Goal: Task Accomplishment & Management: Complete application form

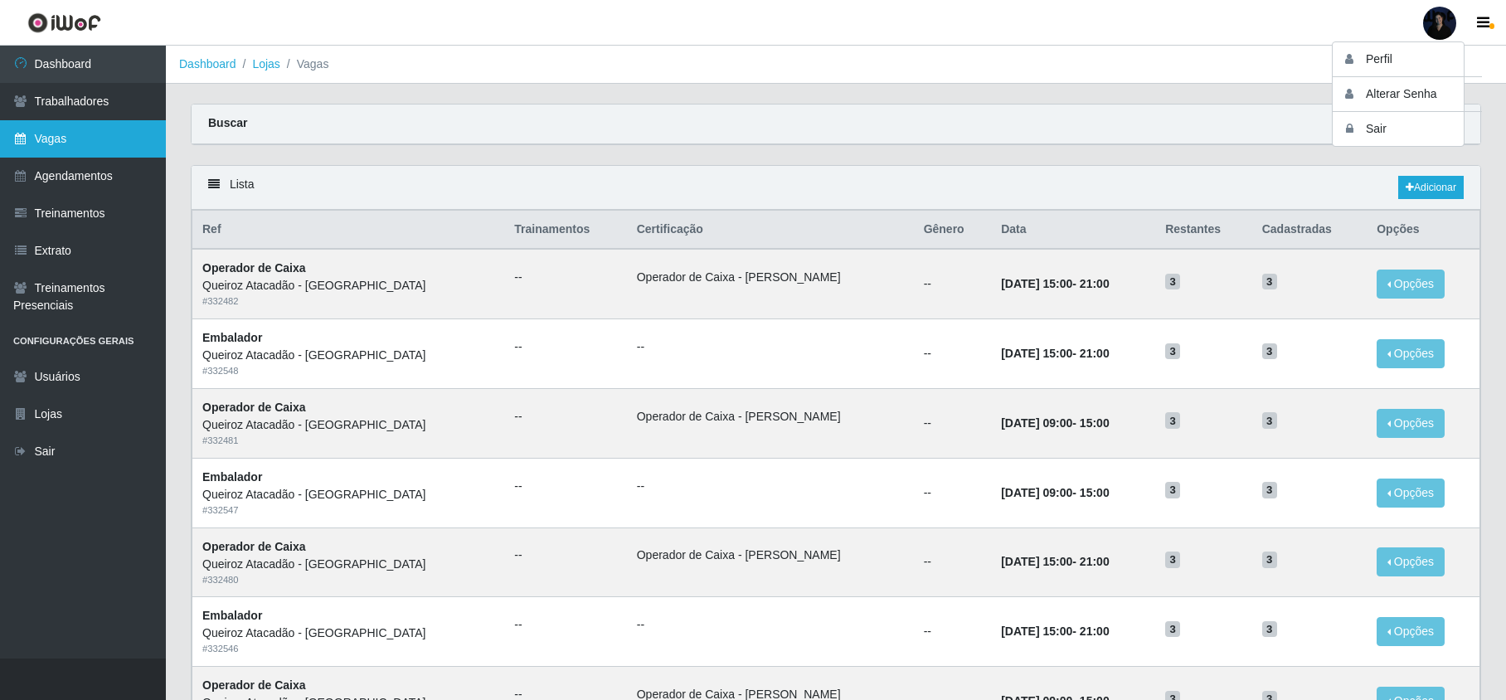
click at [67, 147] on link "Vagas" at bounding box center [83, 138] width 166 height 37
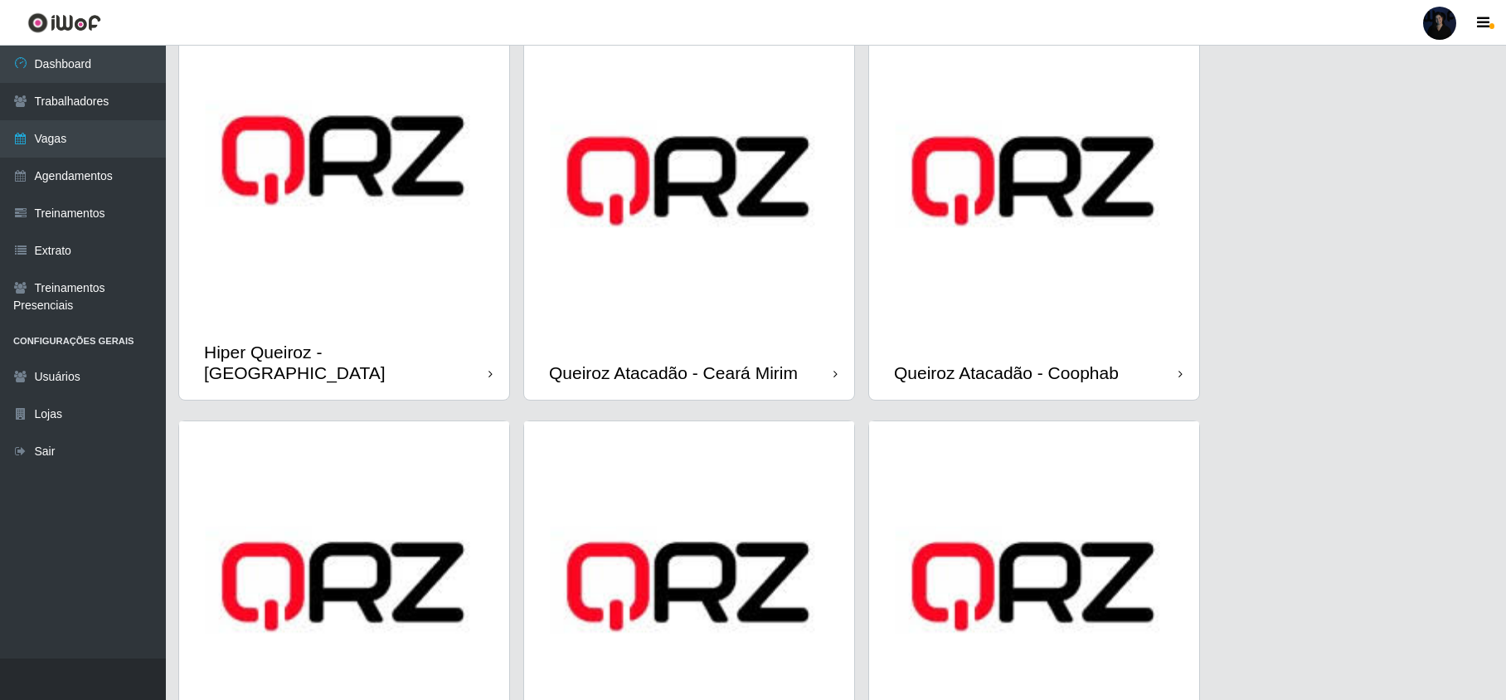
scroll to position [277, 0]
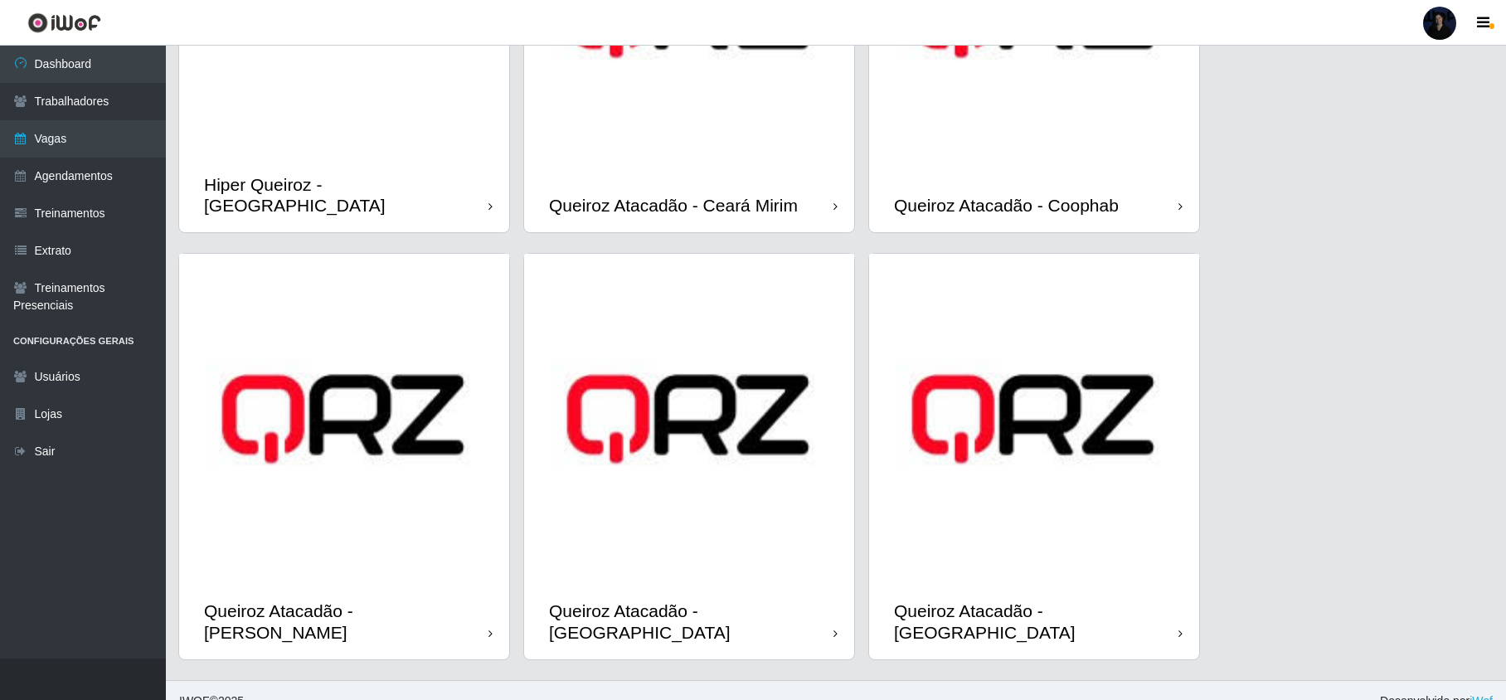
click at [379, 169] on div "Hiper Queiroz - [GEOGRAPHIC_DATA]" at bounding box center [344, 195] width 330 height 75
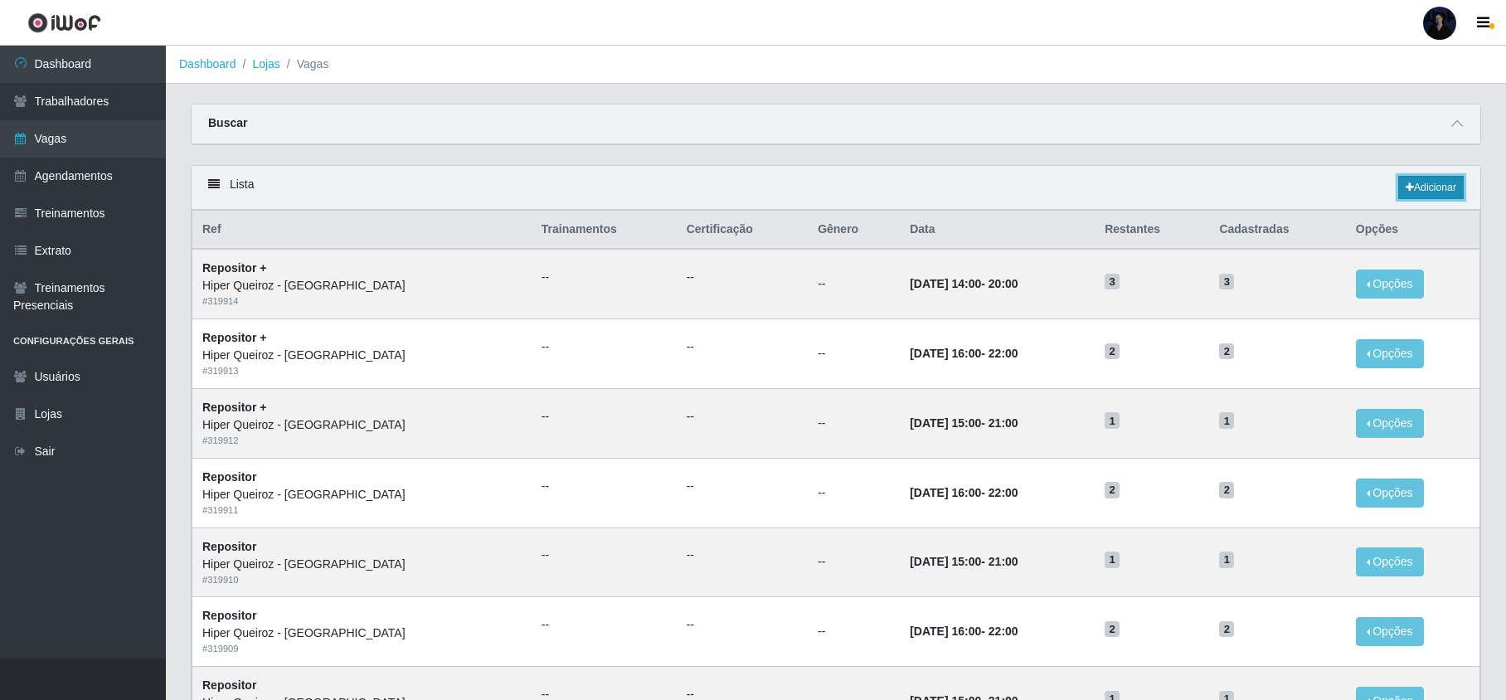
click at [1420, 192] on link "Adicionar" at bounding box center [1432, 187] width 66 height 23
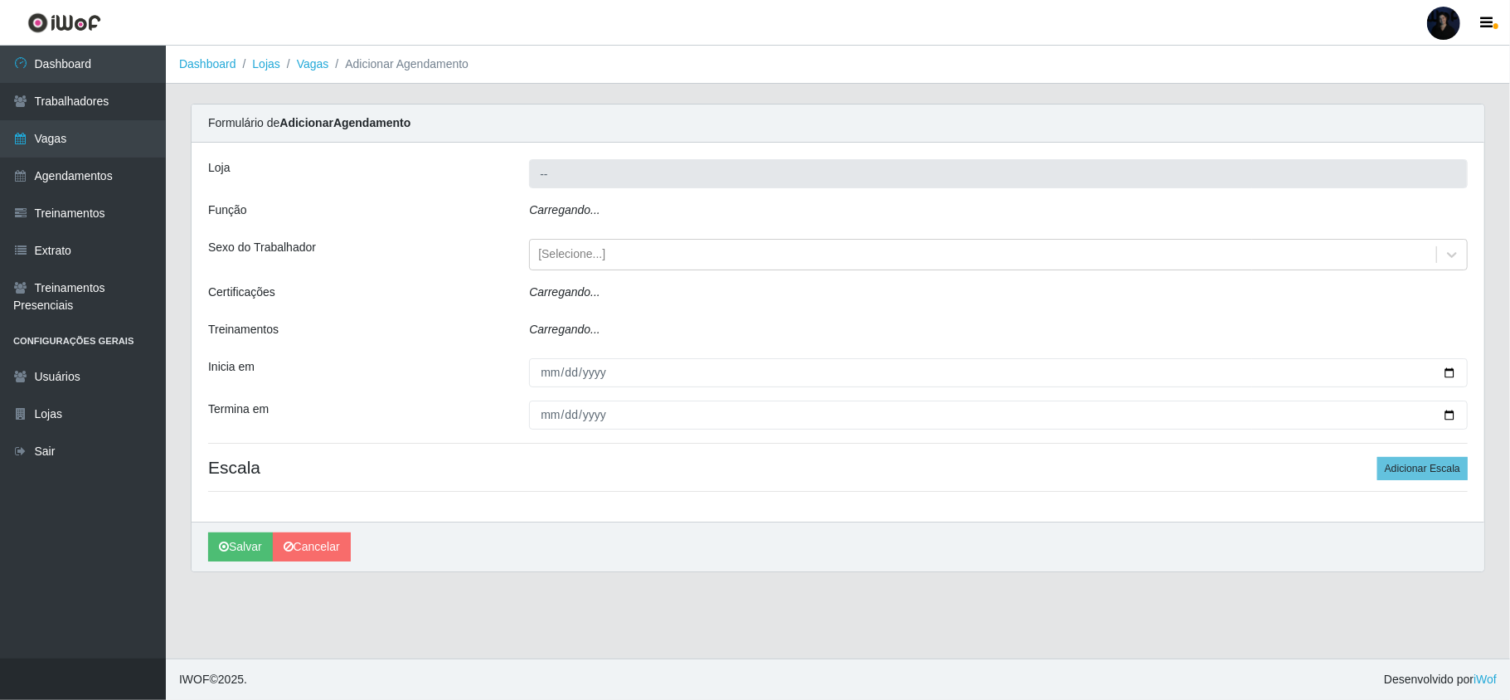
type input "Hiper Queiroz - [GEOGRAPHIC_DATA]"
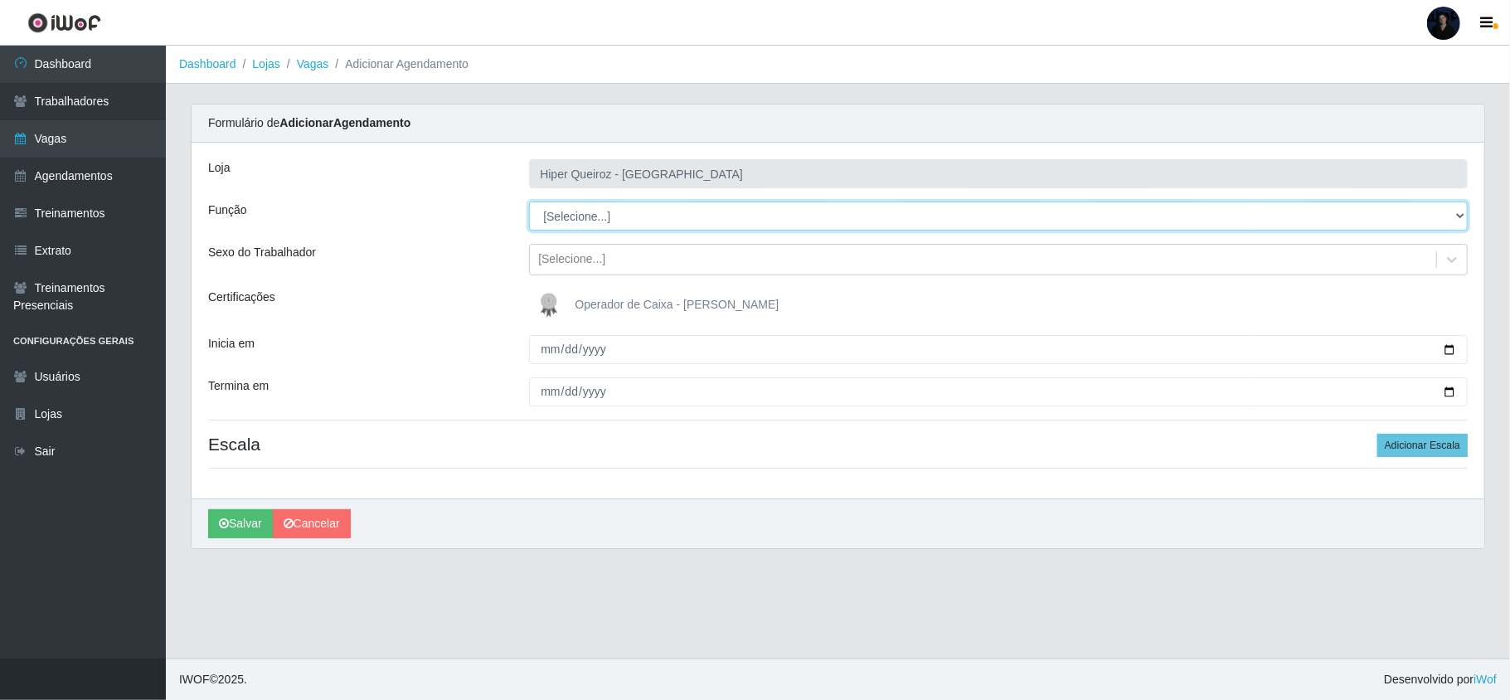
click at [599, 212] on select "[Selecione...] Embalador Embalador + Embalador ++ Repositor Repositor + Reposit…" at bounding box center [998, 216] width 939 height 29
select select "107"
click at [529, 202] on select "[Selecione...] Embalador Embalador + Embalador ++ Repositor Repositor + Reposit…" at bounding box center [998, 216] width 939 height 29
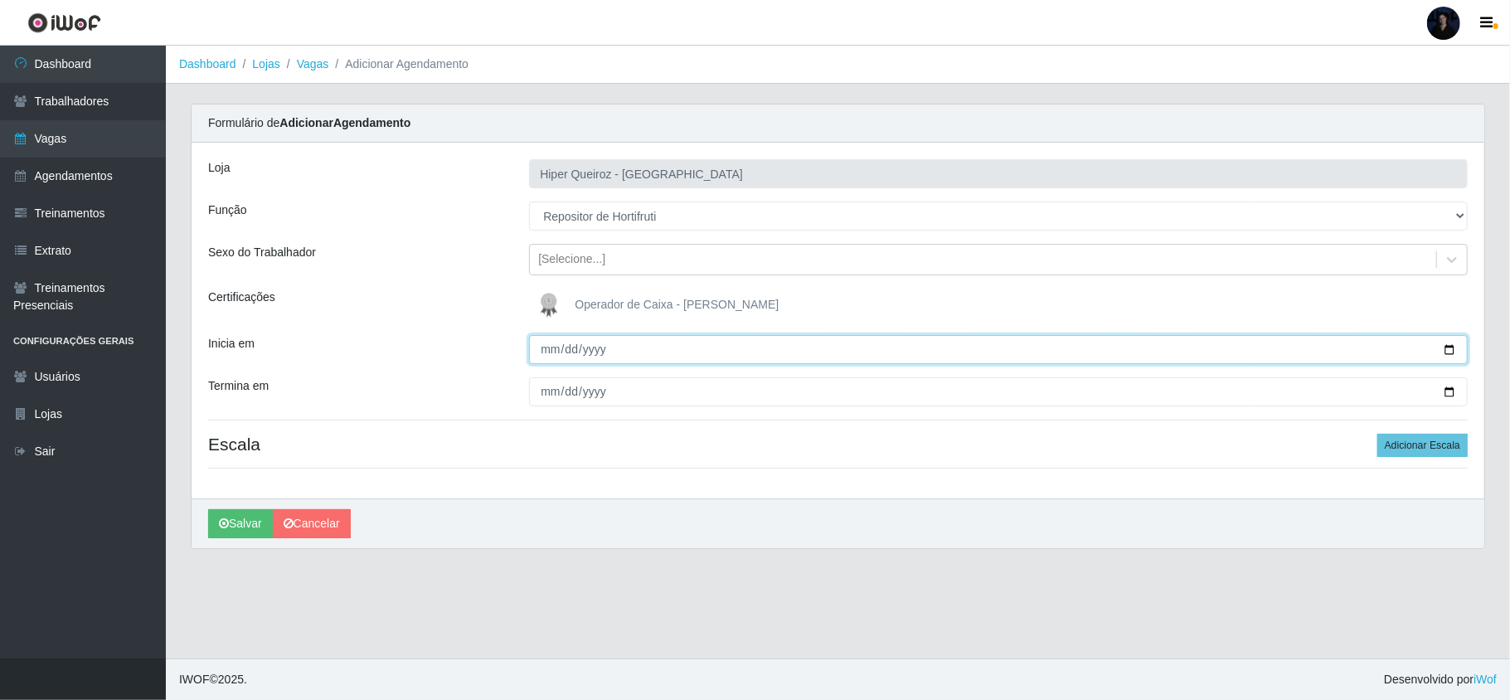
click at [551, 357] on input "Inicia em" at bounding box center [998, 349] width 939 height 29
click at [1447, 348] on input "Inicia em" at bounding box center [998, 349] width 939 height 29
type input "2025-08-21"
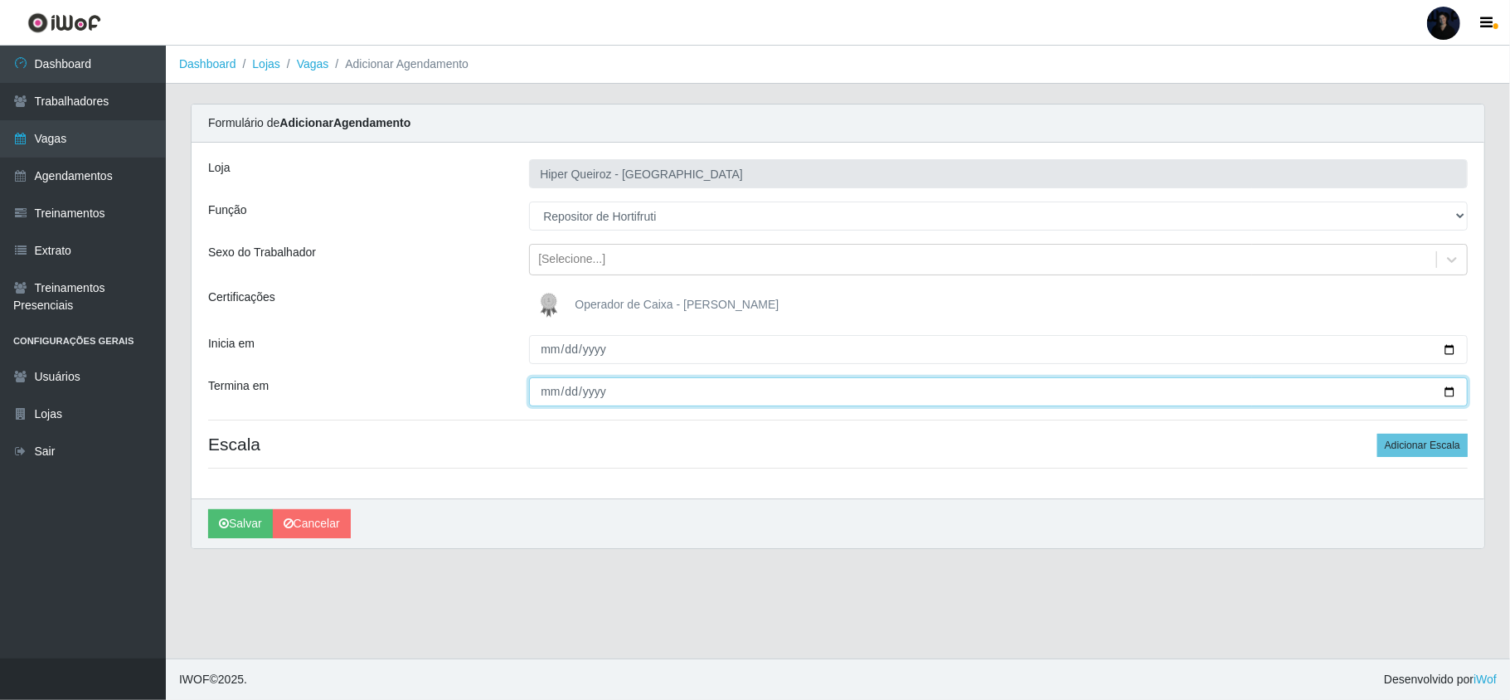
click at [1452, 392] on input "Termina em" at bounding box center [998, 391] width 939 height 29
type input "2025-08-31"
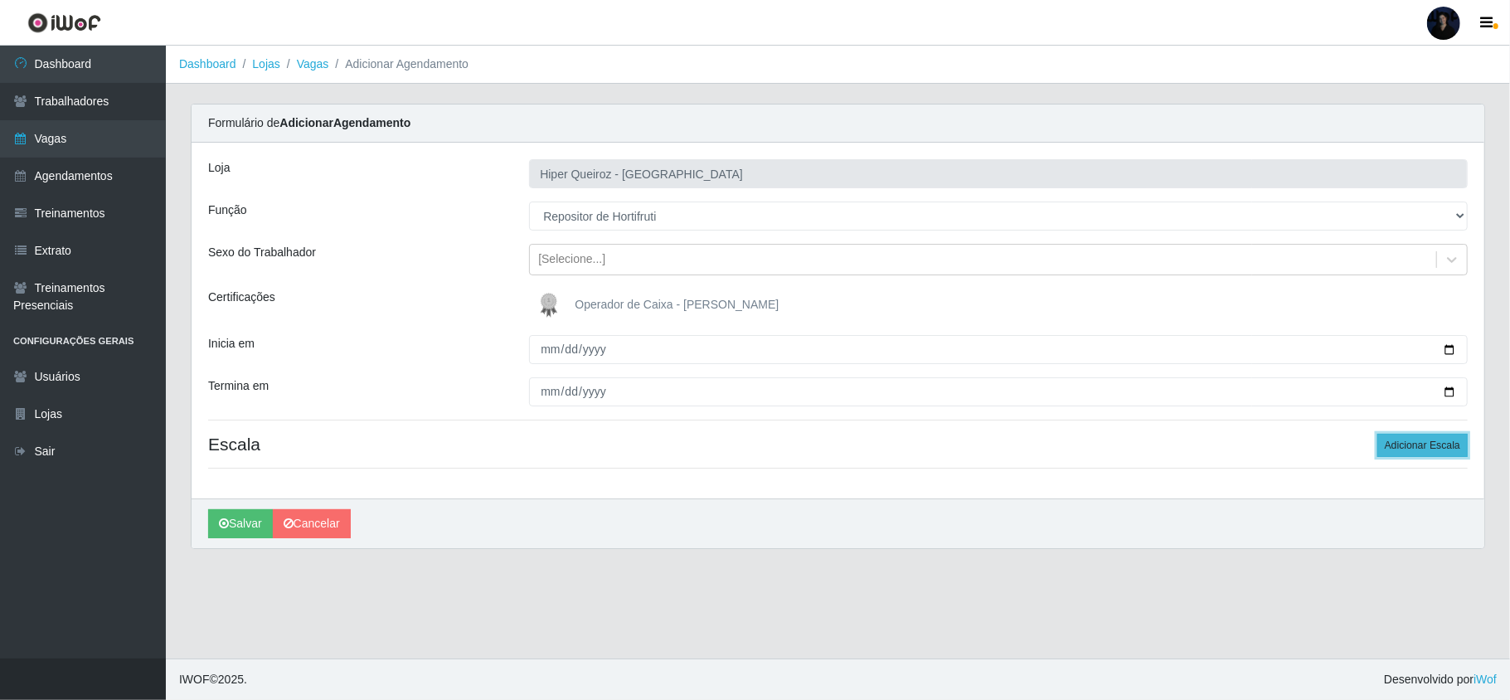
click at [1407, 452] on button "Adicionar Escala" at bounding box center [1423, 445] width 90 height 23
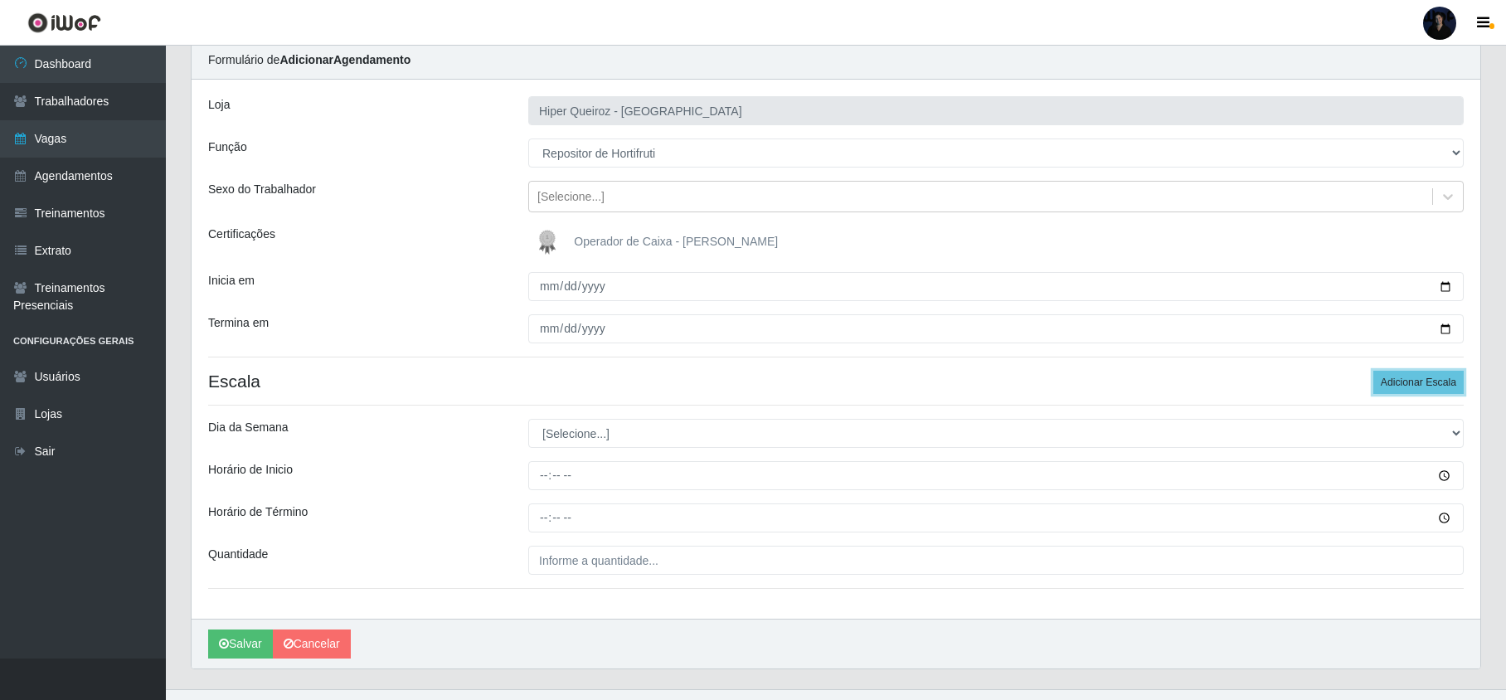
scroll to position [97, 0]
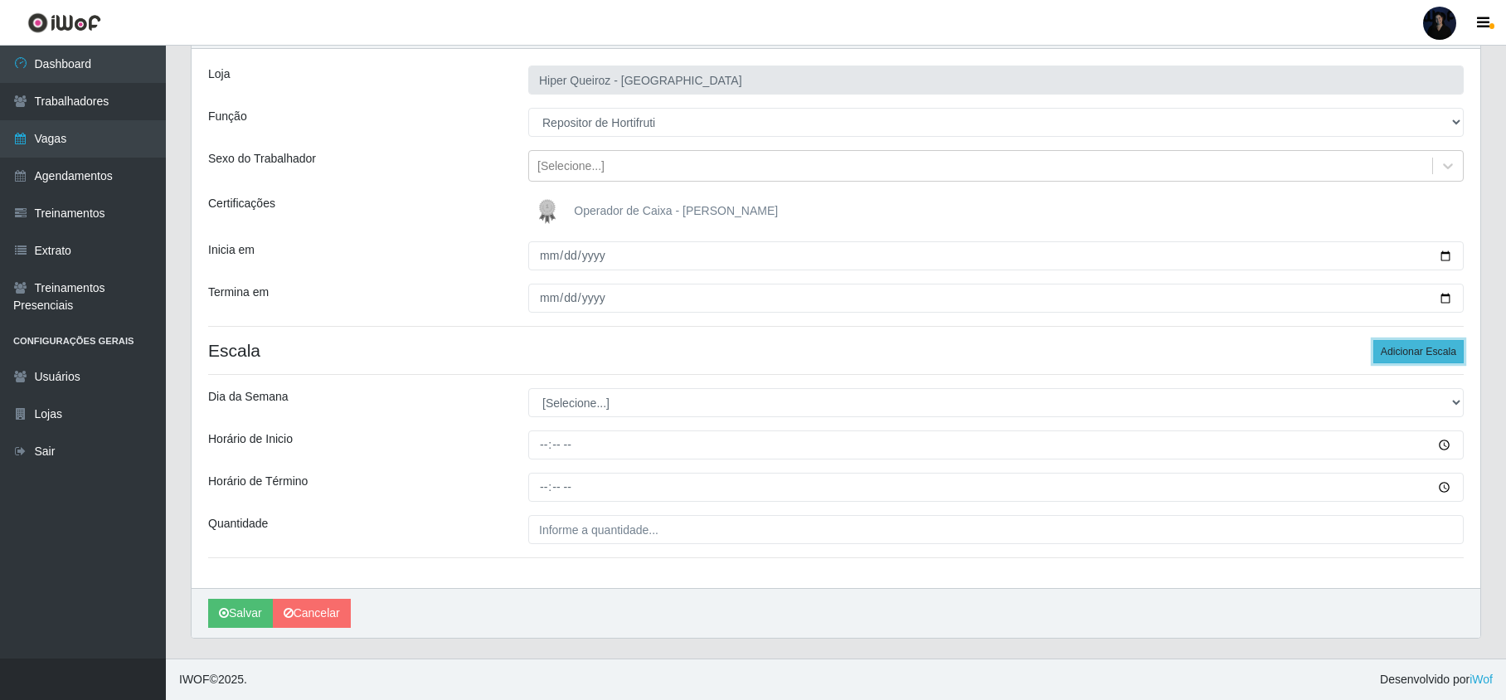
click at [1411, 346] on button "Adicionar Escala" at bounding box center [1419, 351] width 90 height 23
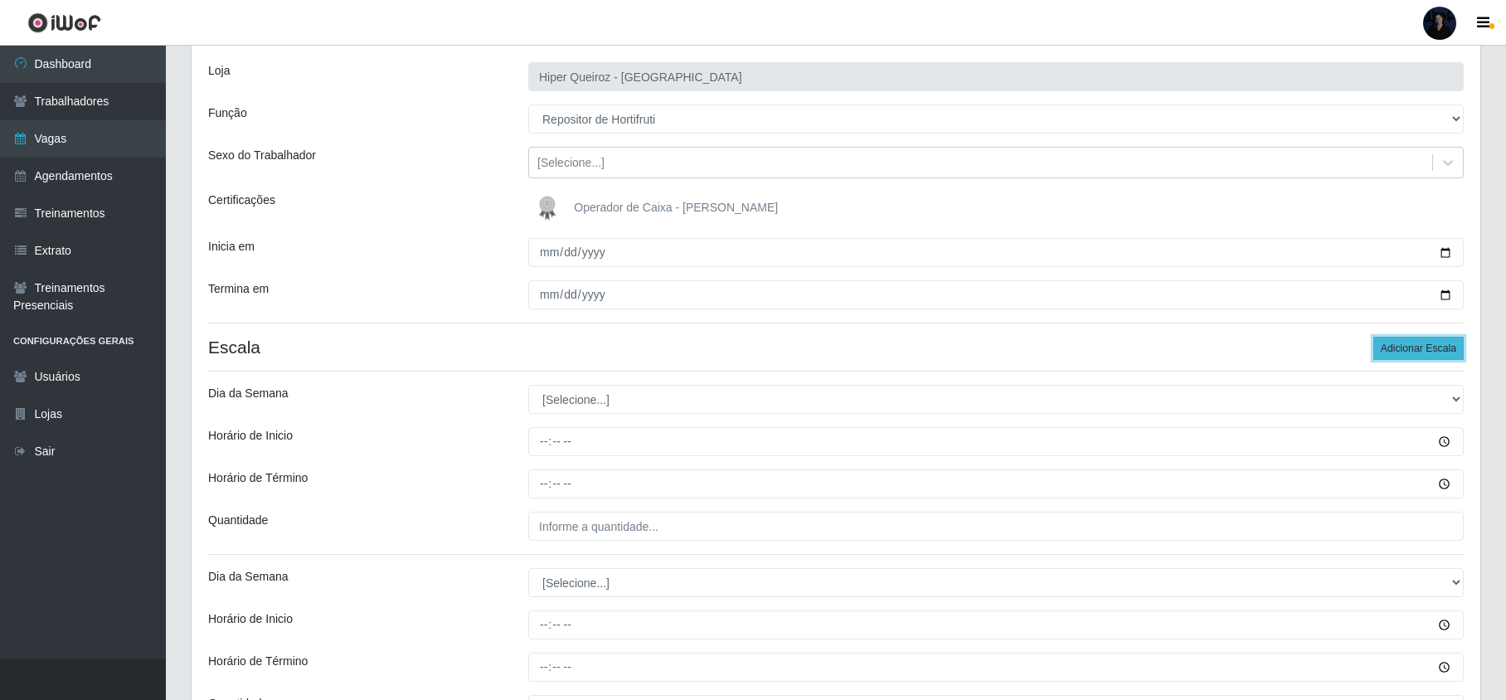
click at [1411, 346] on button "Adicionar Escala" at bounding box center [1419, 348] width 90 height 23
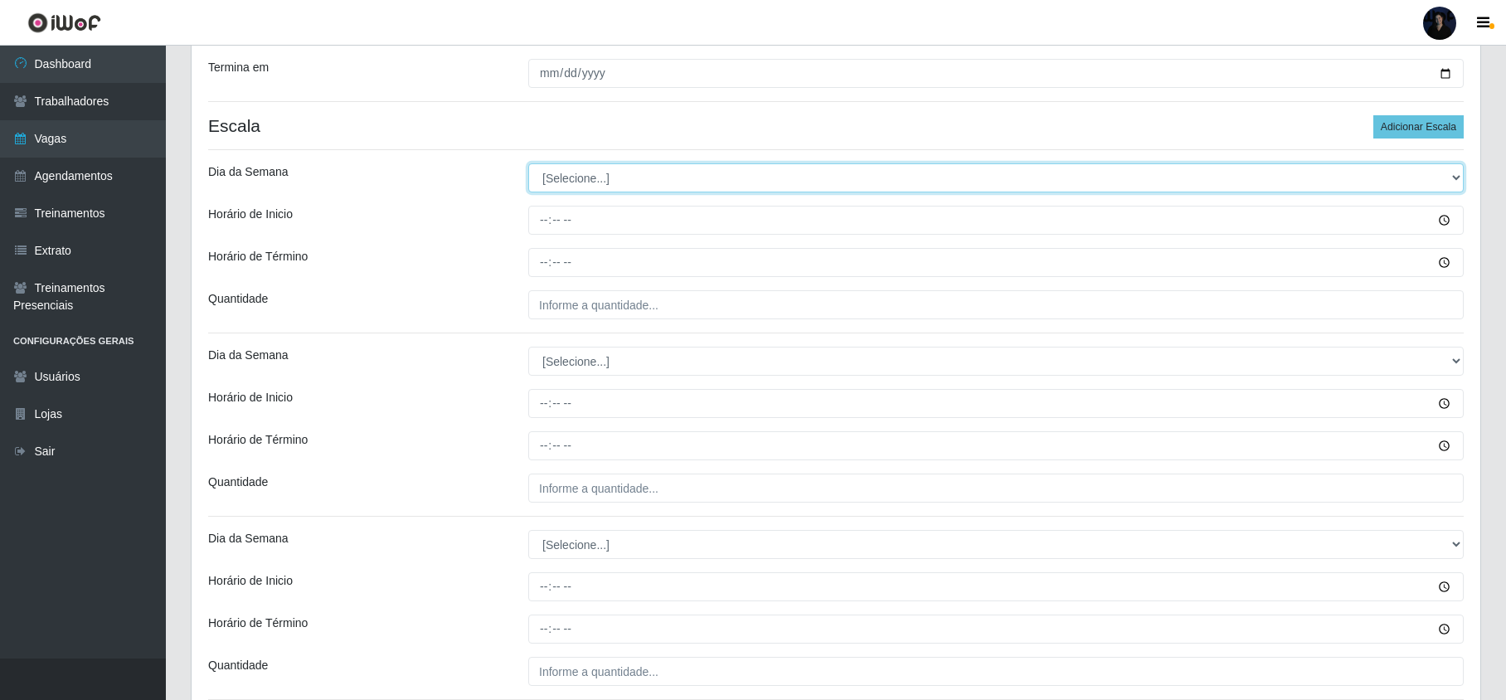
click at [545, 184] on select "[Selecione...] Segunda Terça Quarta Quinta Sexta Sábado Domingo" at bounding box center [996, 177] width 936 height 29
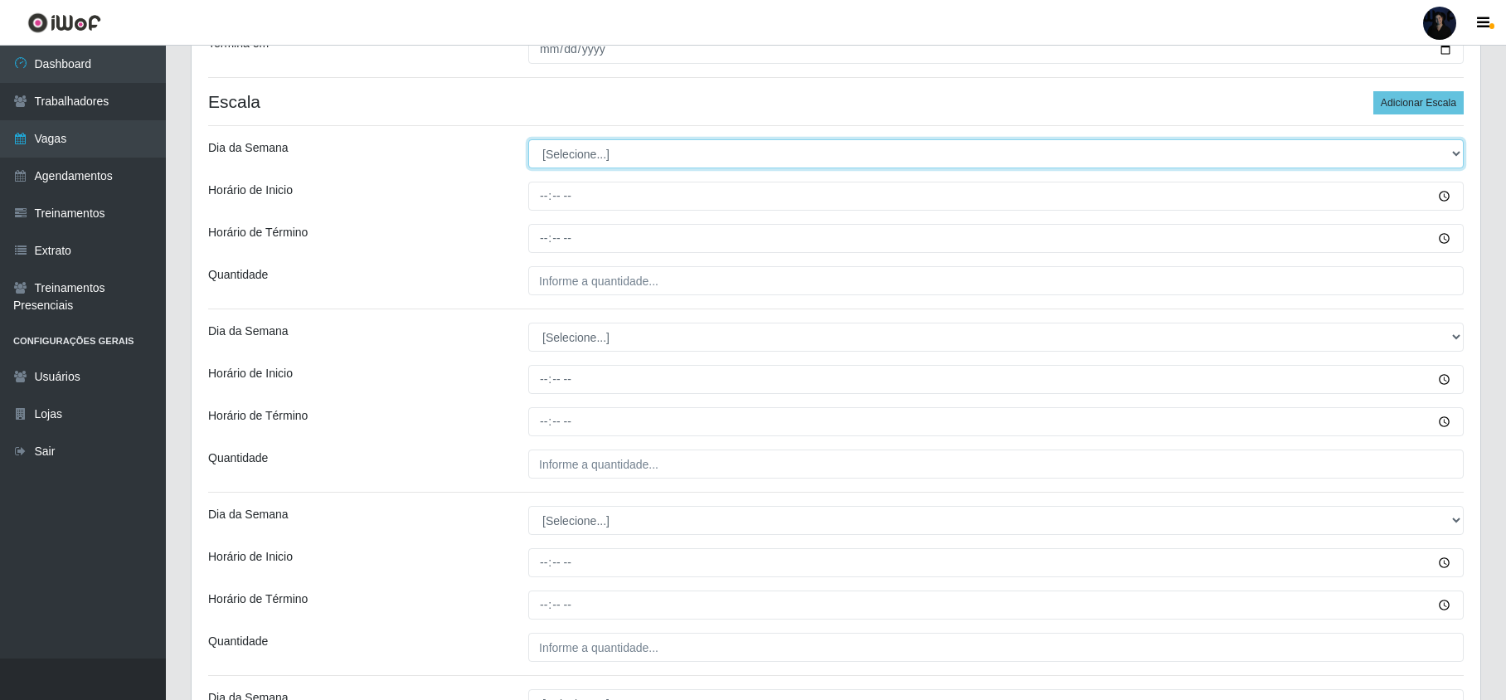
scroll to position [319, 0]
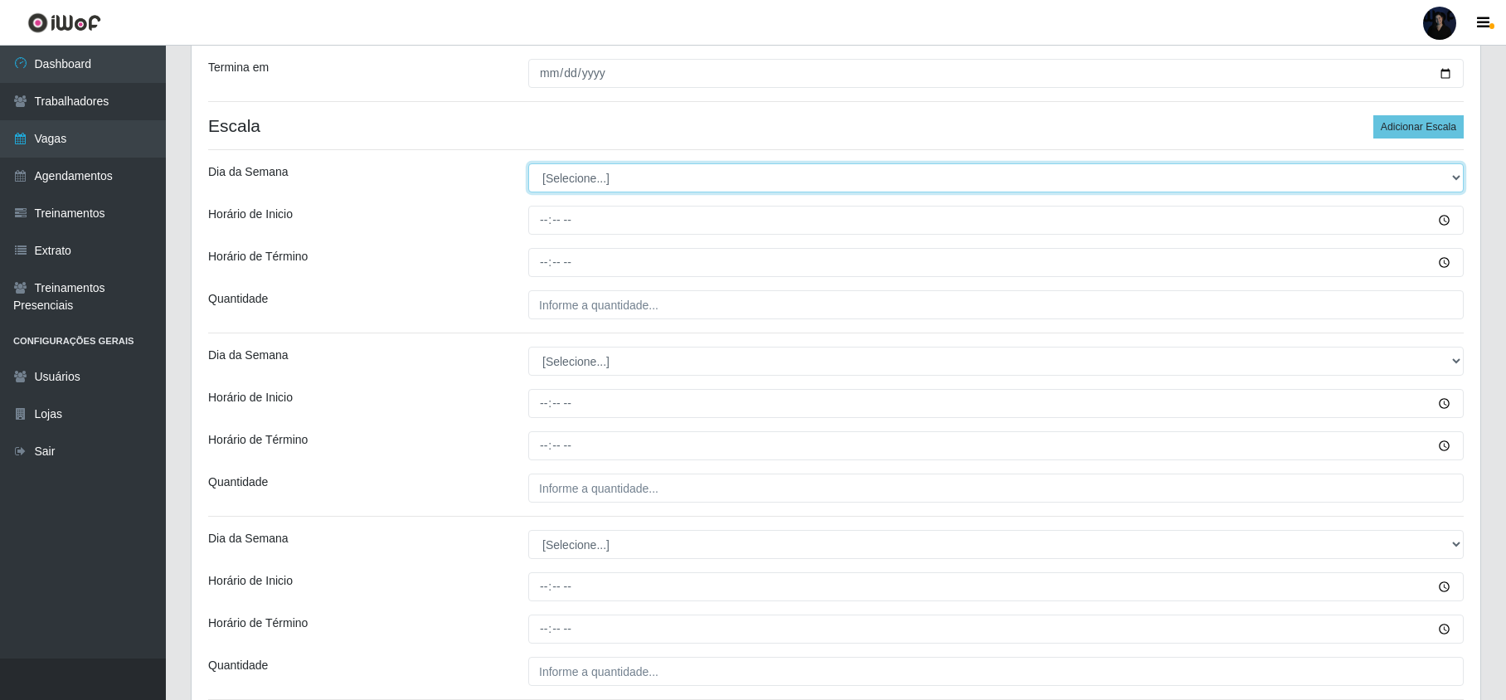
click at [572, 178] on select "[Selecione...] Segunda Terça Quarta Quinta Sexta Sábado Domingo" at bounding box center [996, 177] width 936 height 29
select select "3"
click at [528, 165] on select "[Selecione...] Segunda Terça Quarta Quinta Sexta Sábado Domingo" at bounding box center [996, 177] width 936 height 29
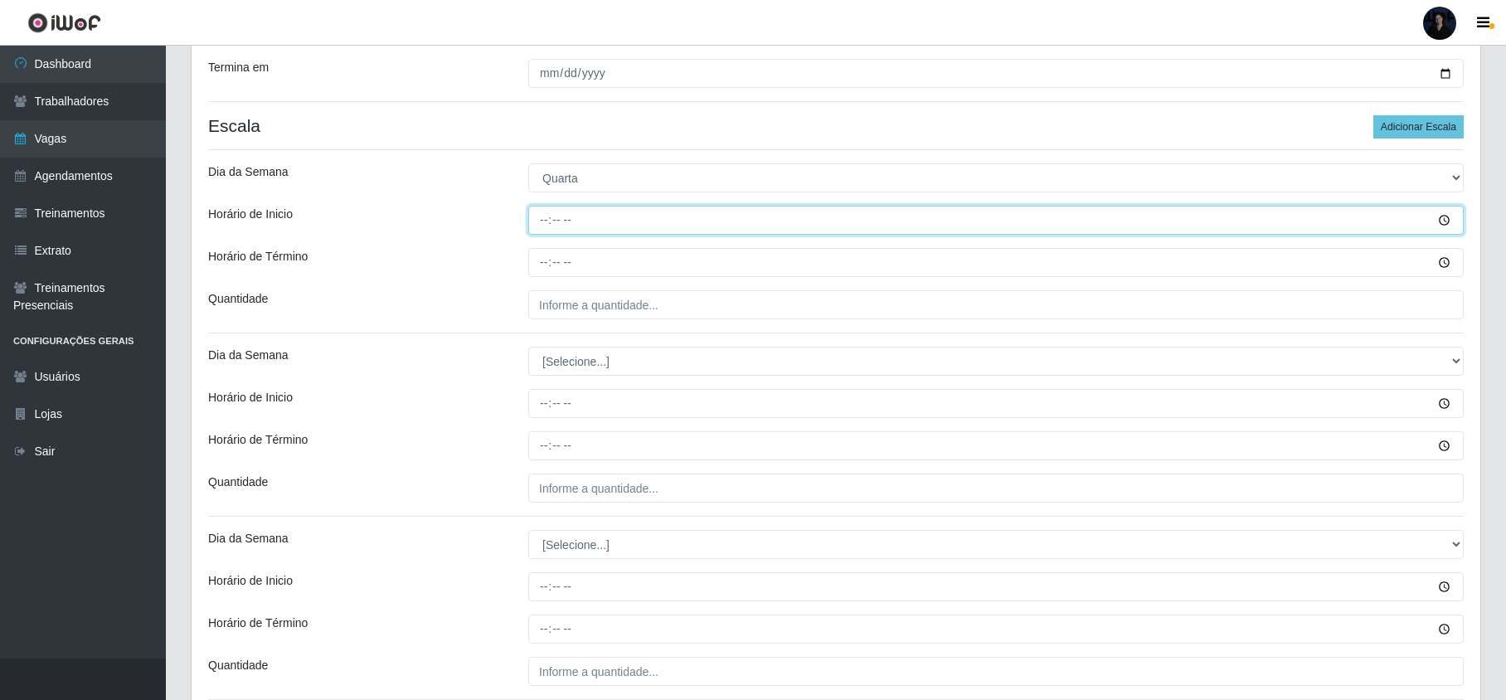
click at [541, 213] on input "Horário de Inicio" at bounding box center [996, 220] width 936 height 29
type input "08:00"
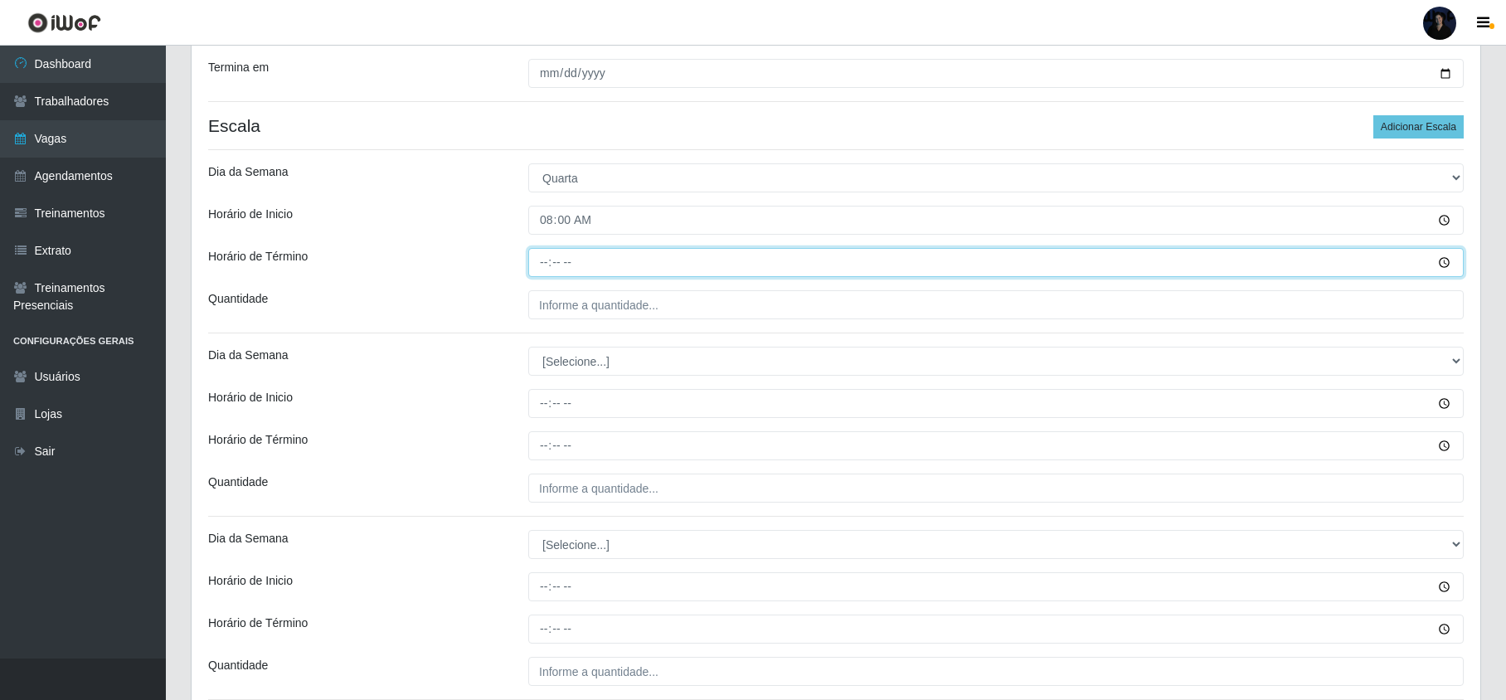
click at [551, 267] on input "Horário de Término" at bounding box center [996, 262] width 936 height 29
type input "14:00"
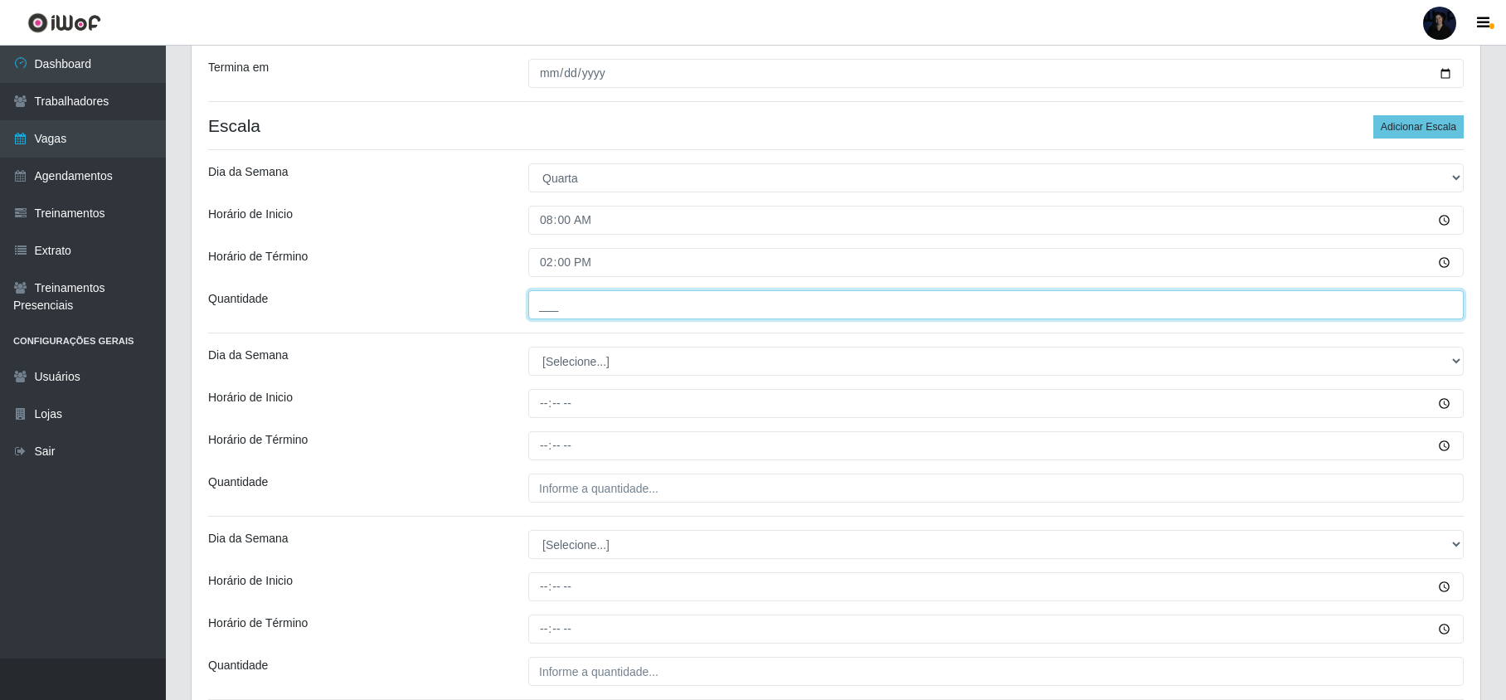
click at [551, 303] on input "___" at bounding box center [996, 304] width 936 height 29
type input "1__"
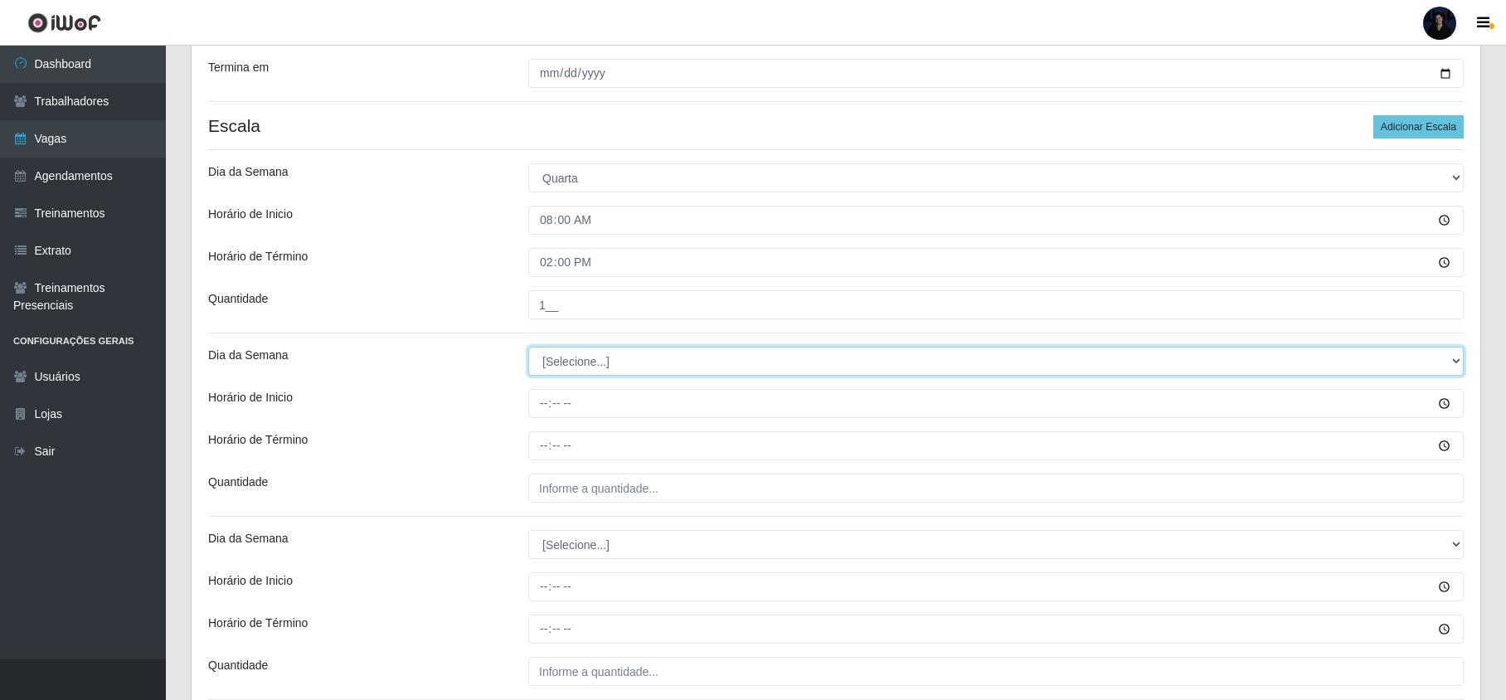
click at [558, 359] on select "[Selecione...] Segunda Terça Quarta Quinta Sexta Sábado Domingo" at bounding box center [996, 361] width 936 height 29
select select "3"
click at [528, 348] on select "[Selecione...] Segunda Terça Quarta Quinta Sexta Sábado Domingo" at bounding box center [996, 361] width 936 height 29
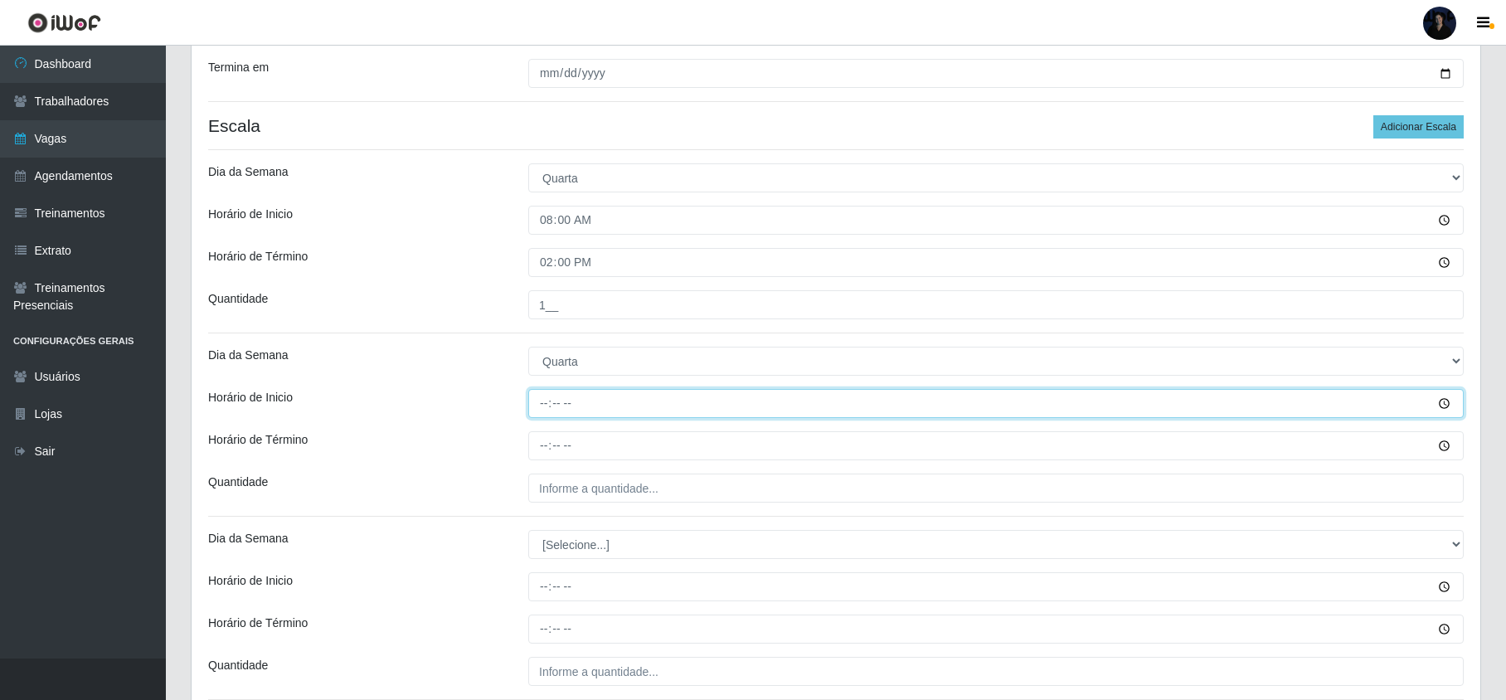
click at [538, 408] on input "Horário de Inicio" at bounding box center [996, 403] width 936 height 29
type input "16:00"
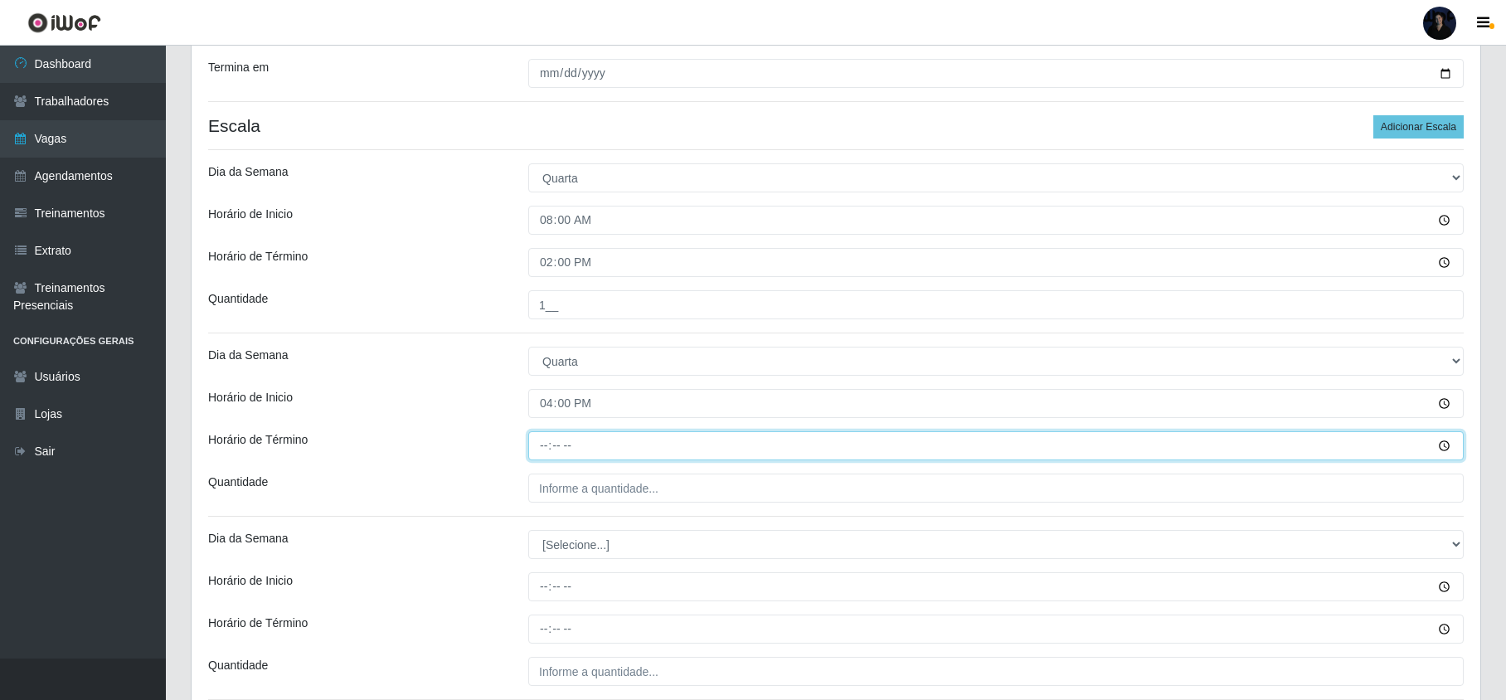
click at [541, 451] on input "Horário de Término" at bounding box center [996, 445] width 936 height 29
type input "22:00"
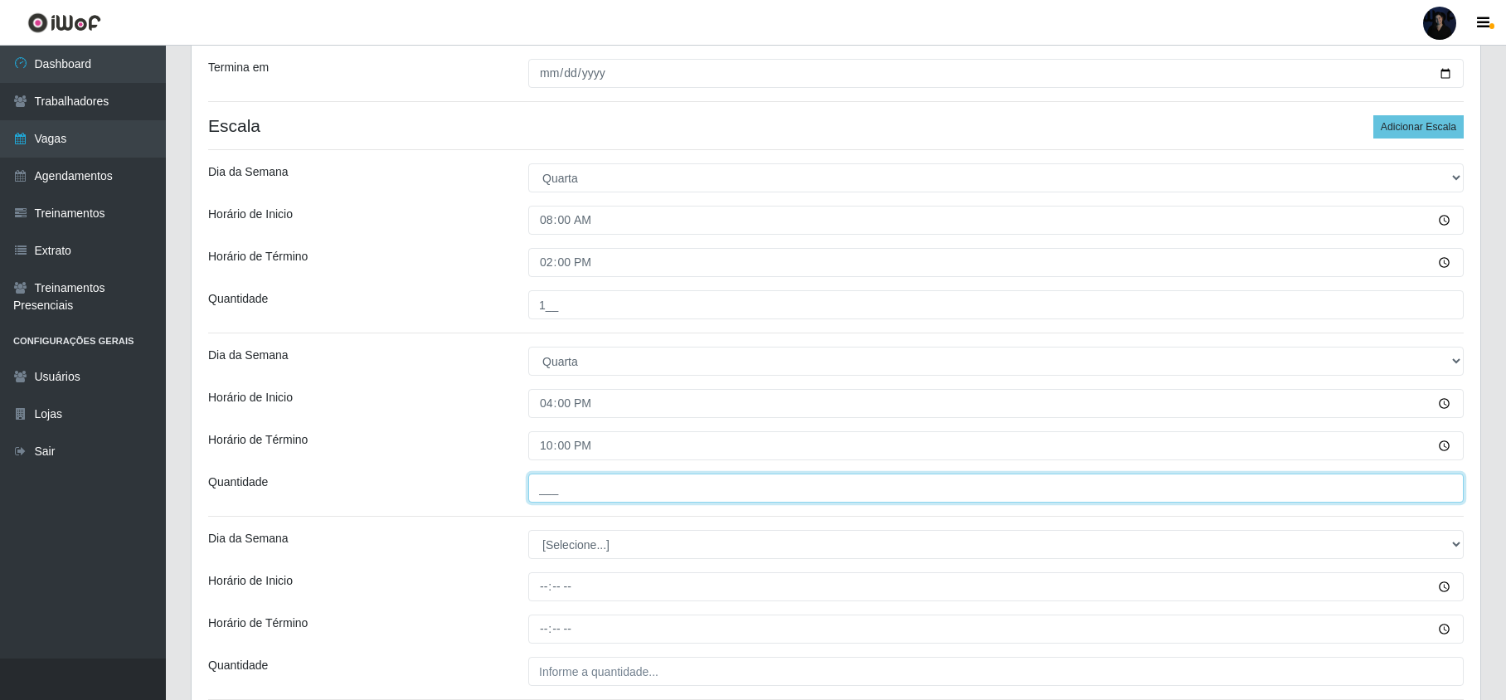
click at [536, 499] on input "___" at bounding box center [996, 488] width 936 height 29
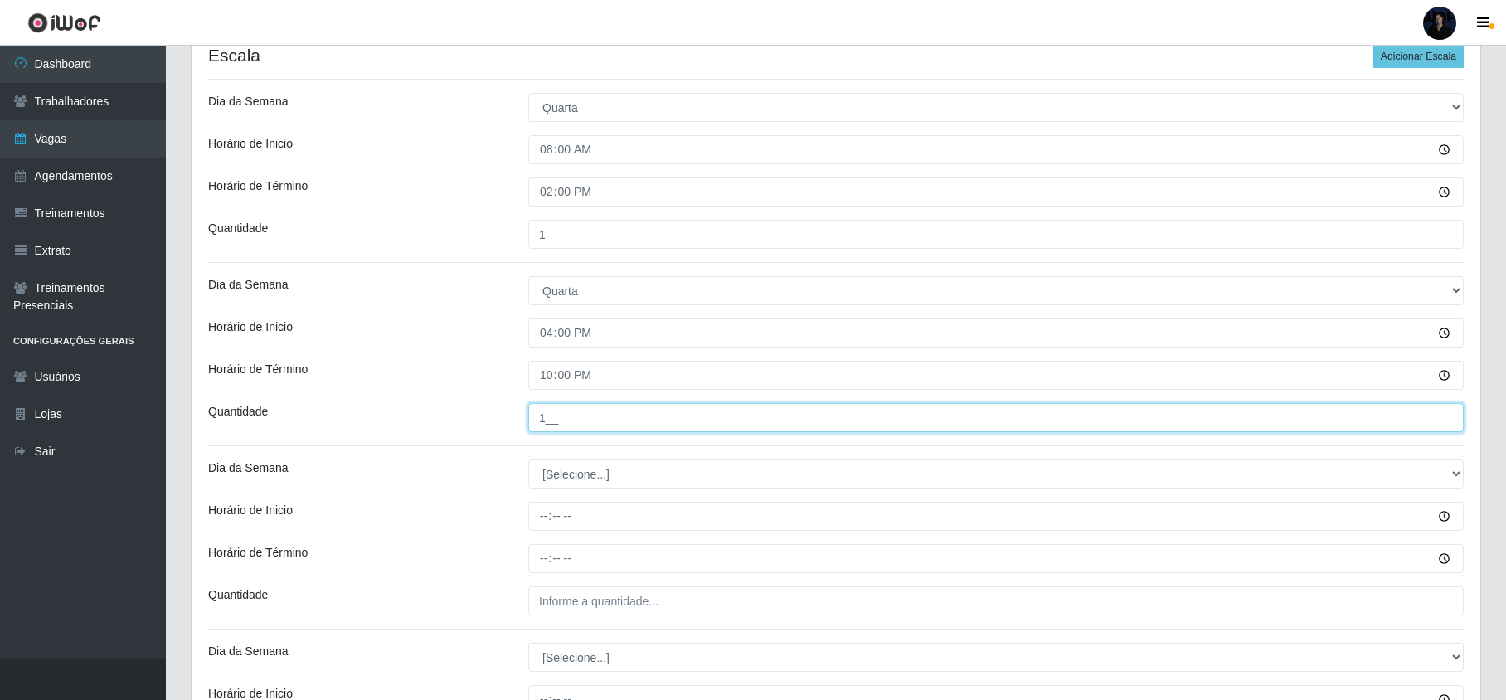
scroll to position [429, 0]
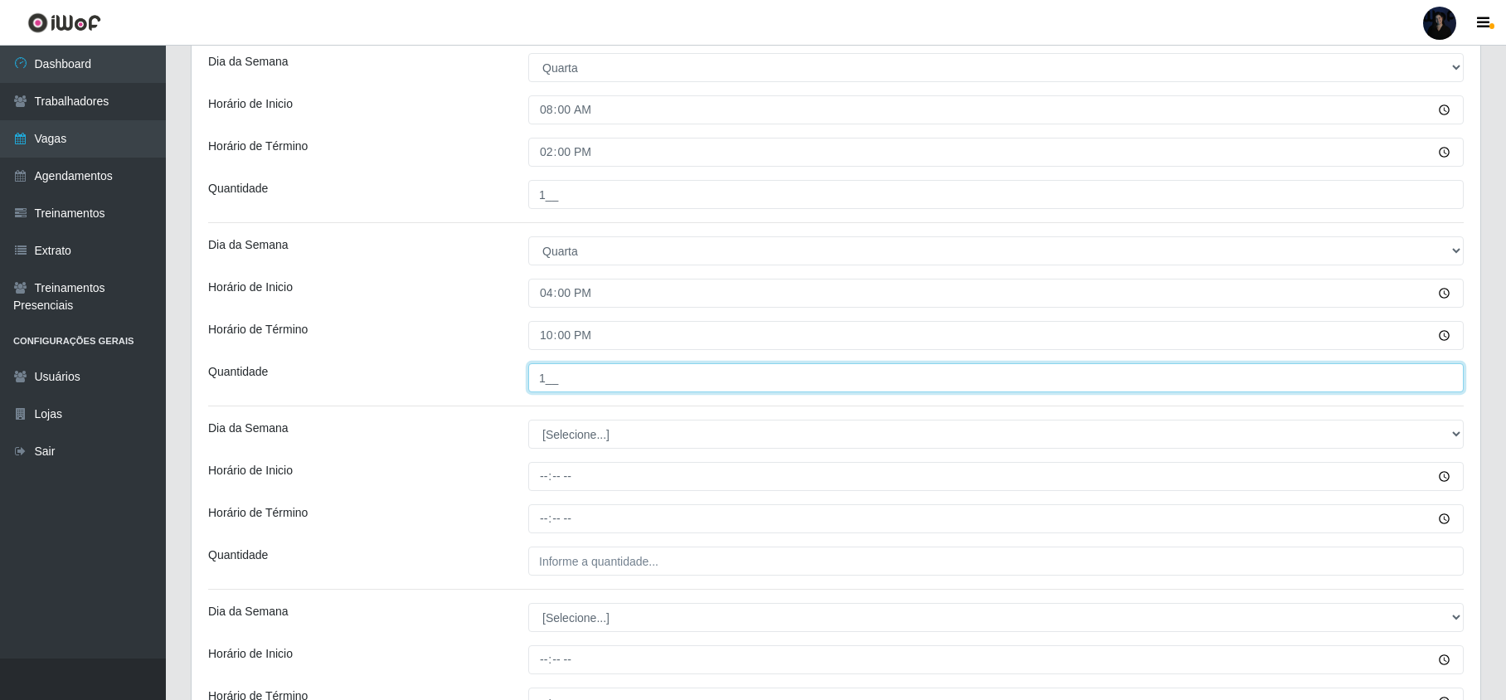
type input "1__"
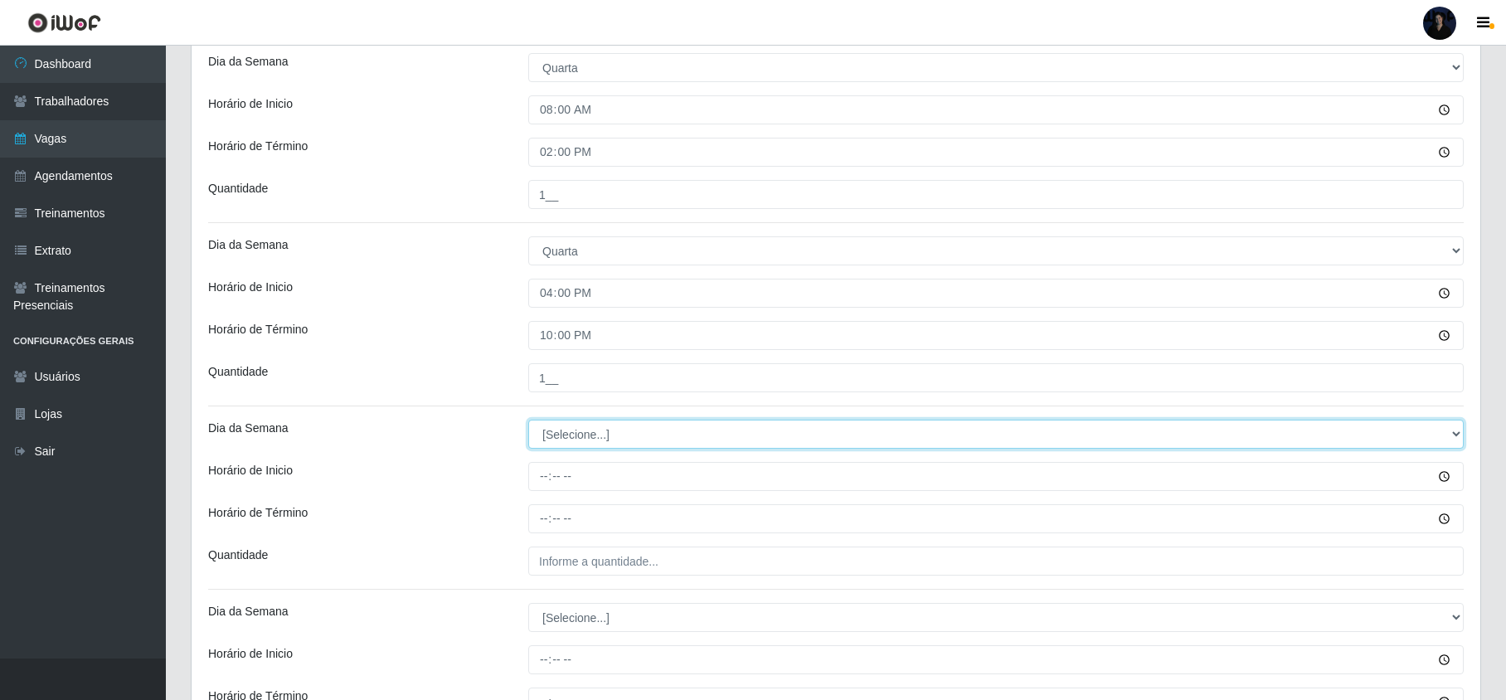
click at [556, 442] on select "[Selecione...] Segunda Terça Quarta Quinta Sexta Sábado Domingo" at bounding box center [996, 434] width 936 height 29
select select "4"
click at [528, 421] on select "[Selecione...] Segunda Terça Quarta Quinta Sexta Sábado Domingo" at bounding box center [996, 434] width 936 height 29
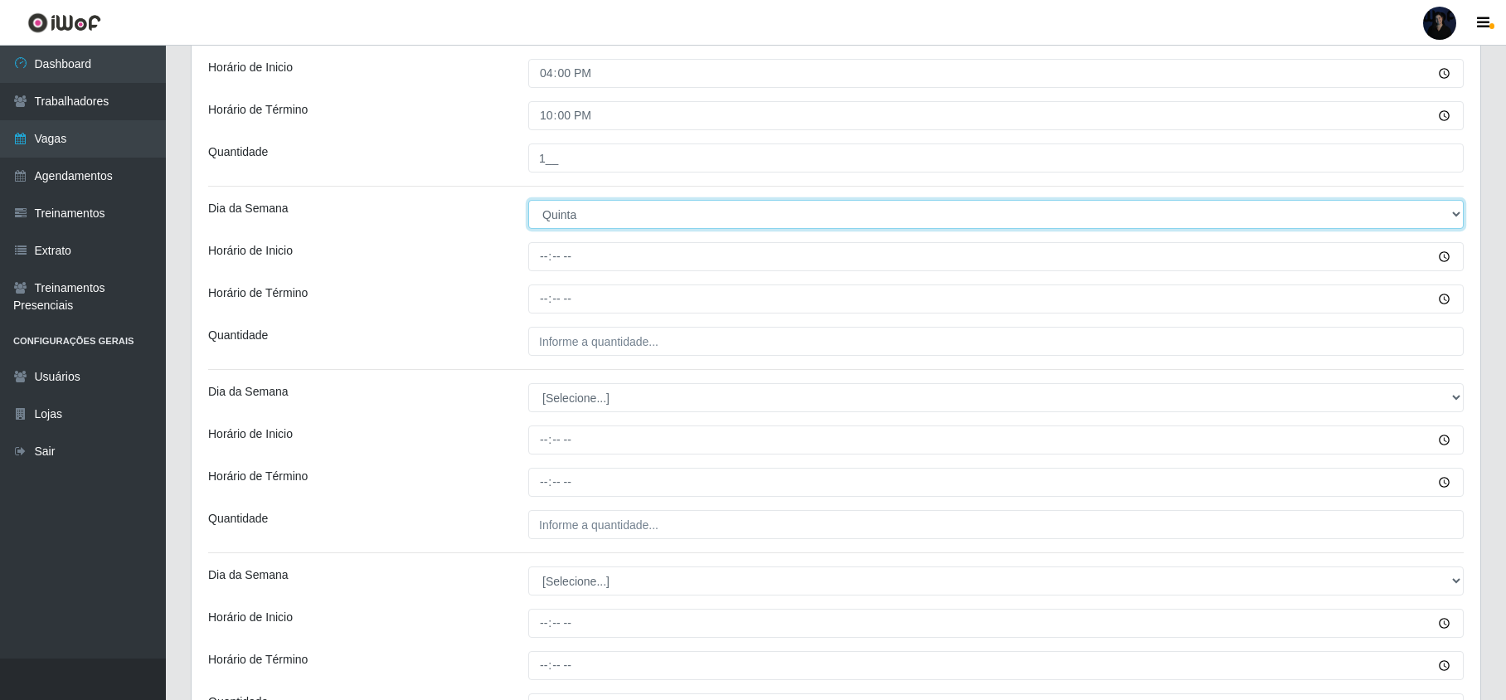
scroll to position [650, 0]
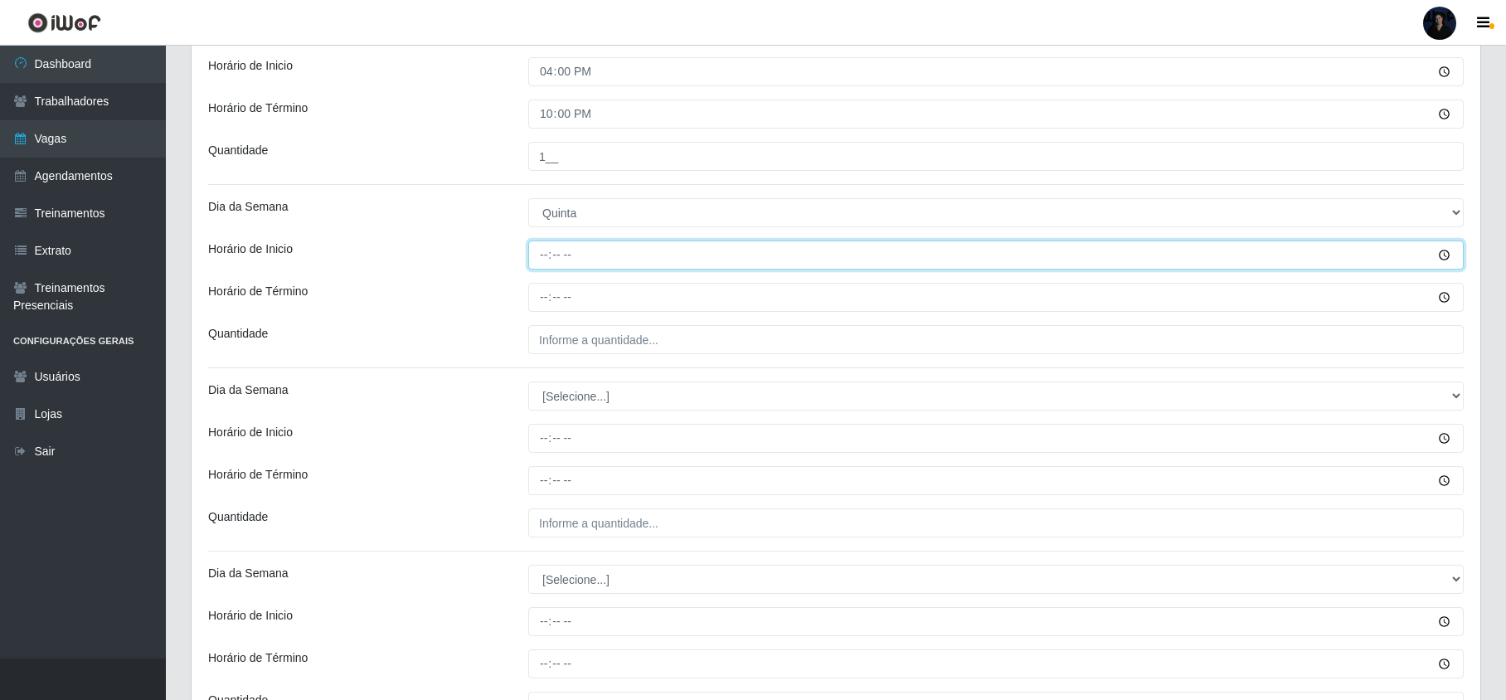
click at [538, 257] on input "Horário de Inicio" at bounding box center [996, 255] width 936 height 29
type input "08:00"
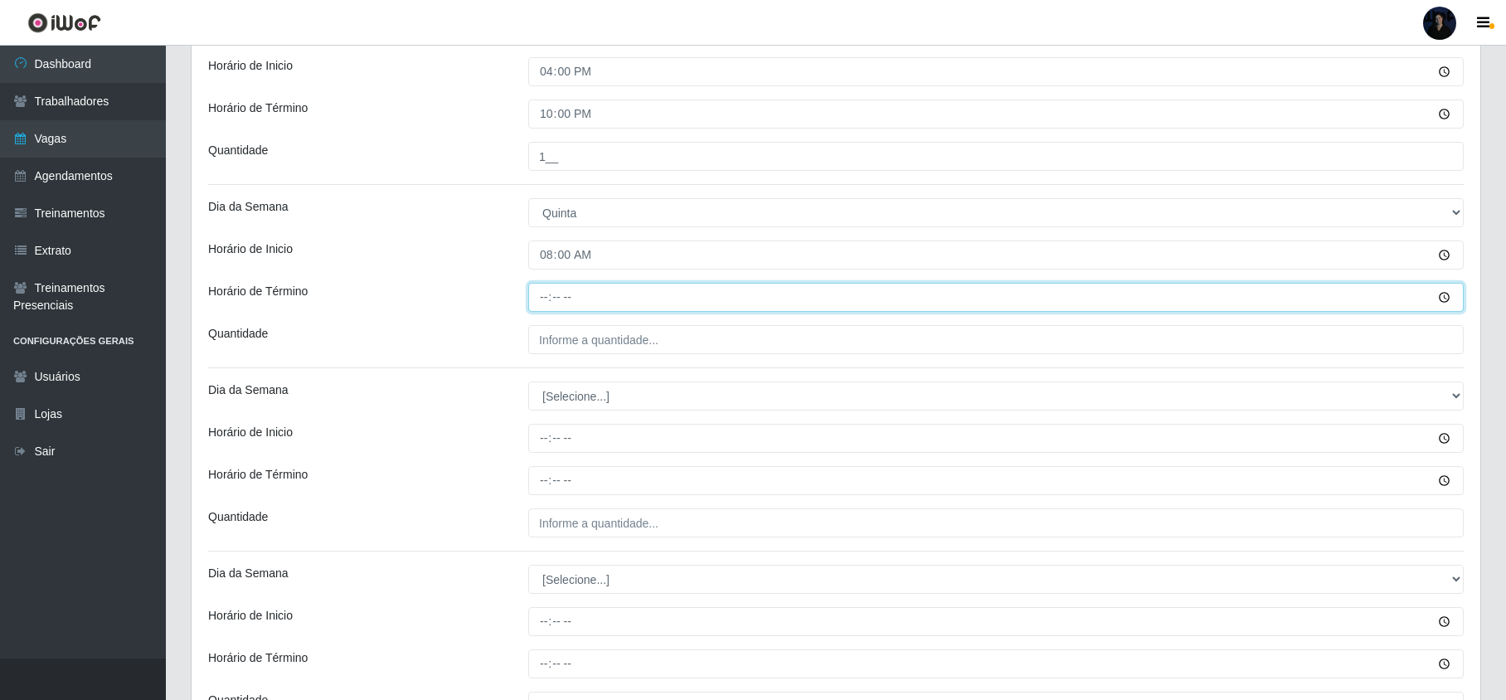
click at [542, 299] on input "Horário de Término" at bounding box center [996, 297] width 936 height 29
type input "14:00"
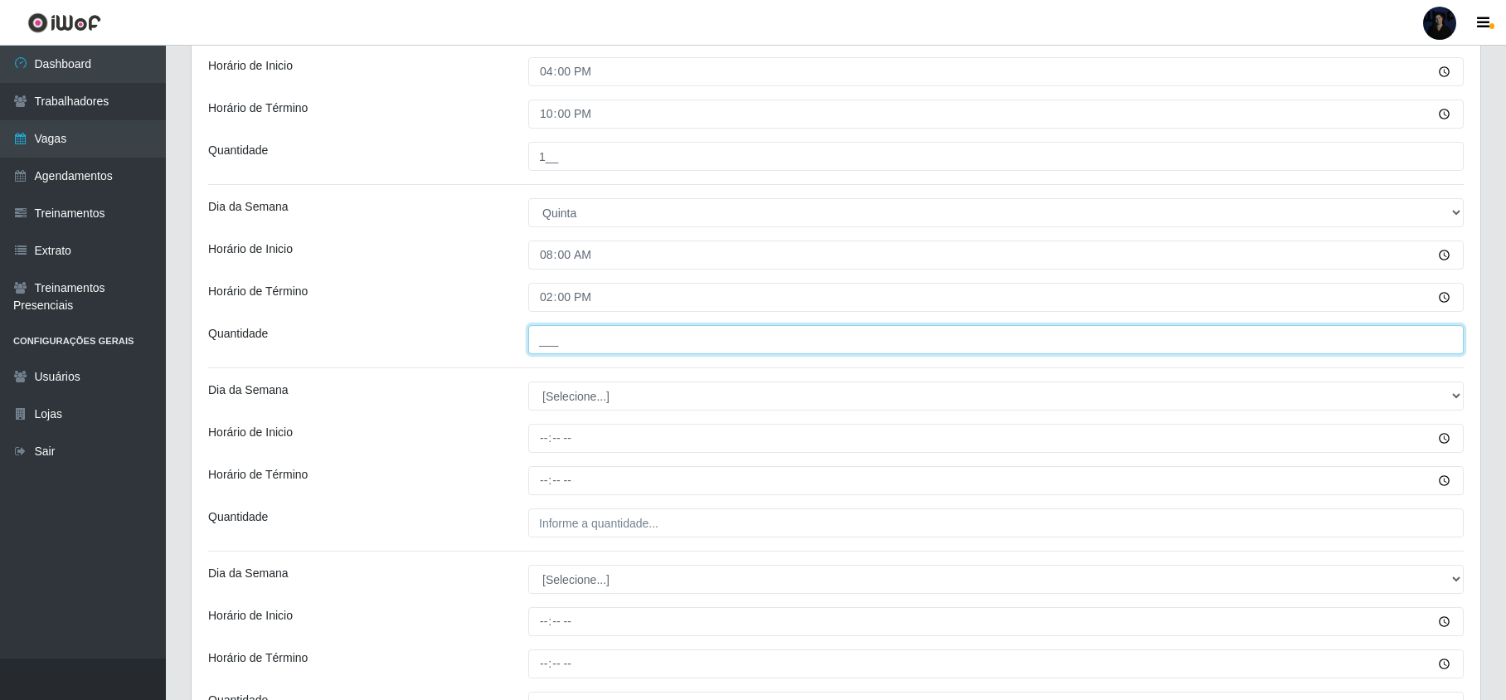
click at [549, 349] on input "___" at bounding box center [996, 339] width 936 height 29
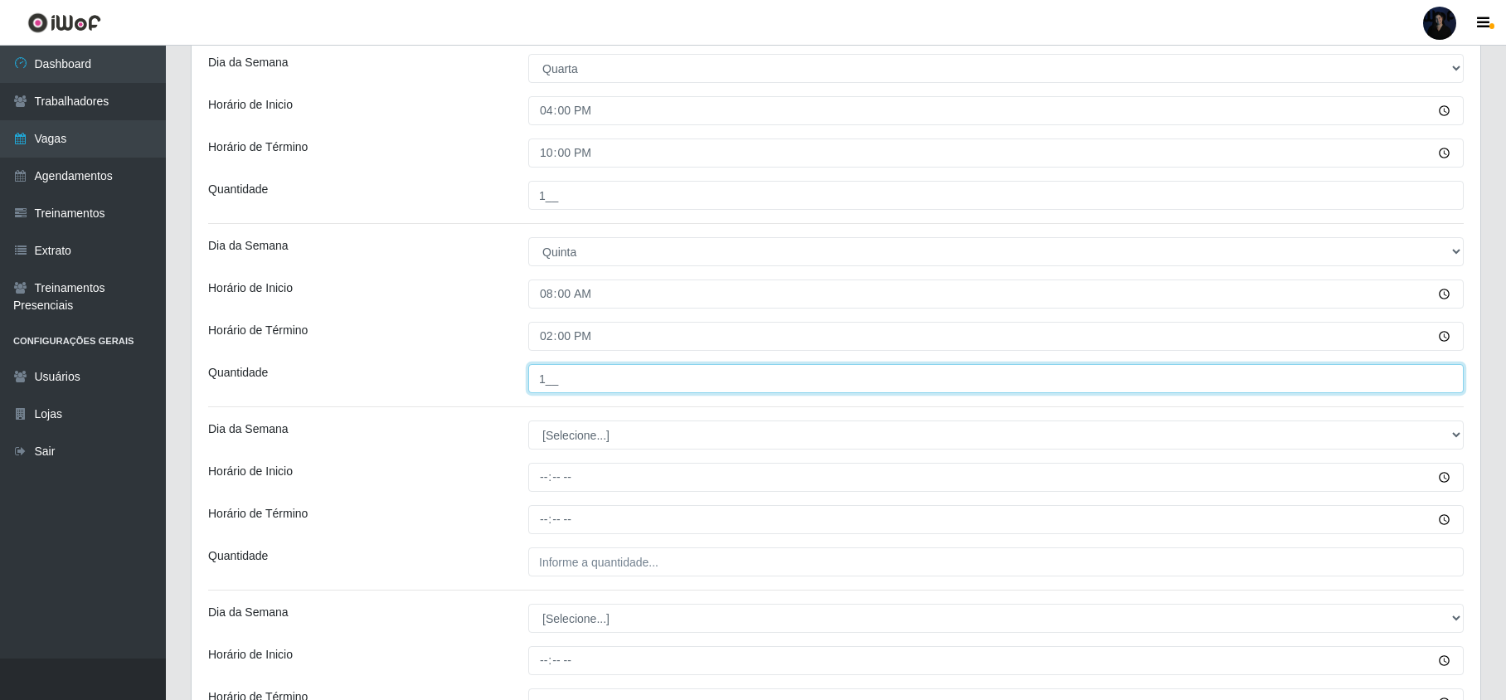
scroll to position [539, 0]
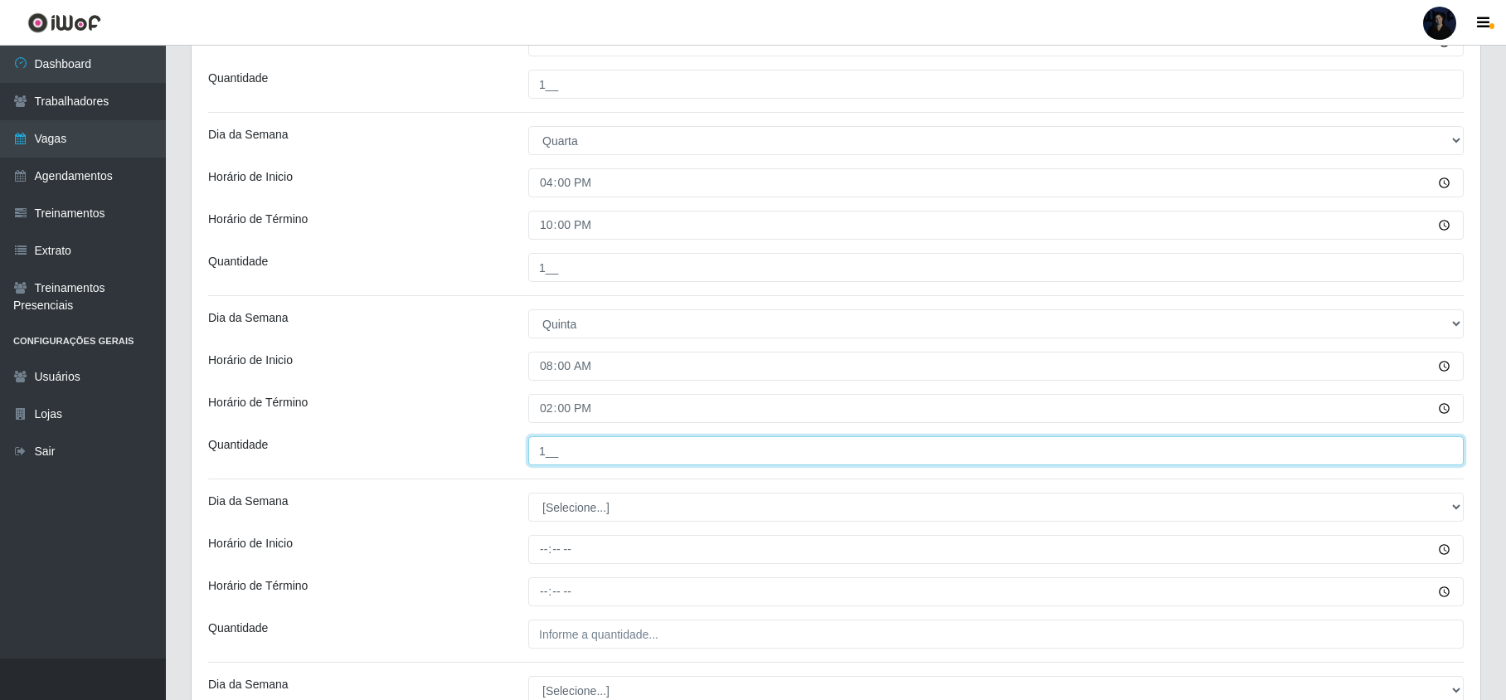
type input "1__"
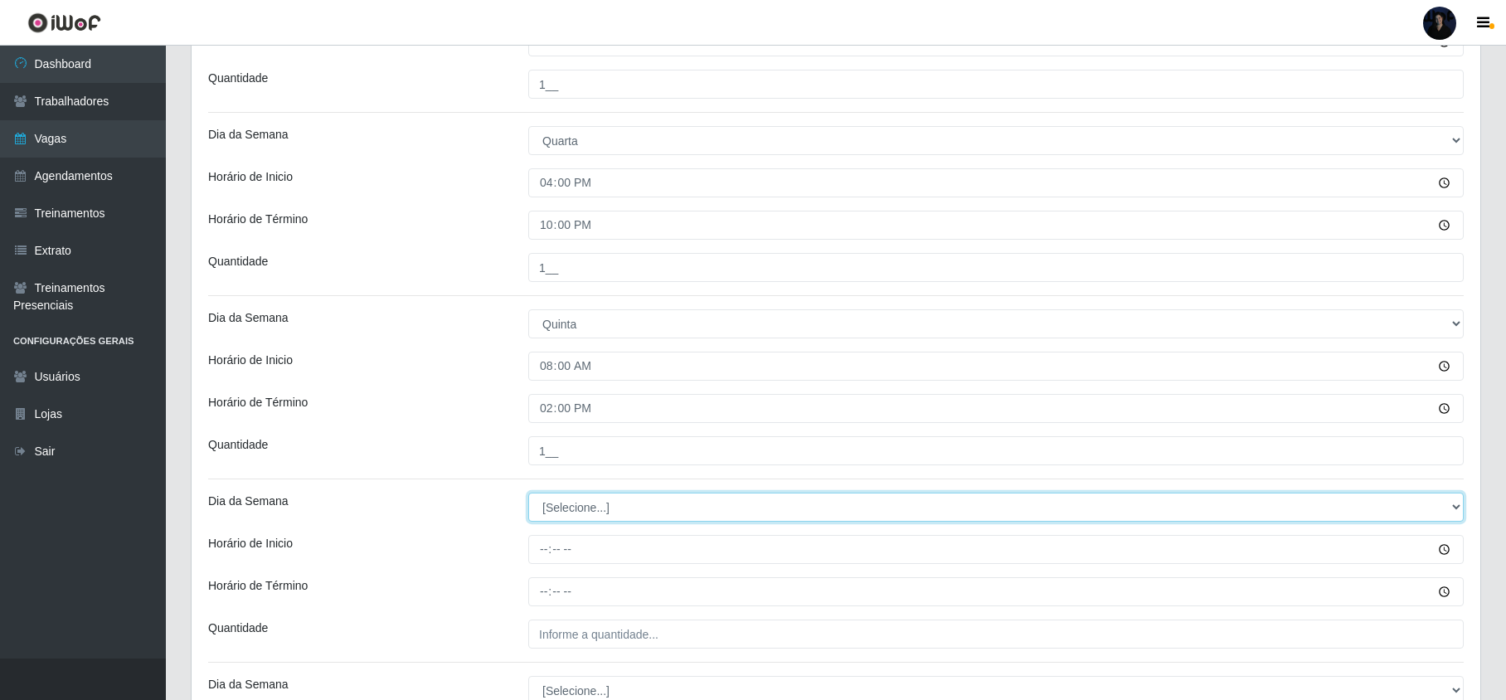
click at [557, 515] on select "[Selecione...] Segunda Terça Quarta Quinta Sexta Sábado Domingo" at bounding box center [996, 507] width 936 height 29
select select "4"
click at [528, 494] on select "[Selecione...] Segunda Terça Quarta Quinta Sexta Sábado Domingo" at bounding box center [996, 507] width 936 height 29
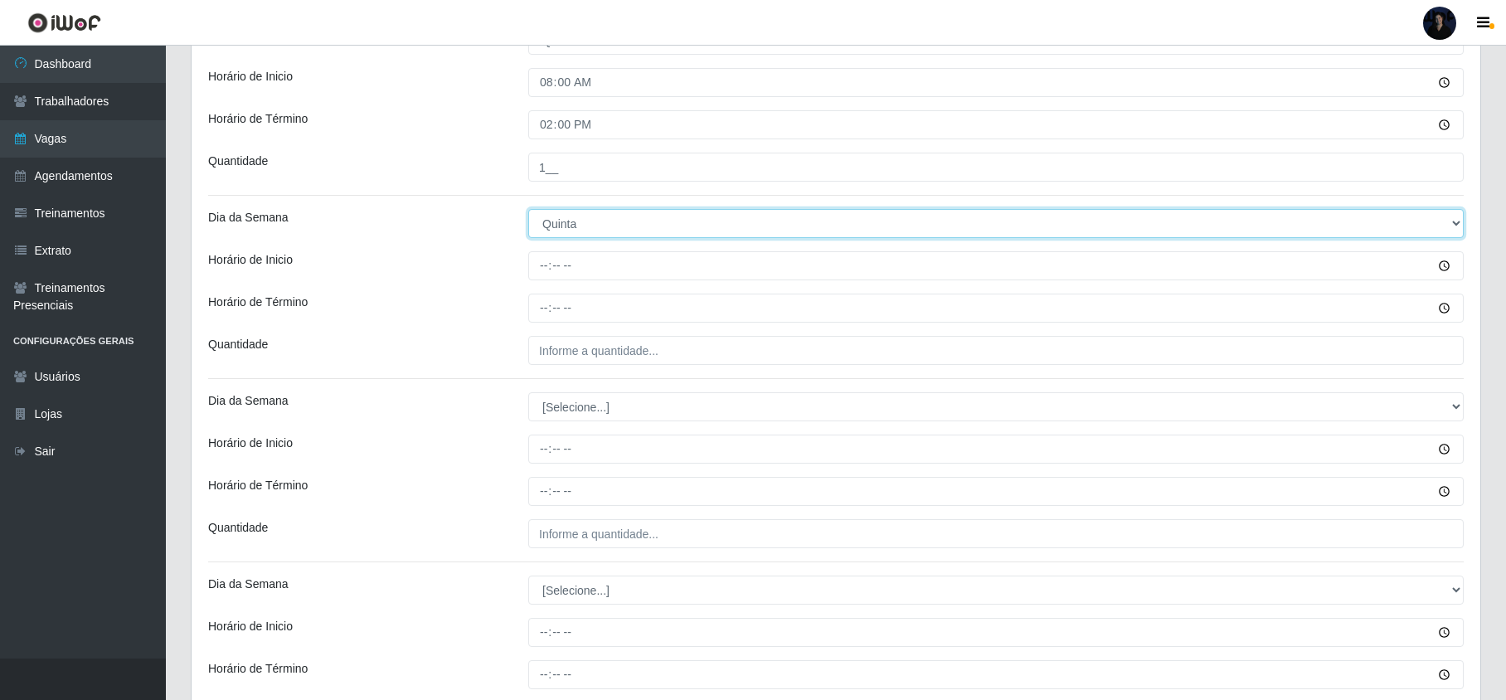
scroll to position [761, 0]
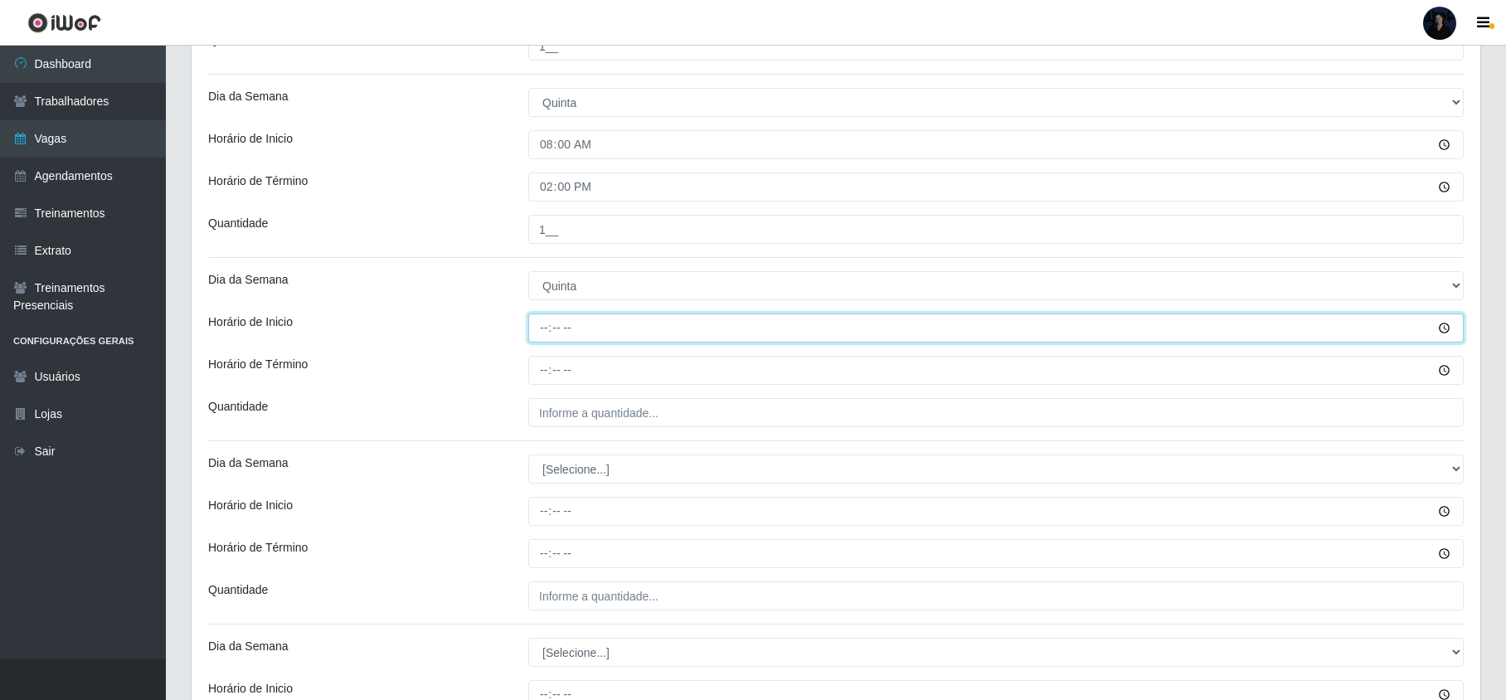
click at [545, 323] on input "Horário de Inicio" at bounding box center [996, 328] width 936 height 29
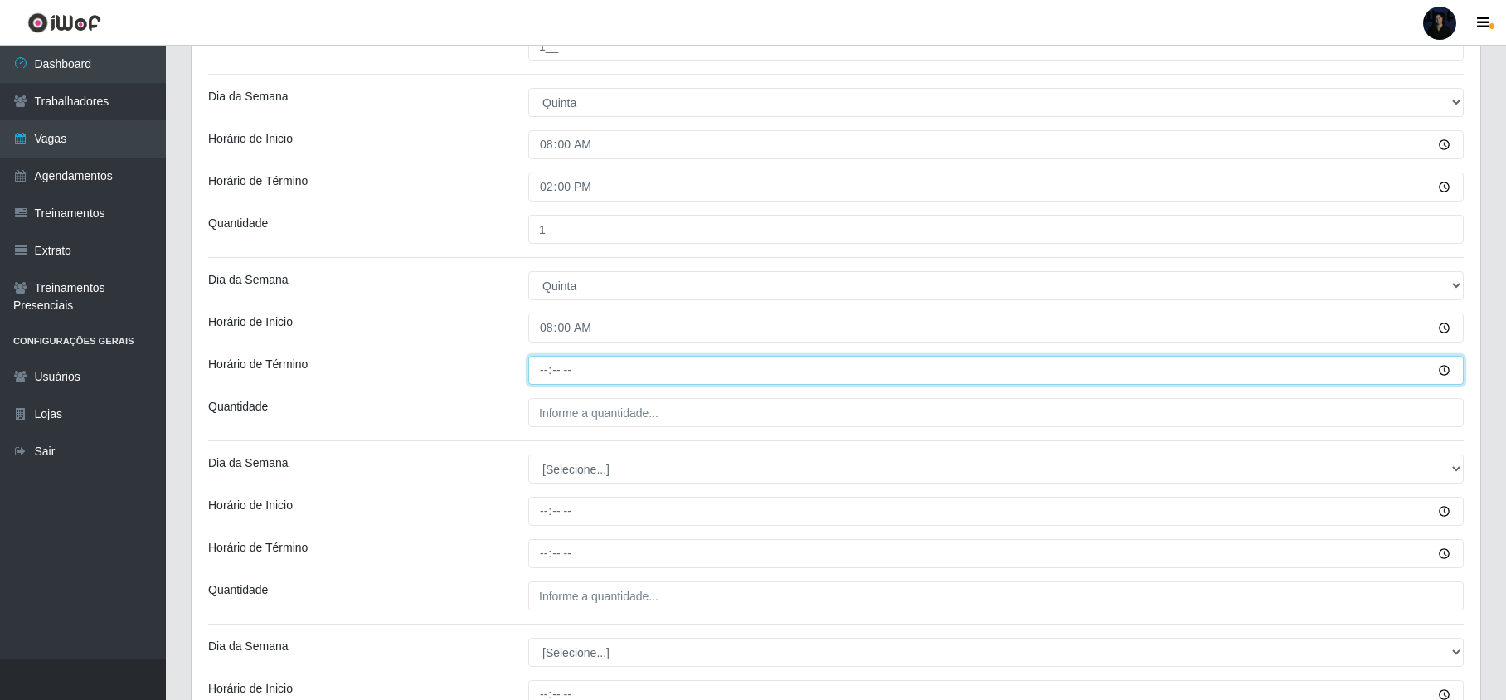
click at [538, 360] on input "Horário de Término" at bounding box center [996, 370] width 936 height 29
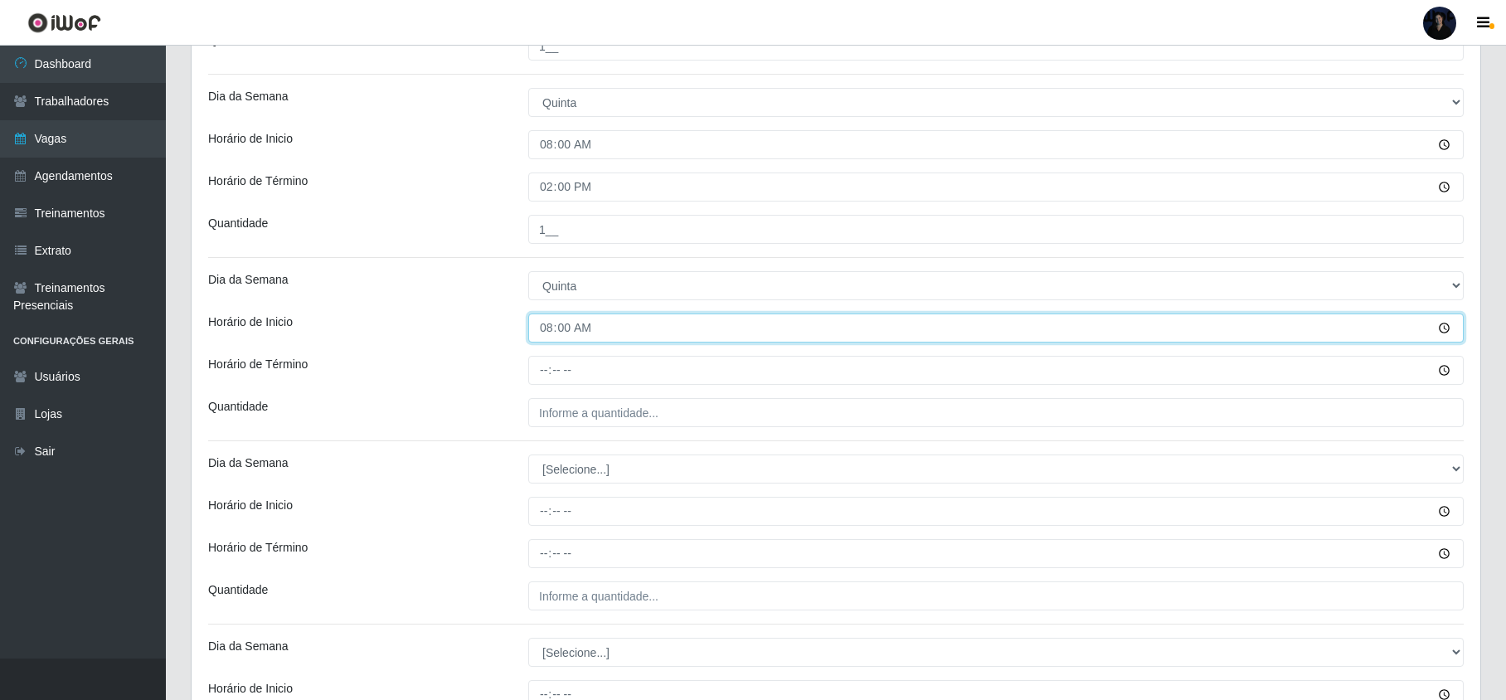
click at [541, 332] on input "08:00" at bounding box center [996, 328] width 936 height 29
type input "16:00"
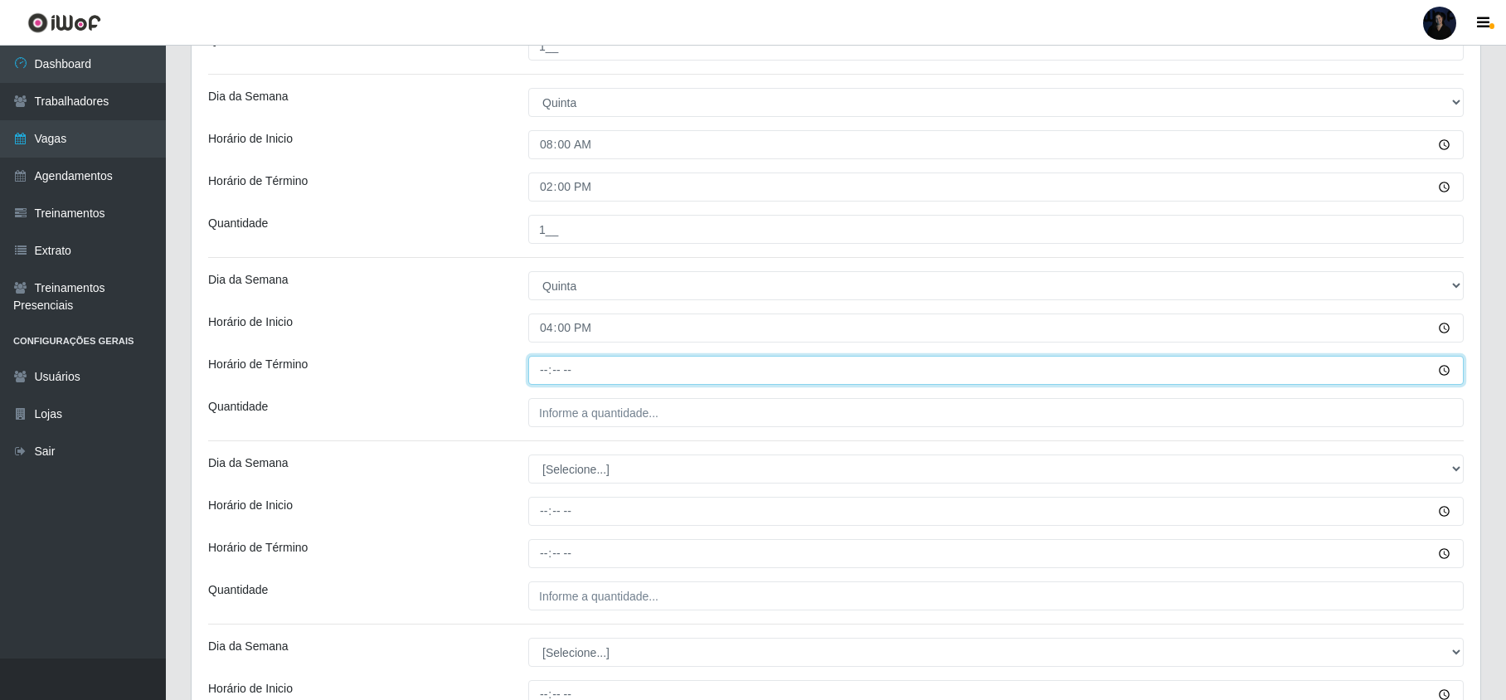
click at [535, 367] on input "Horário de Término" at bounding box center [996, 370] width 936 height 29
type input "22:00"
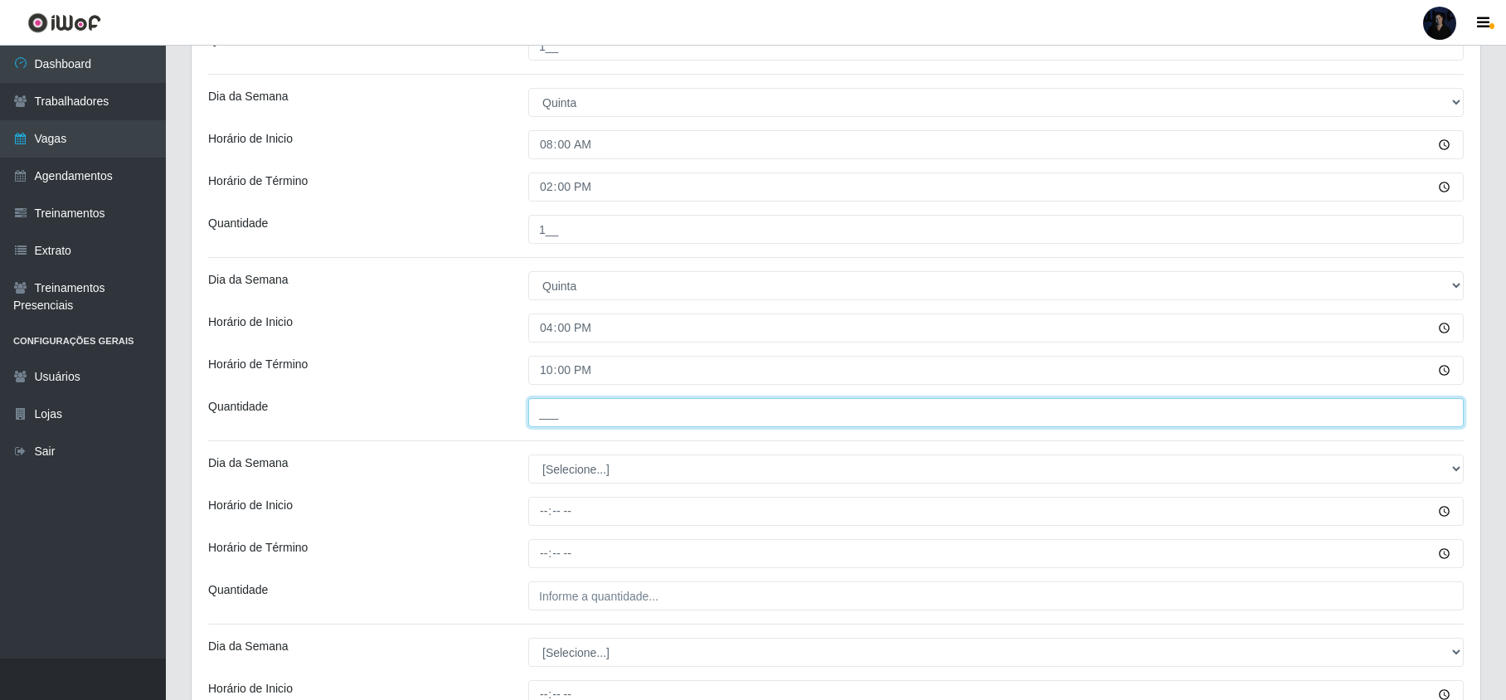
click at [547, 413] on input "___" at bounding box center [996, 412] width 936 height 29
type input "1__"
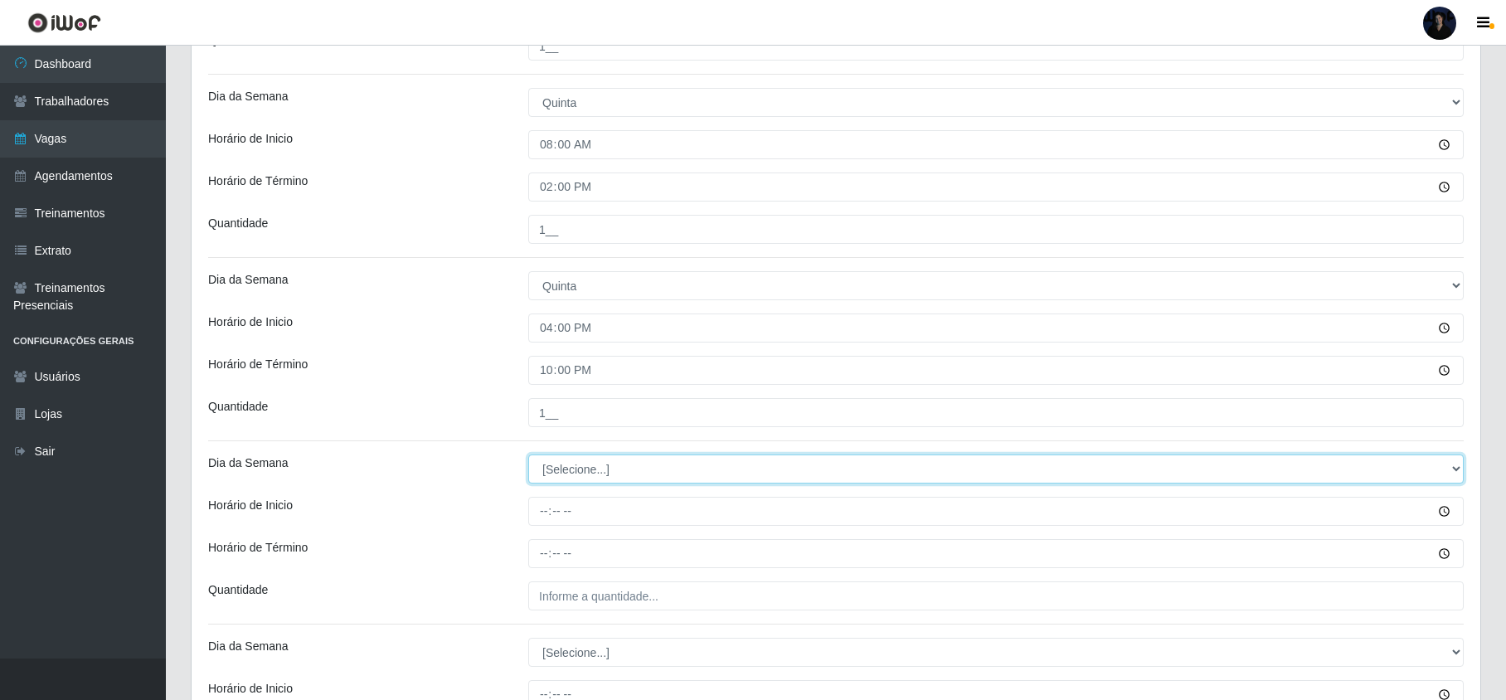
click at [558, 478] on select "[Selecione...] Segunda Terça Quarta Quinta Sexta Sábado Domingo" at bounding box center [996, 469] width 936 height 29
select select "5"
click at [528, 457] on select "[Selecione...] Segunda Terça Quarta Quinta Sexta Sábado Domingo" at bounding box center [996, 469] width 936 height 29
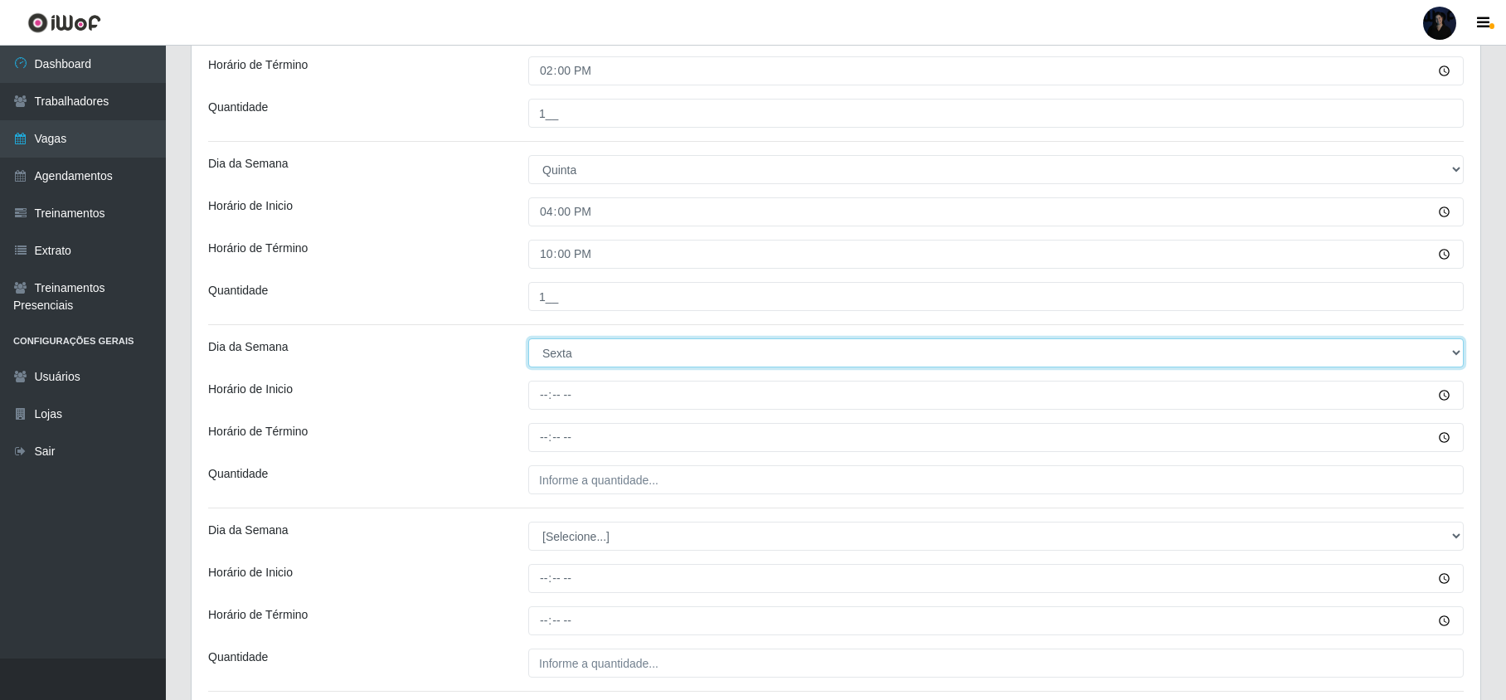
scroll to position [982, 0]
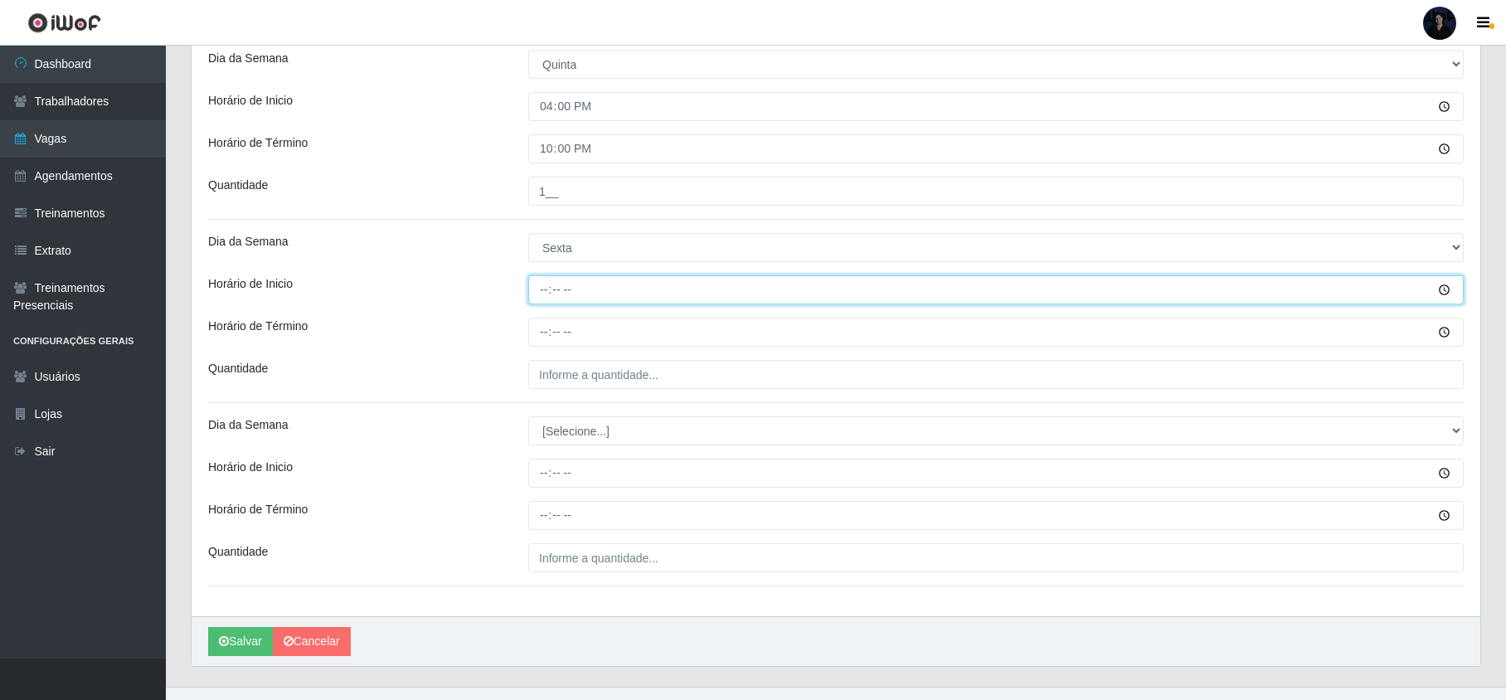
click at [541, 289] on input "Horário de Inicio" at bounding box center [996, 289] width 936 height 29
type input "08:00"
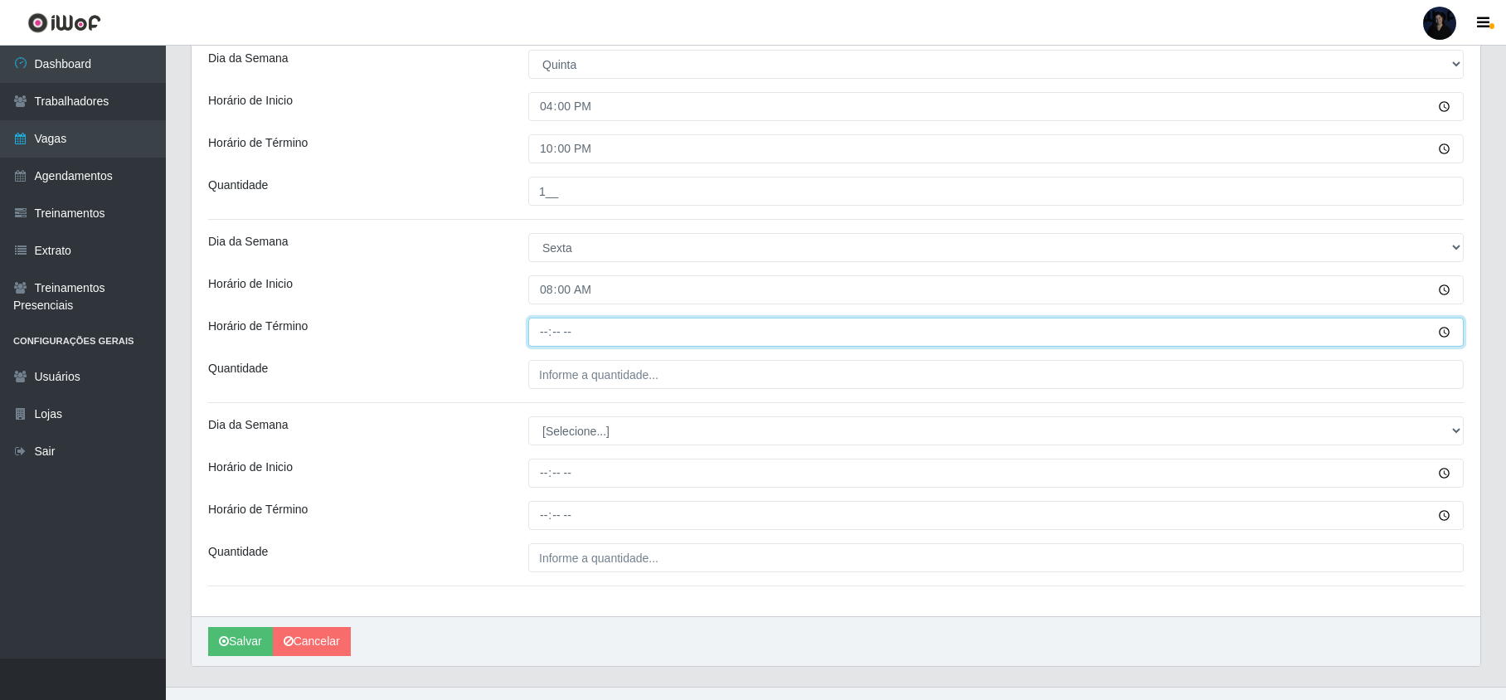
click at [547, 327] on input "Horário de Término" at bounding box center [996, 332] width 936 height 29
type input "14:00"
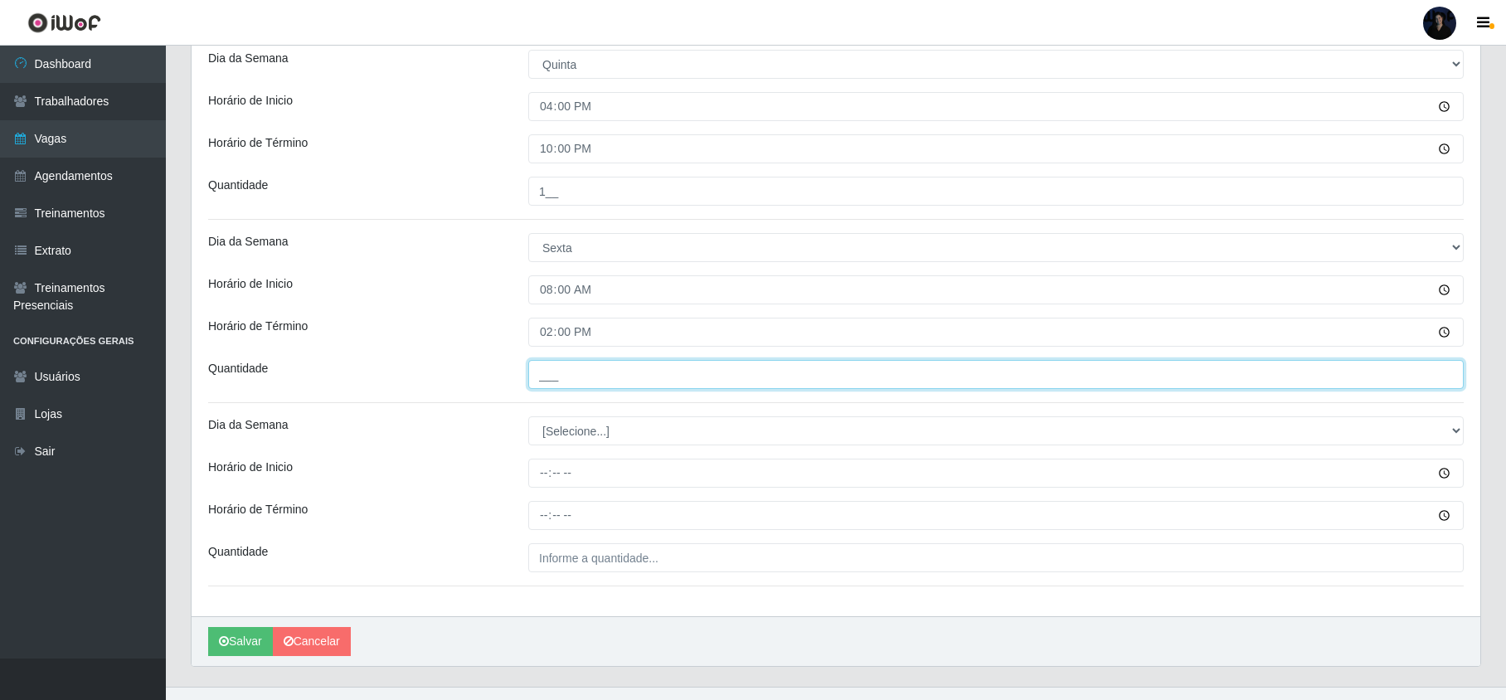
click at [554, 375] on input "___" at bounding box center [996, 374] width 936 height 29
type input "1__"
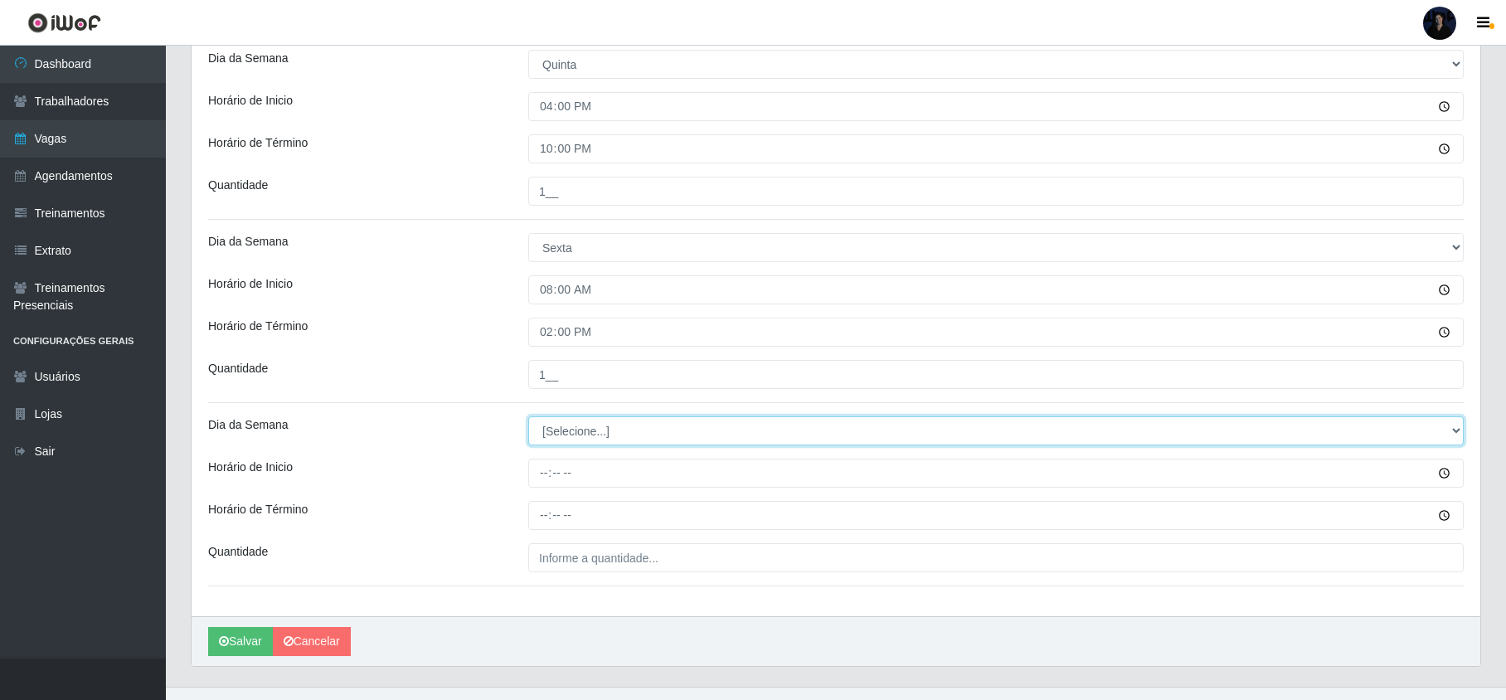
click at [565, 441] on select "[Selecione...] Segunda Terça Quarta Quinta Sexta Sábado Domingo" at bounding box center [996, 430] width 936 height 29
select select "5"
click at [528, 420] on select "[Selecione...] Segunda Terça Quarta Quinta Sexta Sábado Domingo" at bounding box center [996, 430] width 936 height 29
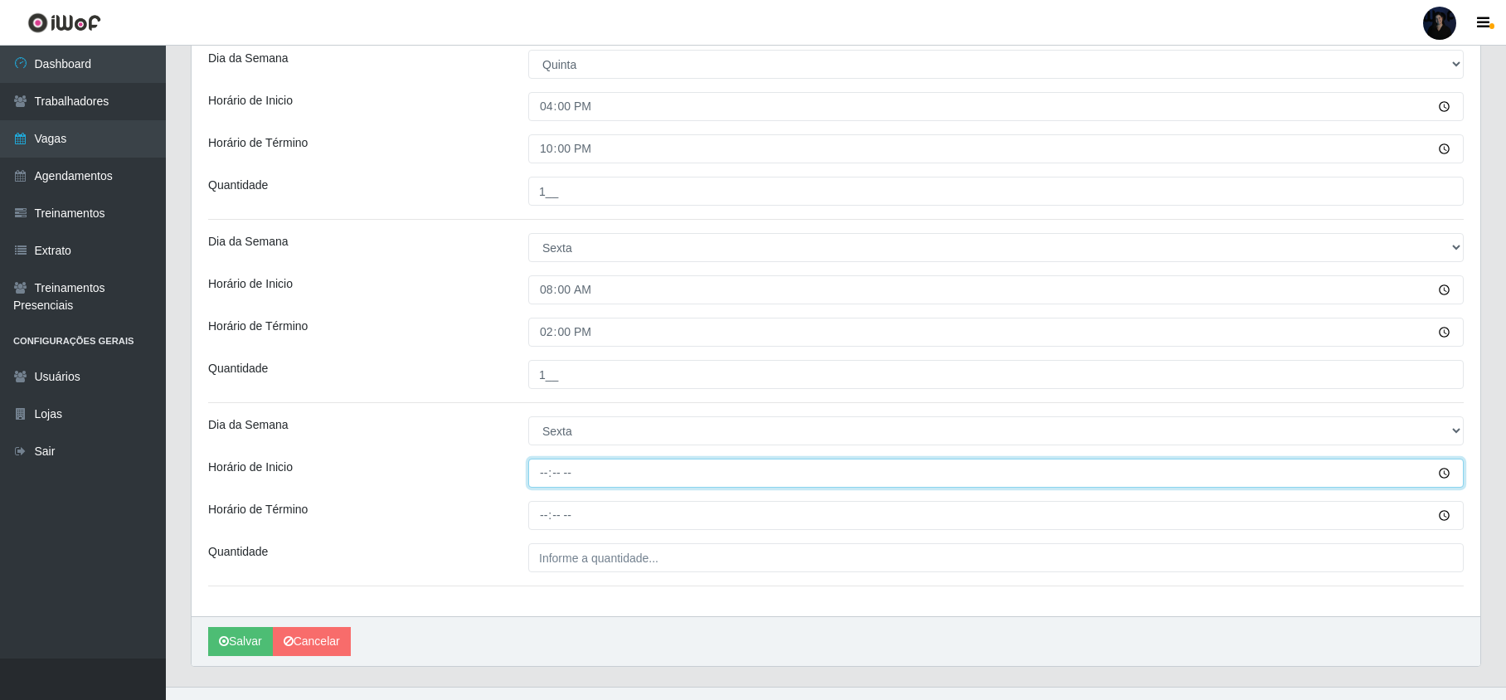
click at [554, 479] on input "Horário de Inicio" at bounding box center [996, 473] width 936 height 29
click at [538, 478] on input "Horário de Inicio" at bounding box center [996, 473] width 936 height 29
click at [539, 478] on input "Horário de Inicio" at bounding box center [996, 473] width 936 height 29
type input "16:00"
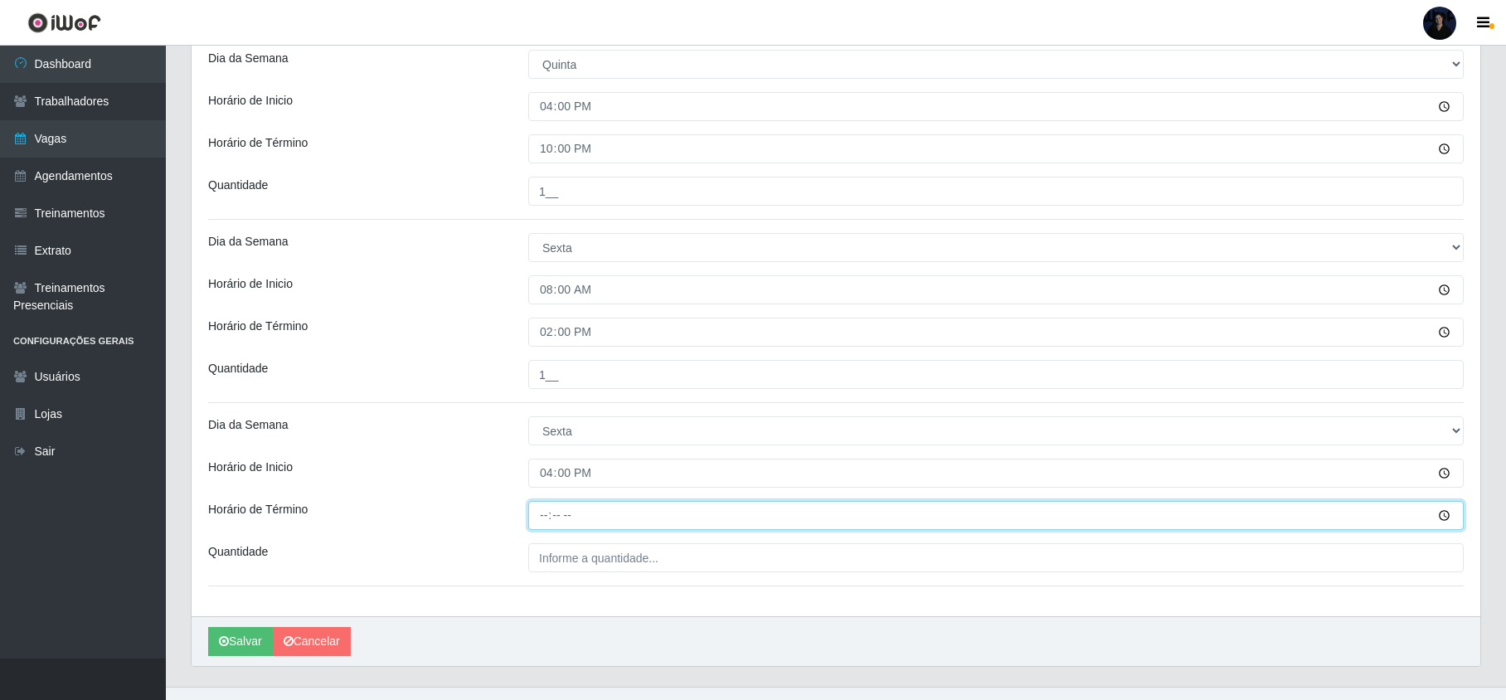
click at [542, 512] on input "Horário de Término" at bounding box center [996, 515] width 936 height 29
type input "22:00"
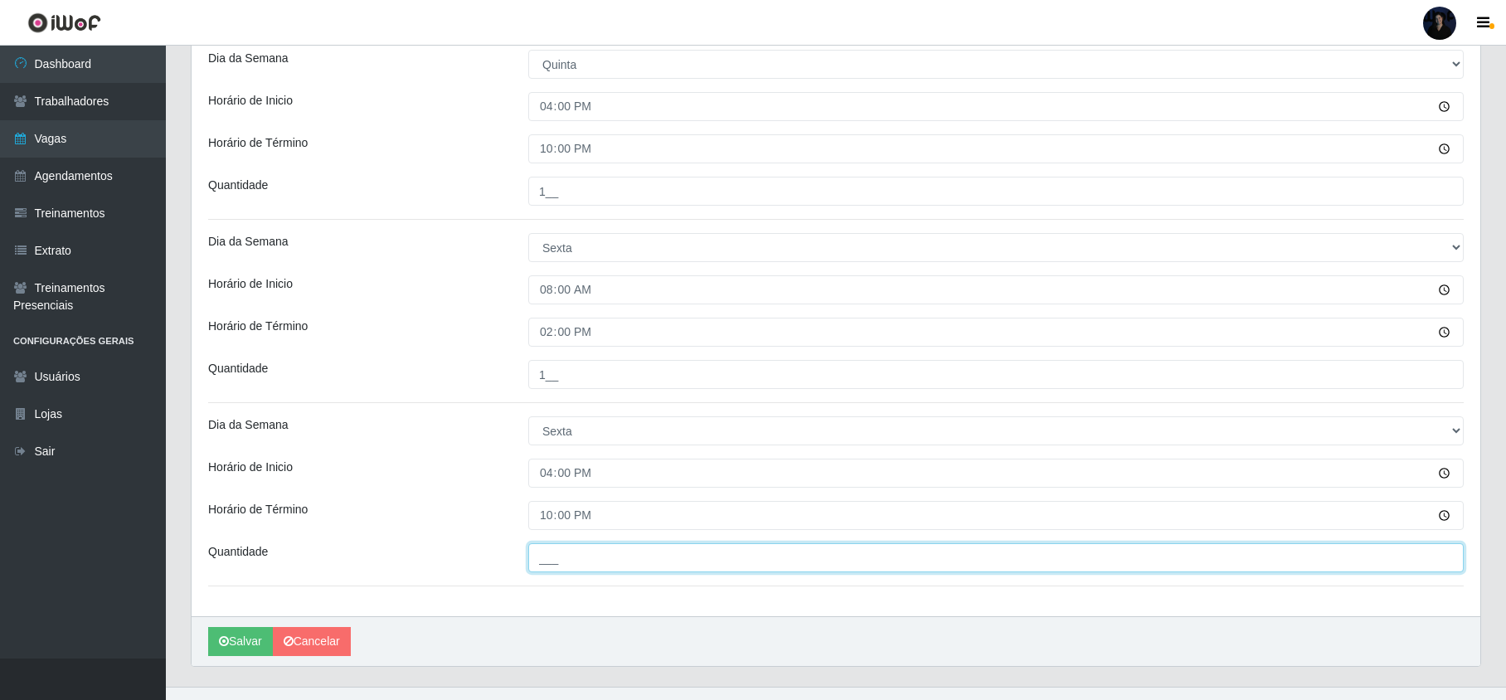
click at [554, 567] on input "___" at bounding box center [996, 557] width 936 height 29
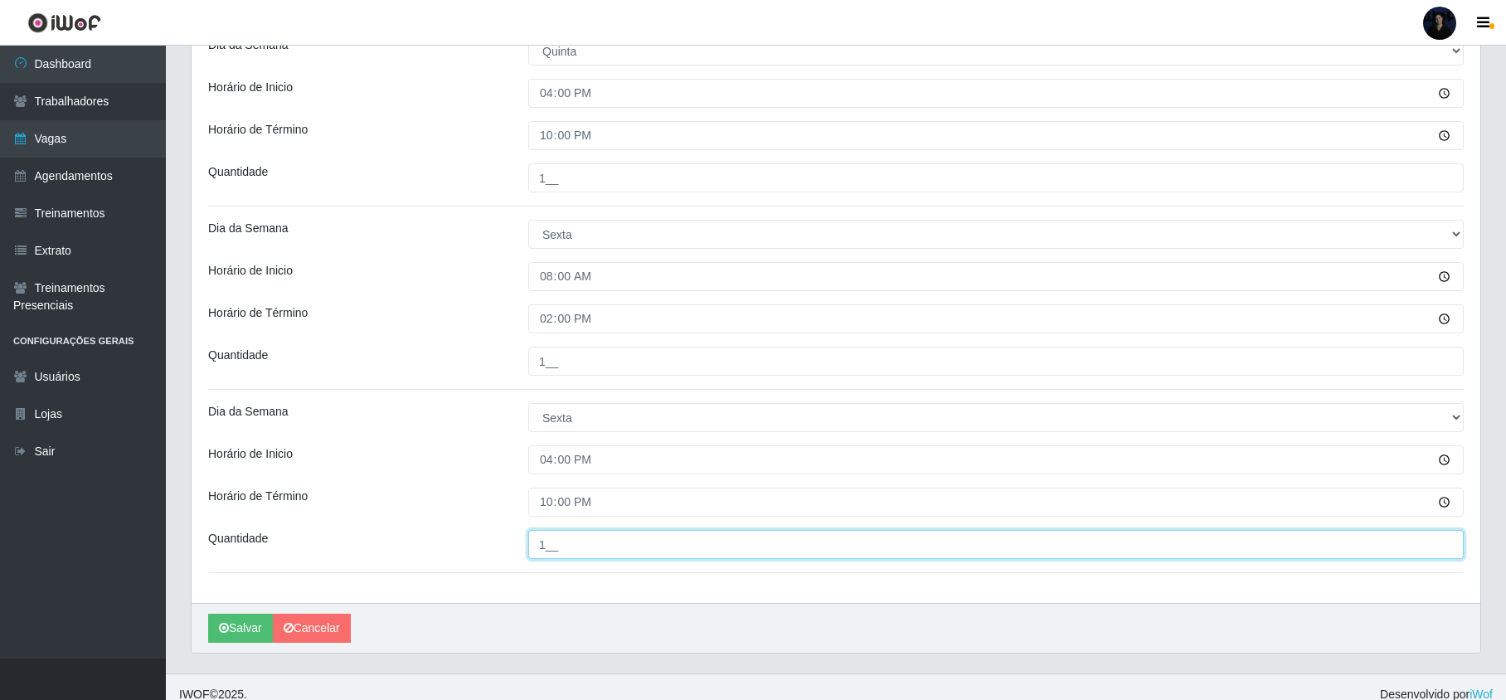
scroll to position [1015, 0]
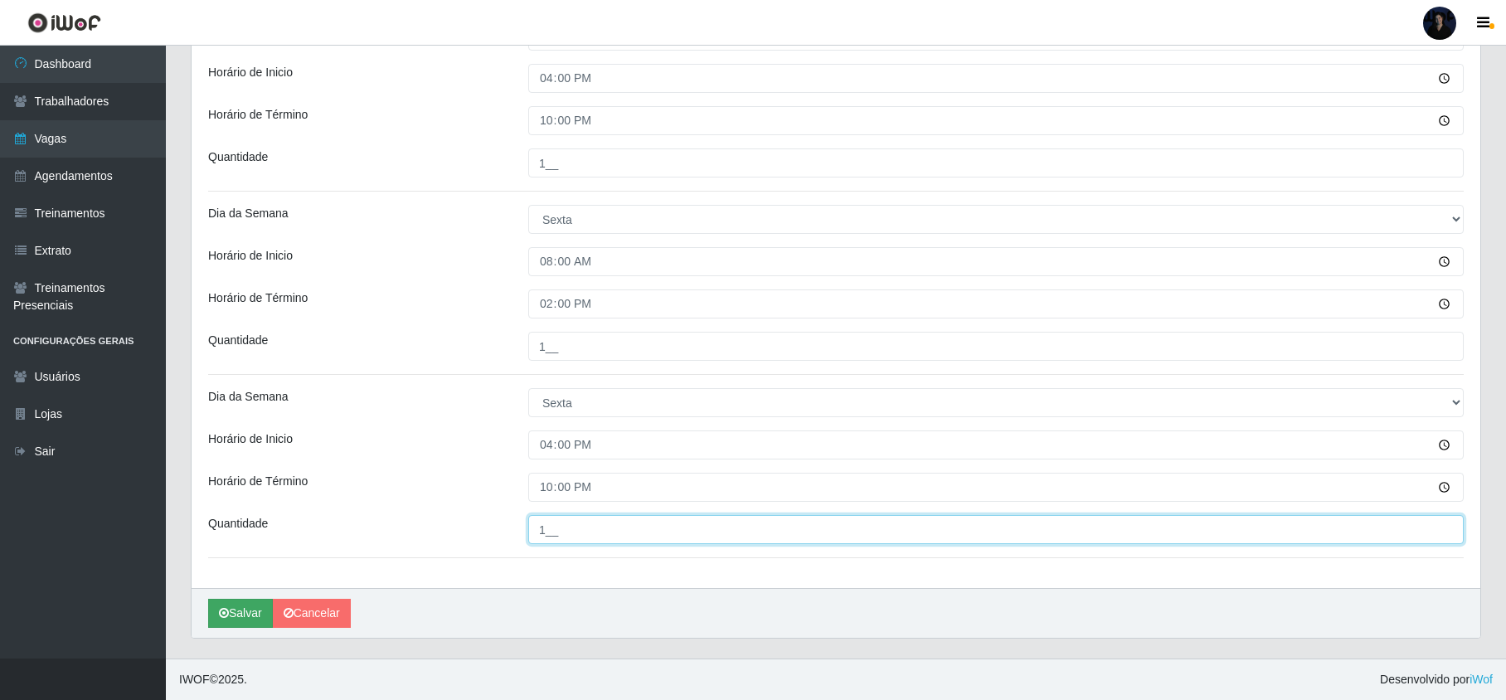
type input "1__"
click at [253, 615] on button "Salvar" at bounding box center [240, 613] width 65 height 29
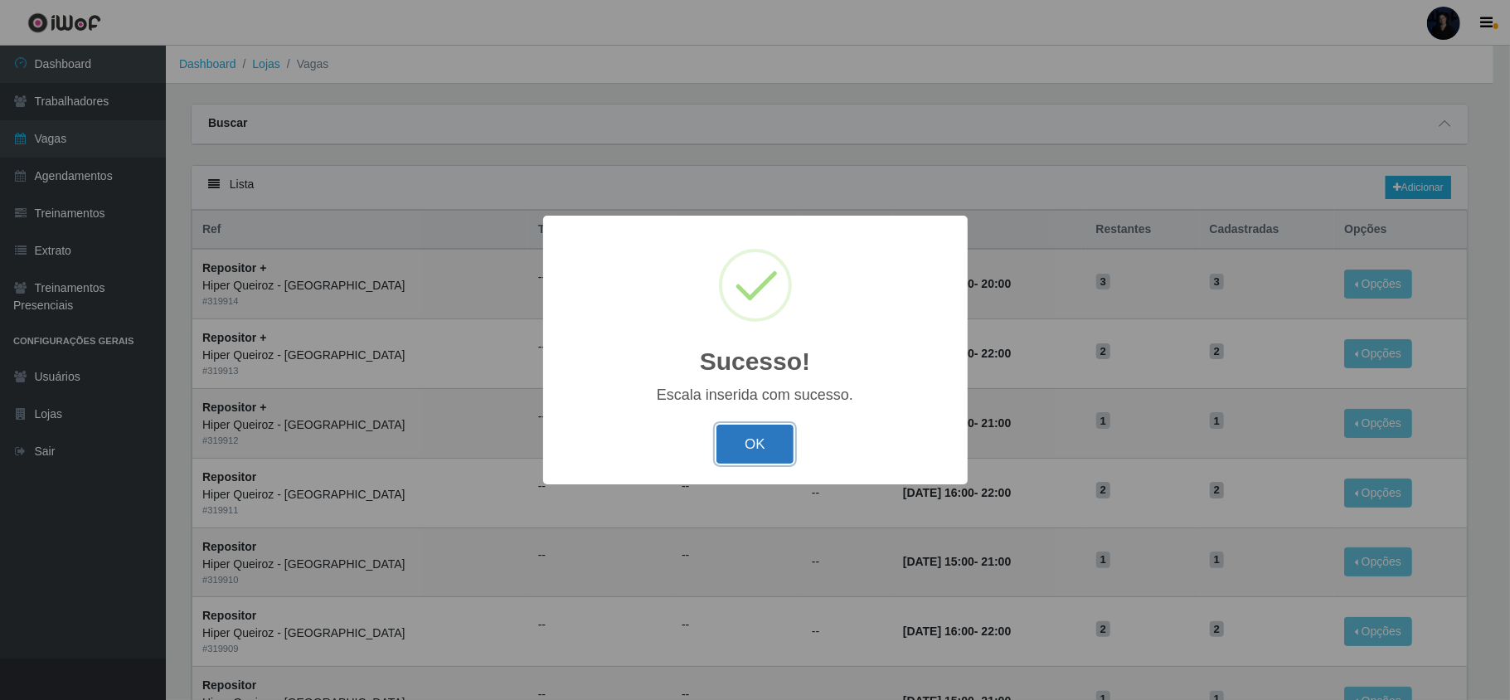
click at [763, 451] on button "OK" at bounding box center [755, 444] width 77 height 39
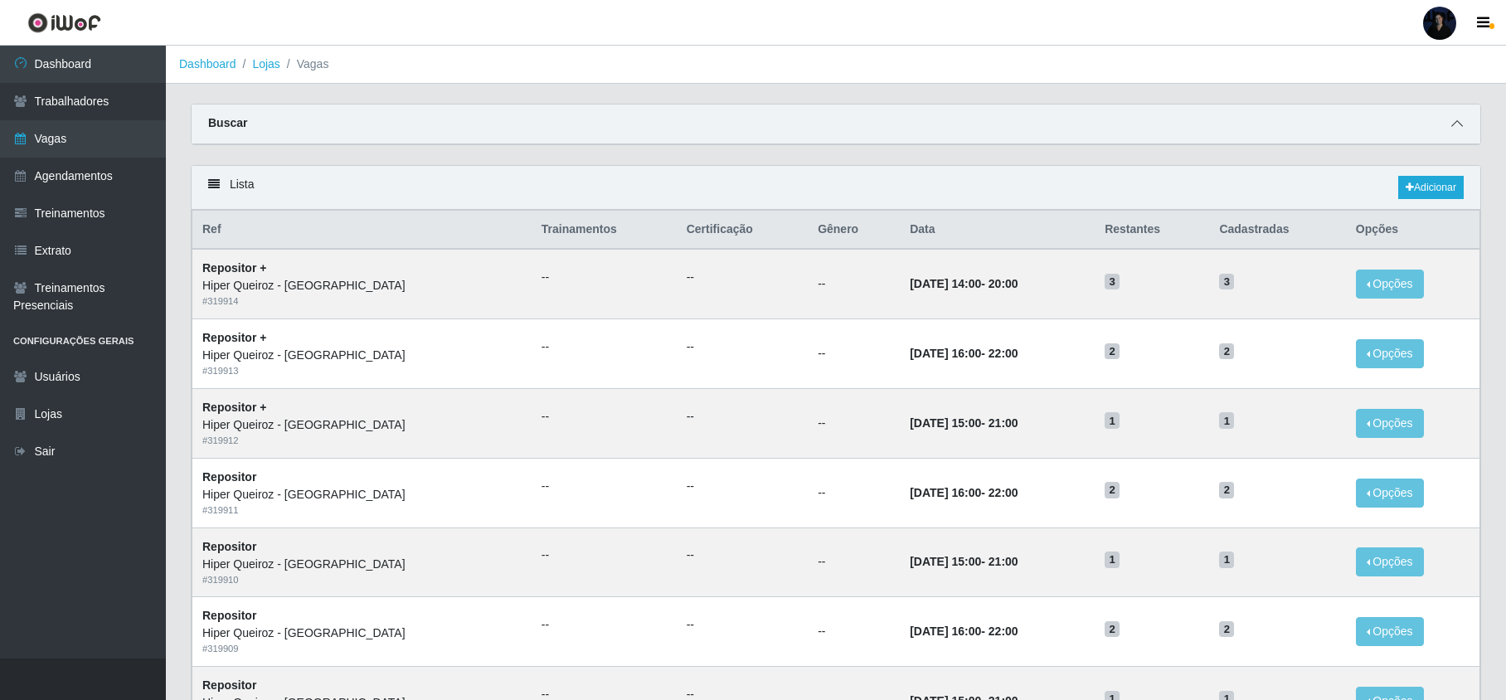
click at [1455, 114] on span at bounding box center [1457, 123] width 20 height 19
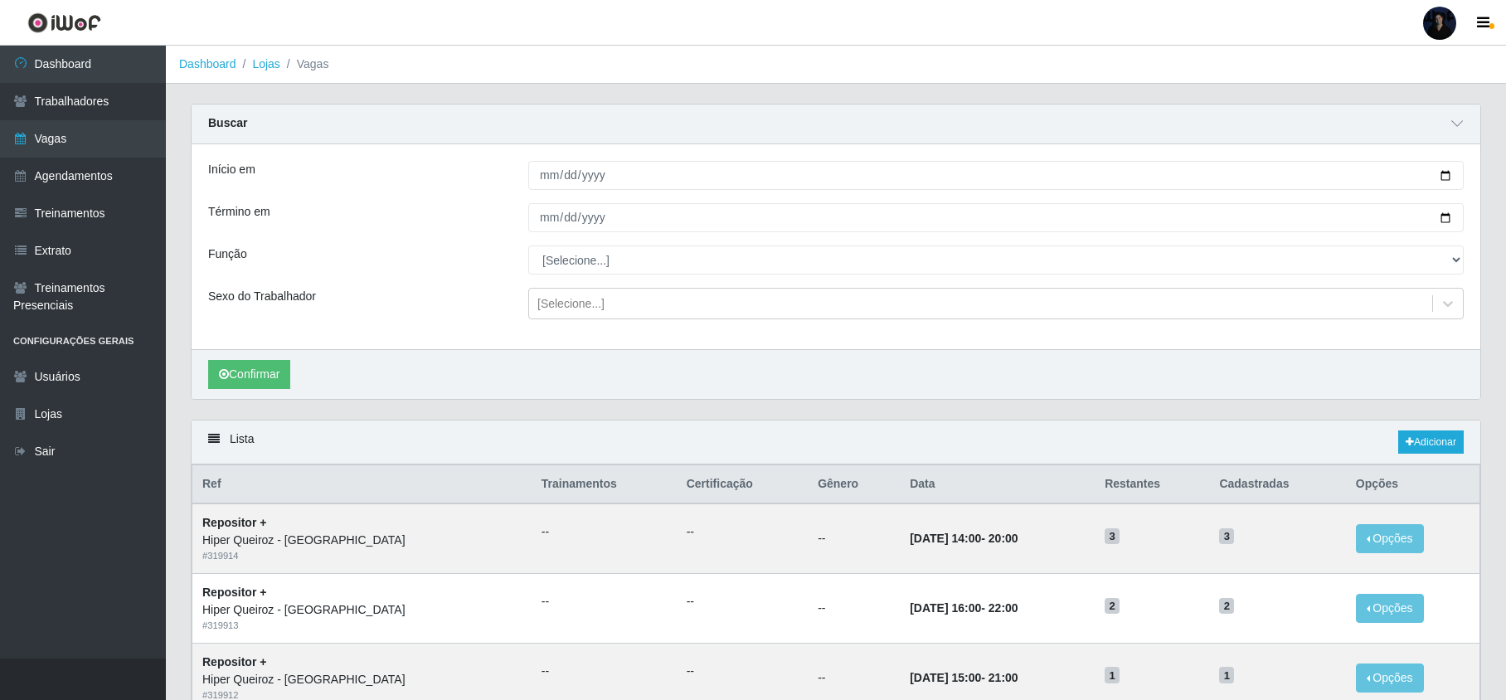
click at [585, 276] on div "Início em Término em Função [Selecione...] Embalador Embalador + Embalador ++ R…" at bounding box center [836, 246] width 1289 height 205
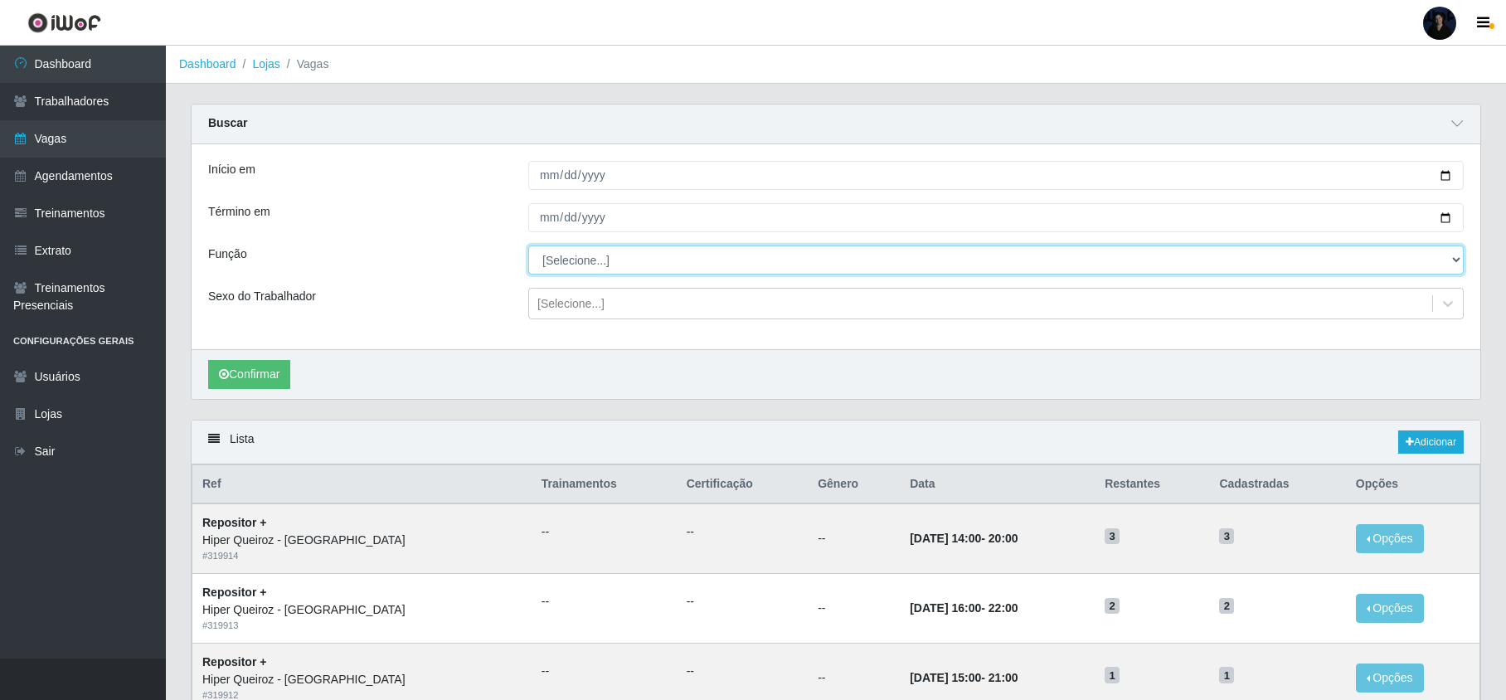
click at [602, 264] on select "[Selecione...] Embalador Embalador + Embalador ++ Repositor Repositor + Reposit…" at bounding box center [996, 260] width 936 height 29
select select "107"
click at [528, 246] on select "[Selecione...] Embalador Embalador + Embalador ++ Repositor Repositor + Reposit…" at bounding box center [996, 260] width 936 height 29
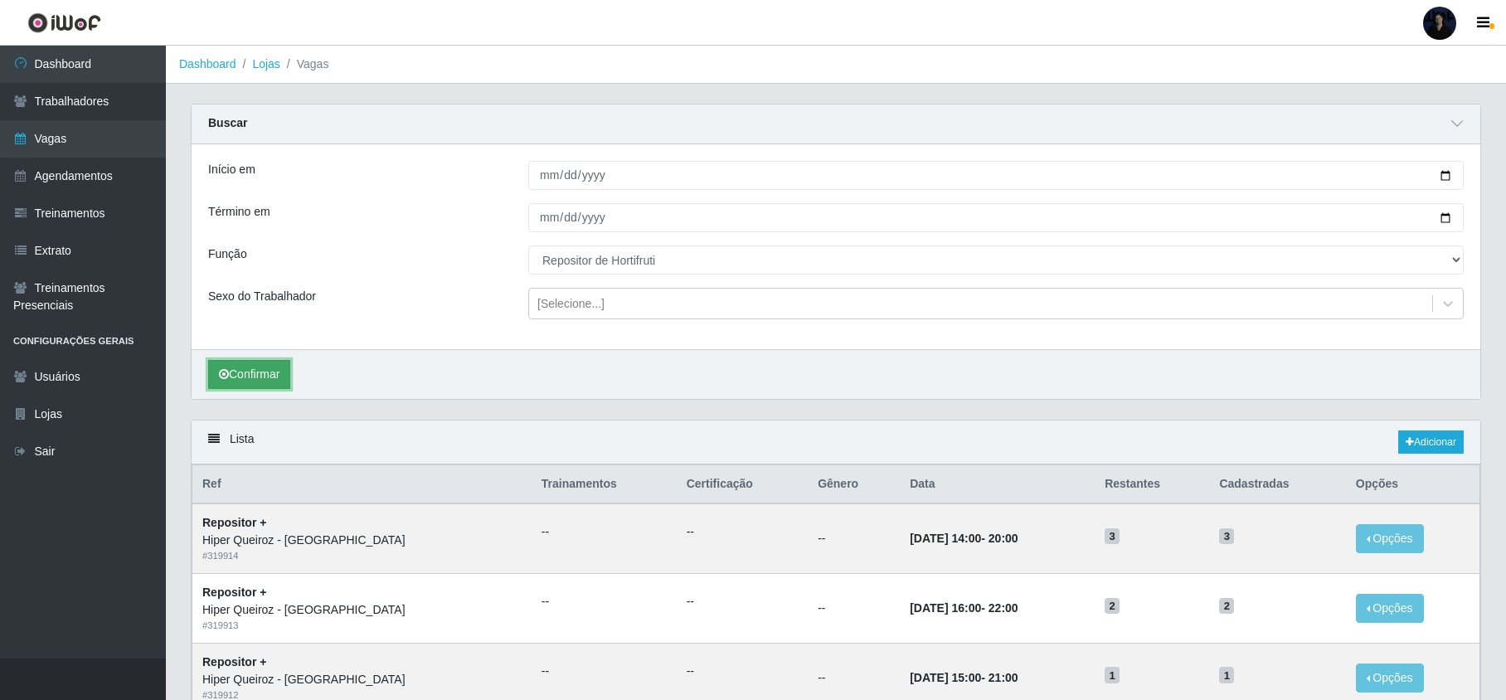
click at [277, 362] on button "Confirmar" at bounding box center [249, 374] width 82 height 29
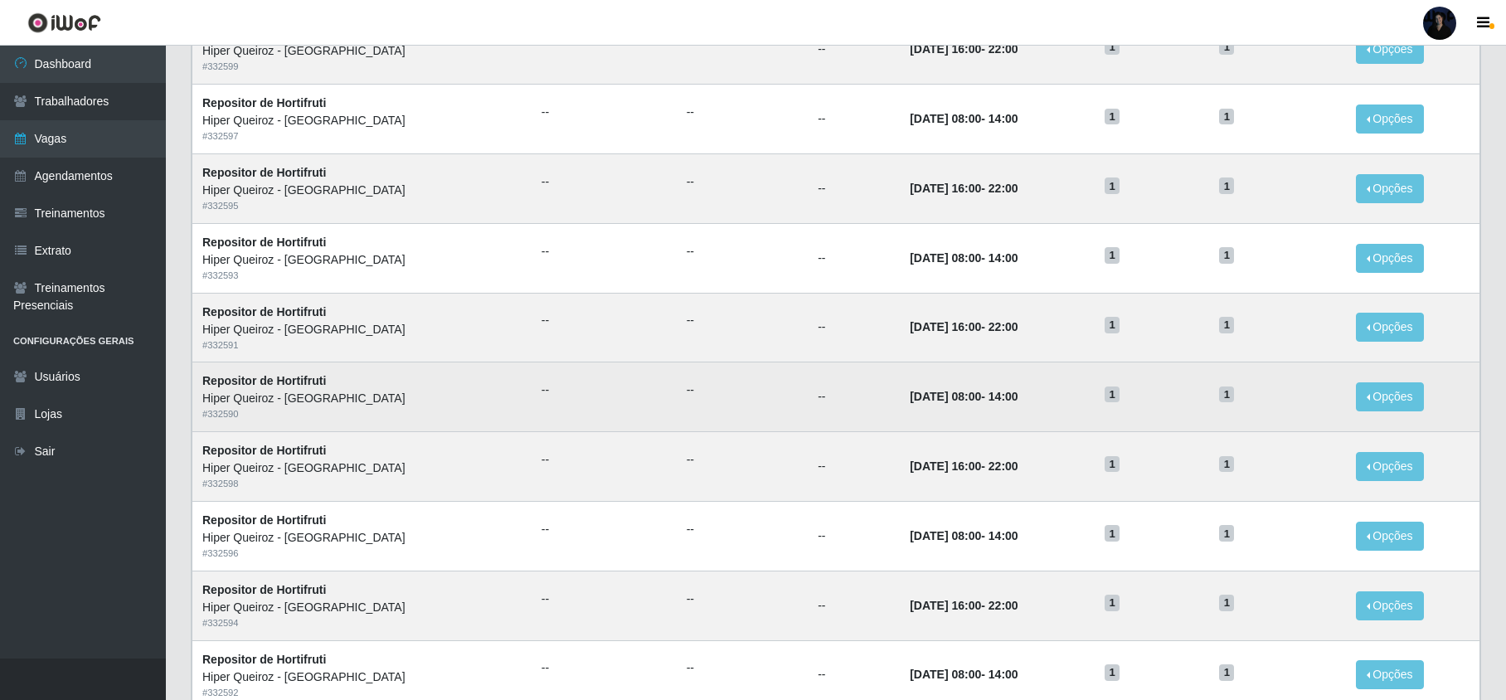
scroll to position [289, 0]
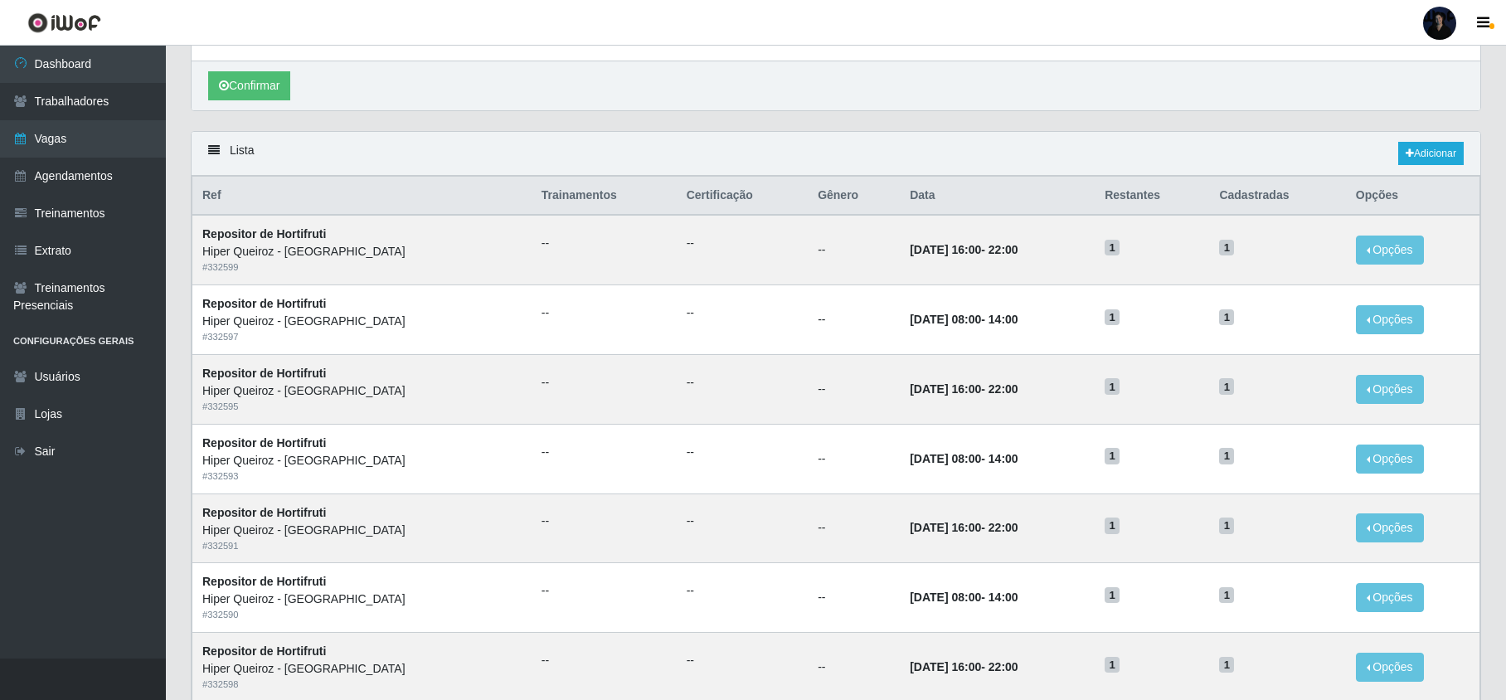
click at [917, 141] on div "Lista Adicionar" at bounding box center [836, 154] width 1289 height 44
click at [1447, 161] on link "Adicionar" at bounding box center [1432, 153] width 66 height 23
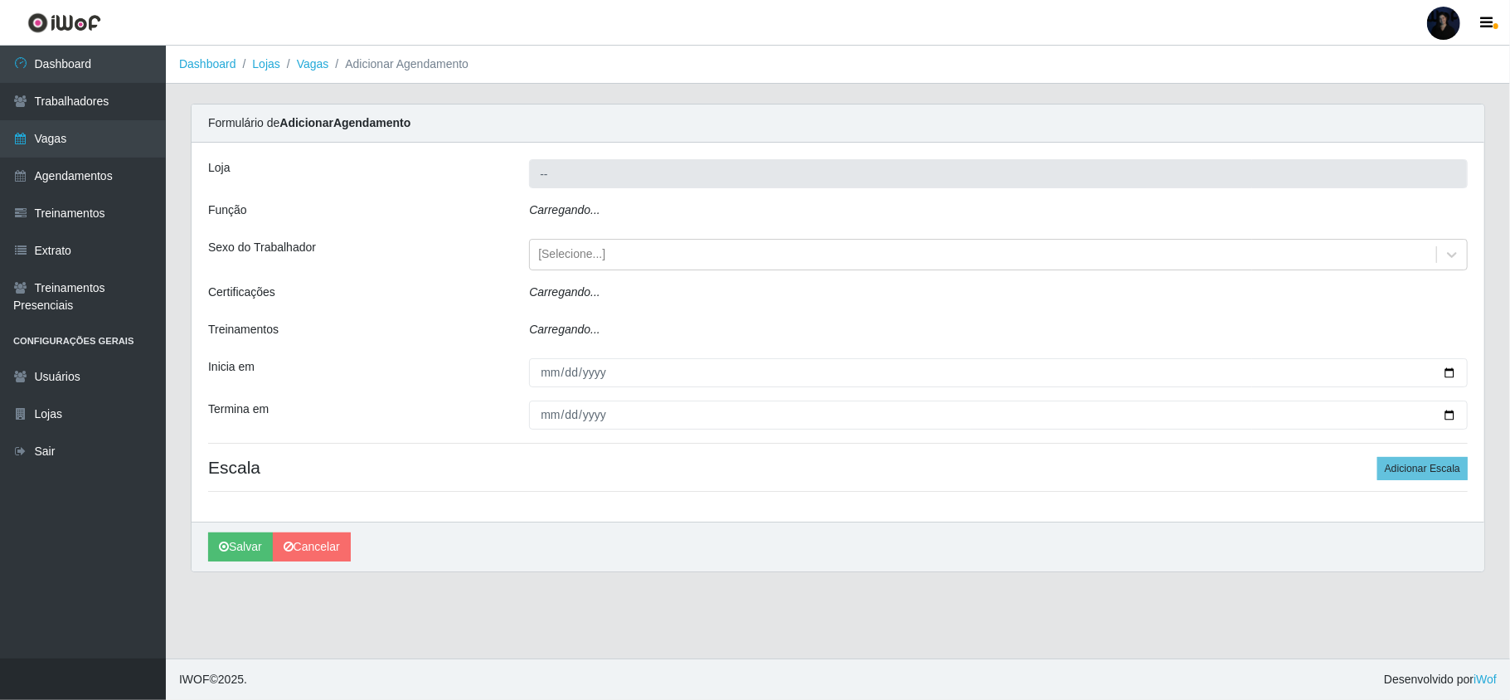
type input "Hiper Queiroz - [GEOGRAPHIC_DATA]"
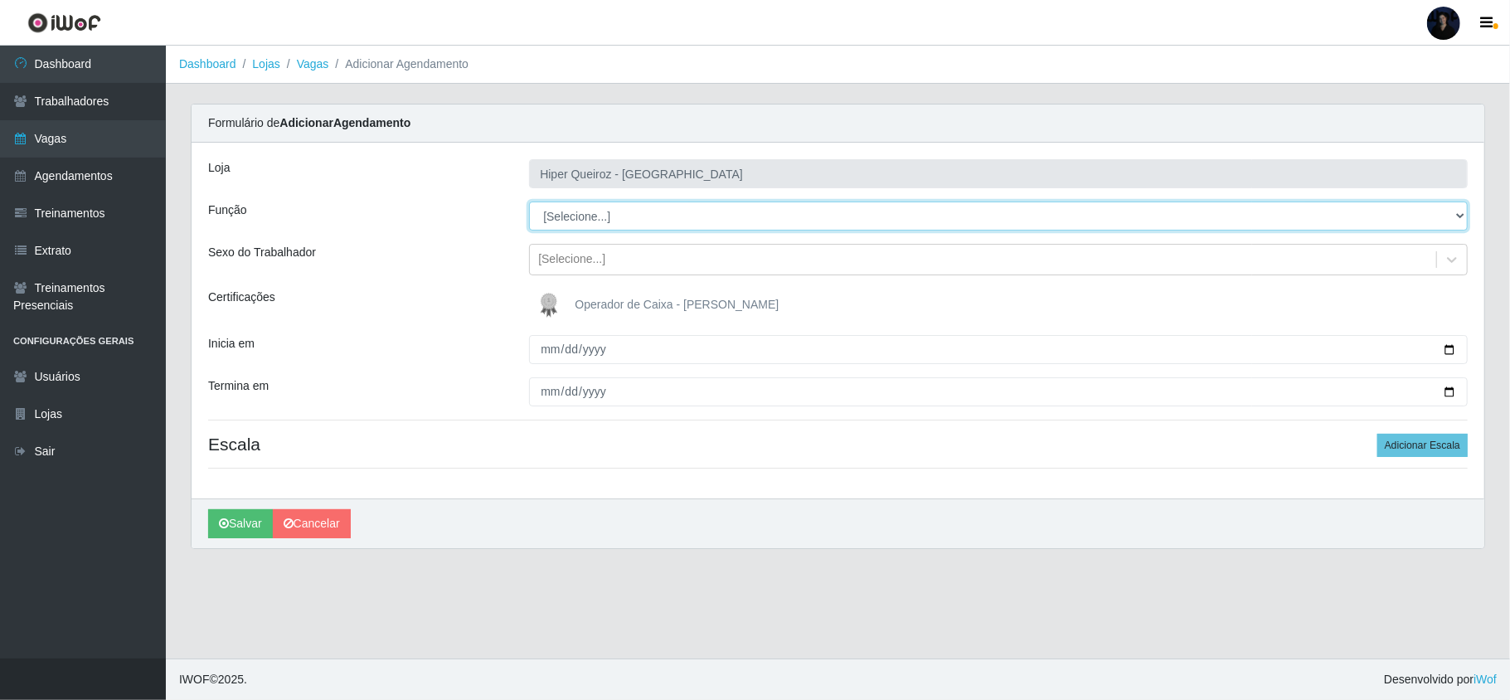
click at [614, 209] on select "[Selecione...] Embalador Embalador + Embalador ++ Repositor Repositor + Reposit…" at bounding box center [998, 216] width 939 height 29
select select "108"
click at [529, 202] on select "[Selecione...] Embalador Embalador + Embalador ++ Repositor Repositor + Reposit…" at bounding box center [998, 216] width 939 height 29
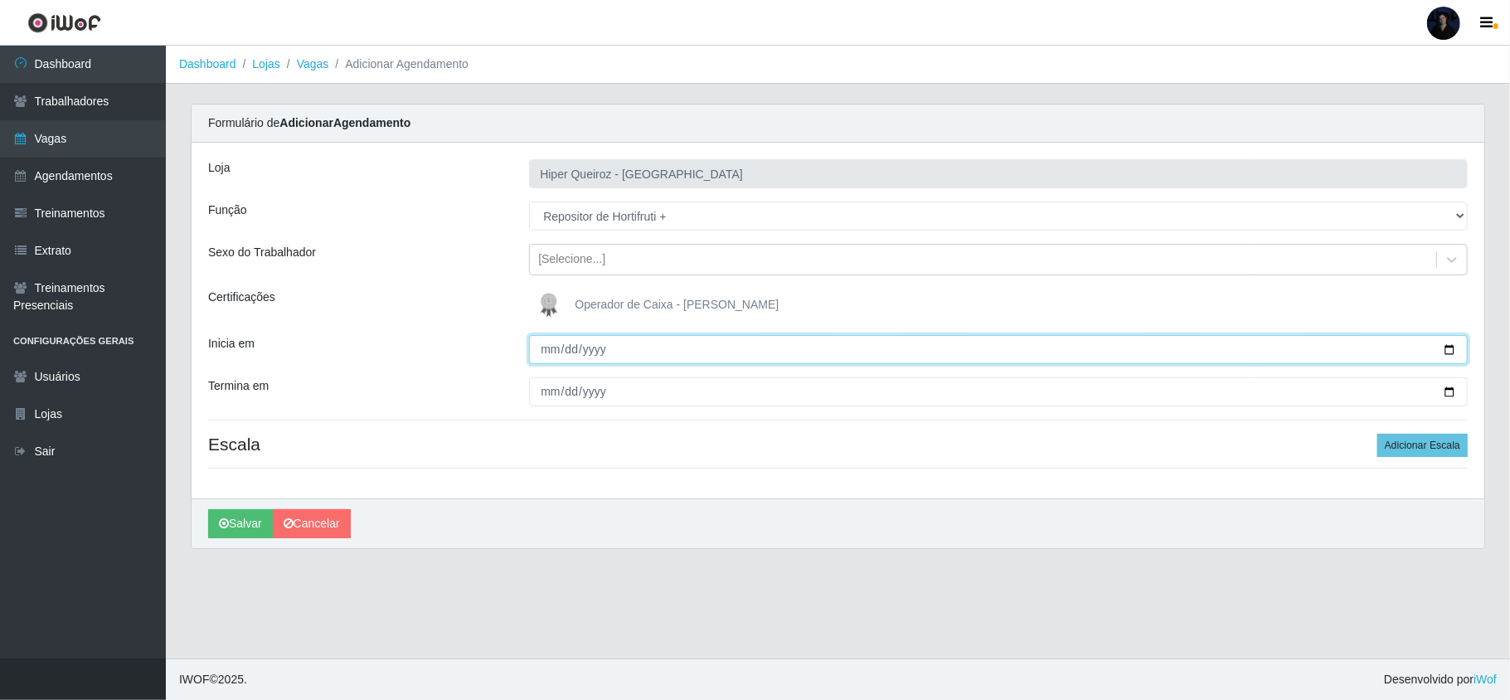
click at [555, 346] on input "Inicia em" at bounding box center [998, 349] width 939 height 29
drag, startPoint x: 1455, startPoint y: 348, endPoint x: 1344, endPoint y: 359, distance: 111.7
click at [1454, 347] on input "Inicia em" at bounding box center [998, 349] width 939 height 29
type input "[DATE]"
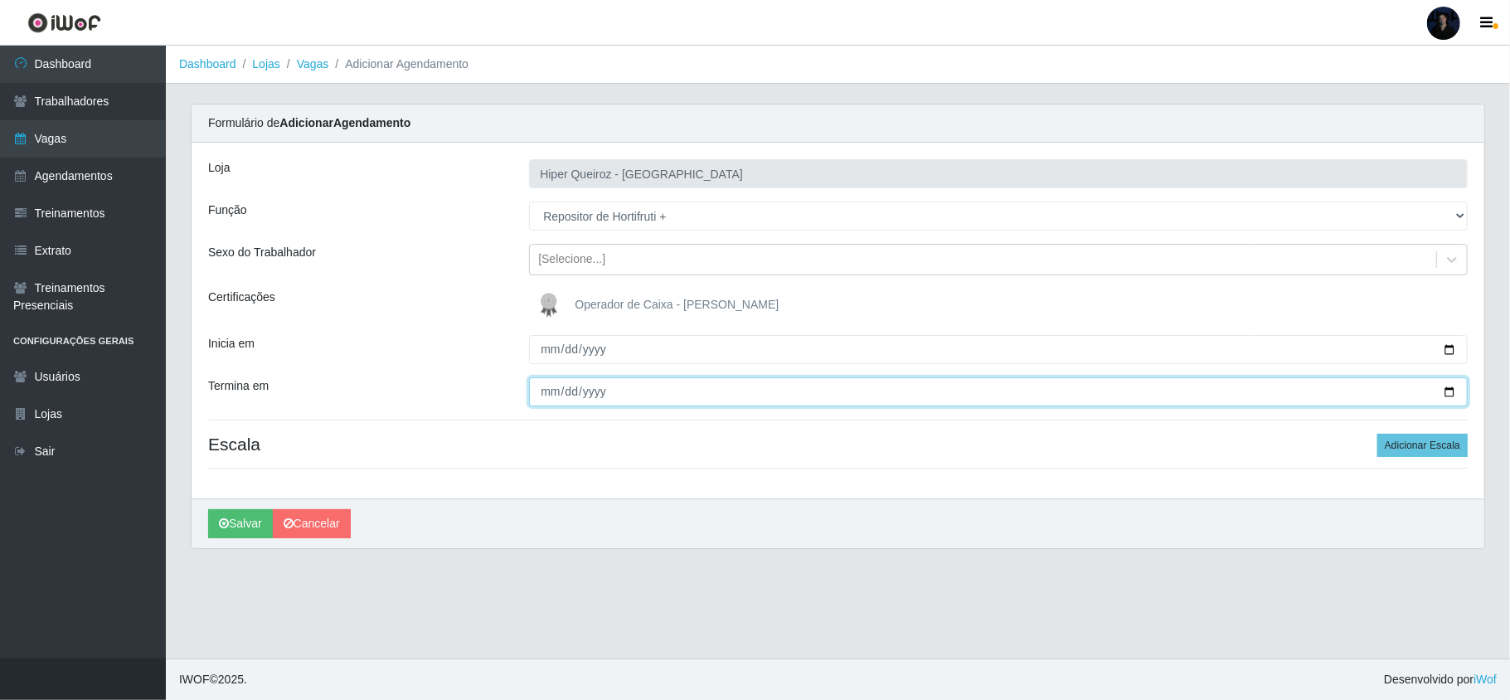
click at [1451, 389] on input "Termina em" at bounding box center [998, 391] width 939 height 29
type input "[DATE]"
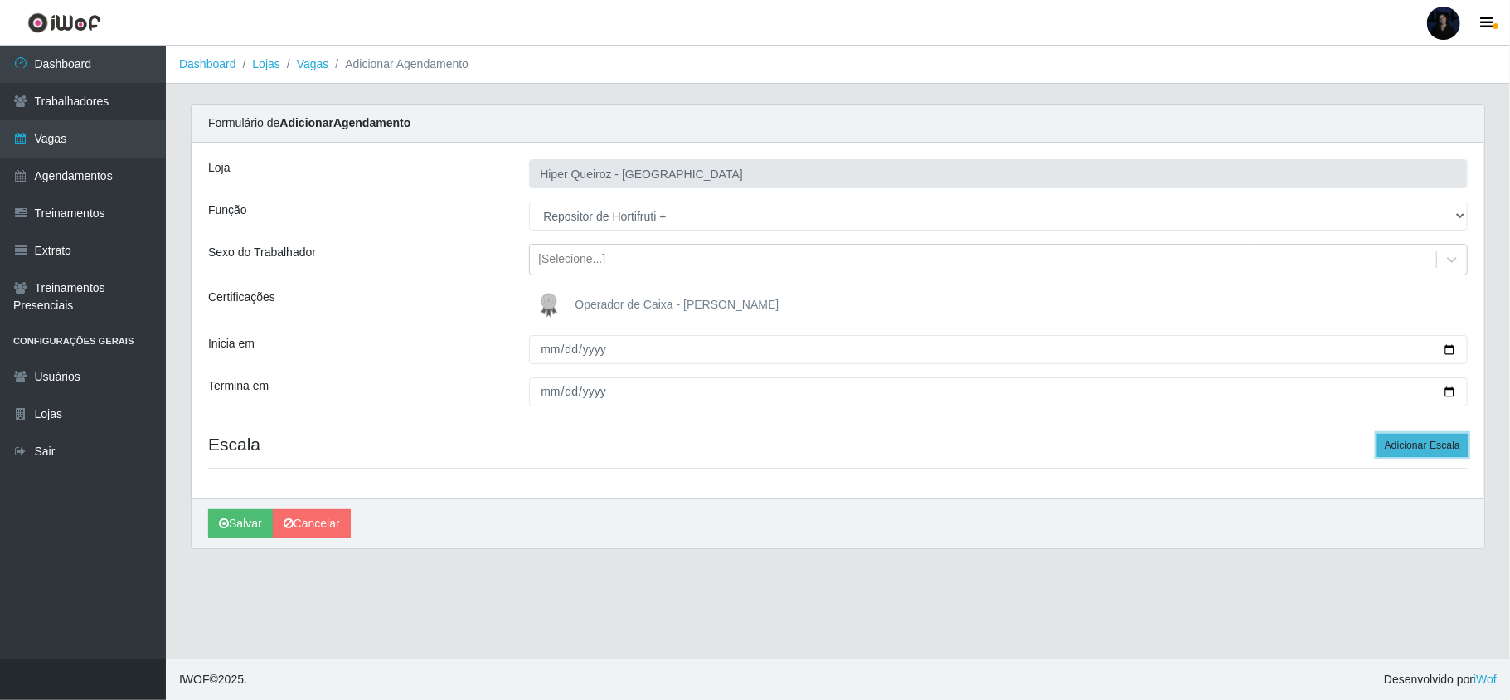
click at [1428, 455] on button "Adicionar Escala" at bounding box center [1423, 445] width 90 height 23
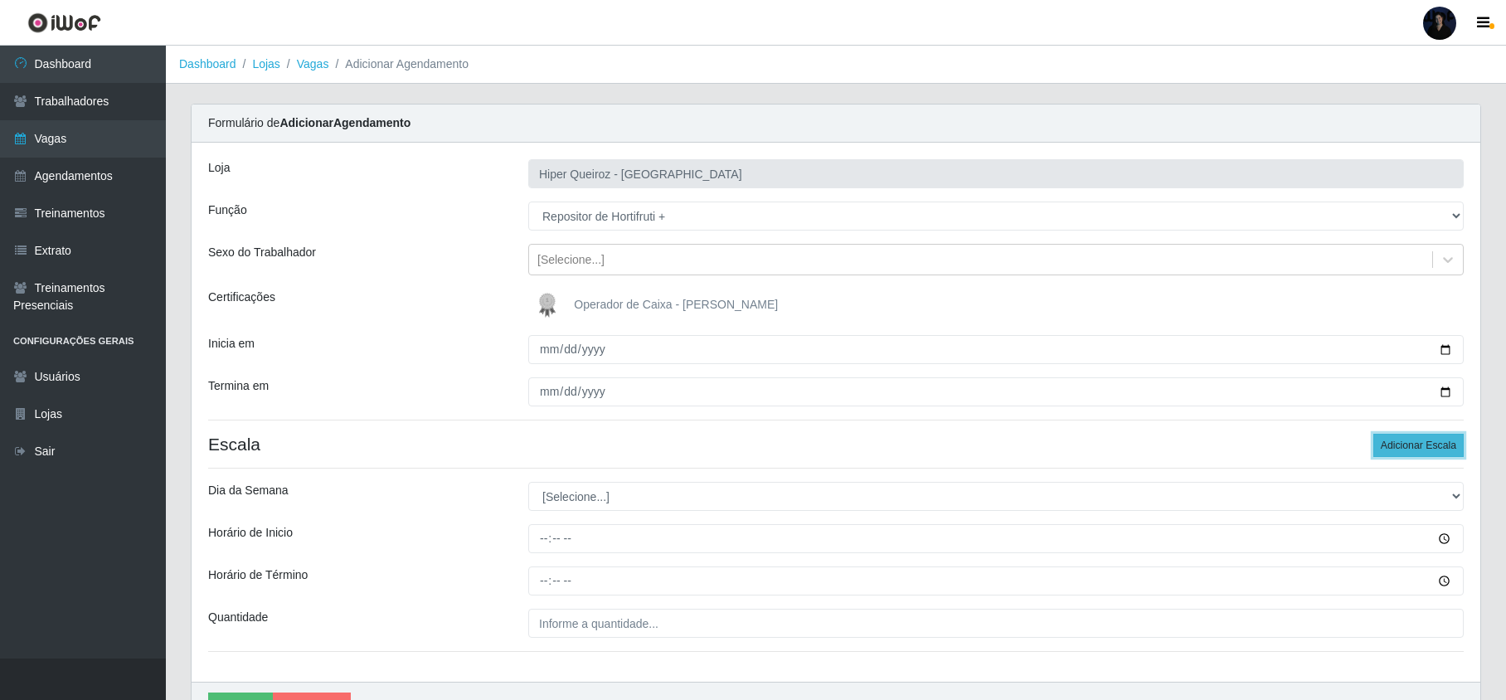
click at [1424, 443] on button "Adicionar Escala" at bounding box center [1419, 445] width 90 height 23
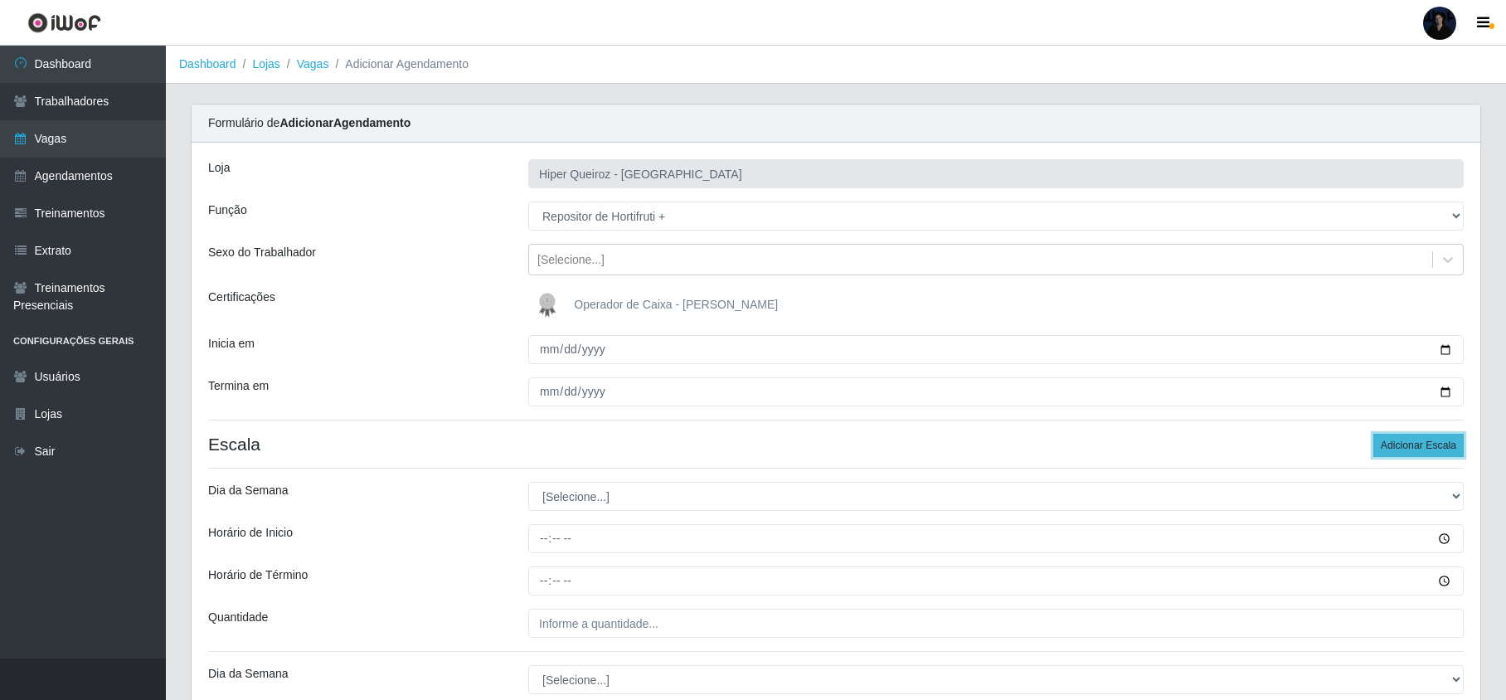
click at [1424, 443] on button "Adicionar Escala" at bounding box center [1419, 445] width 90 height 23
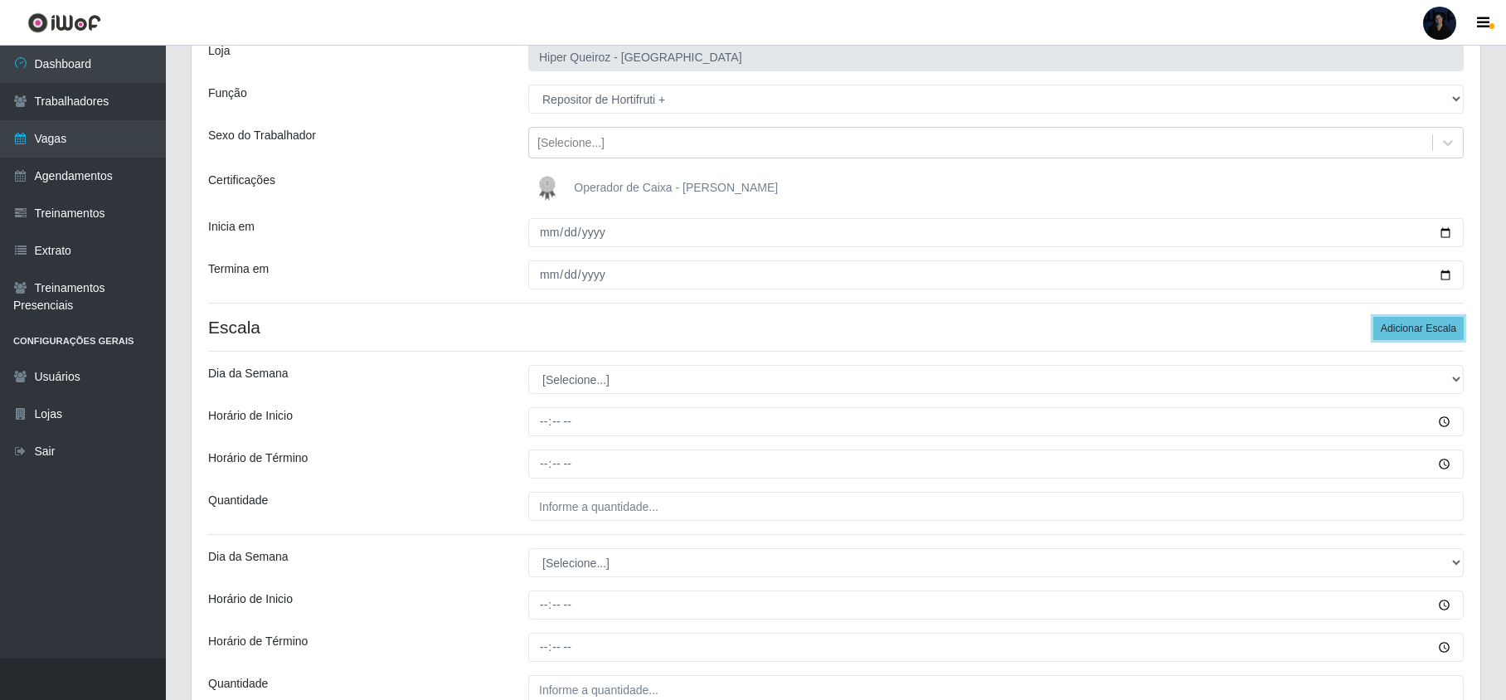
scroll to position [221, 0]
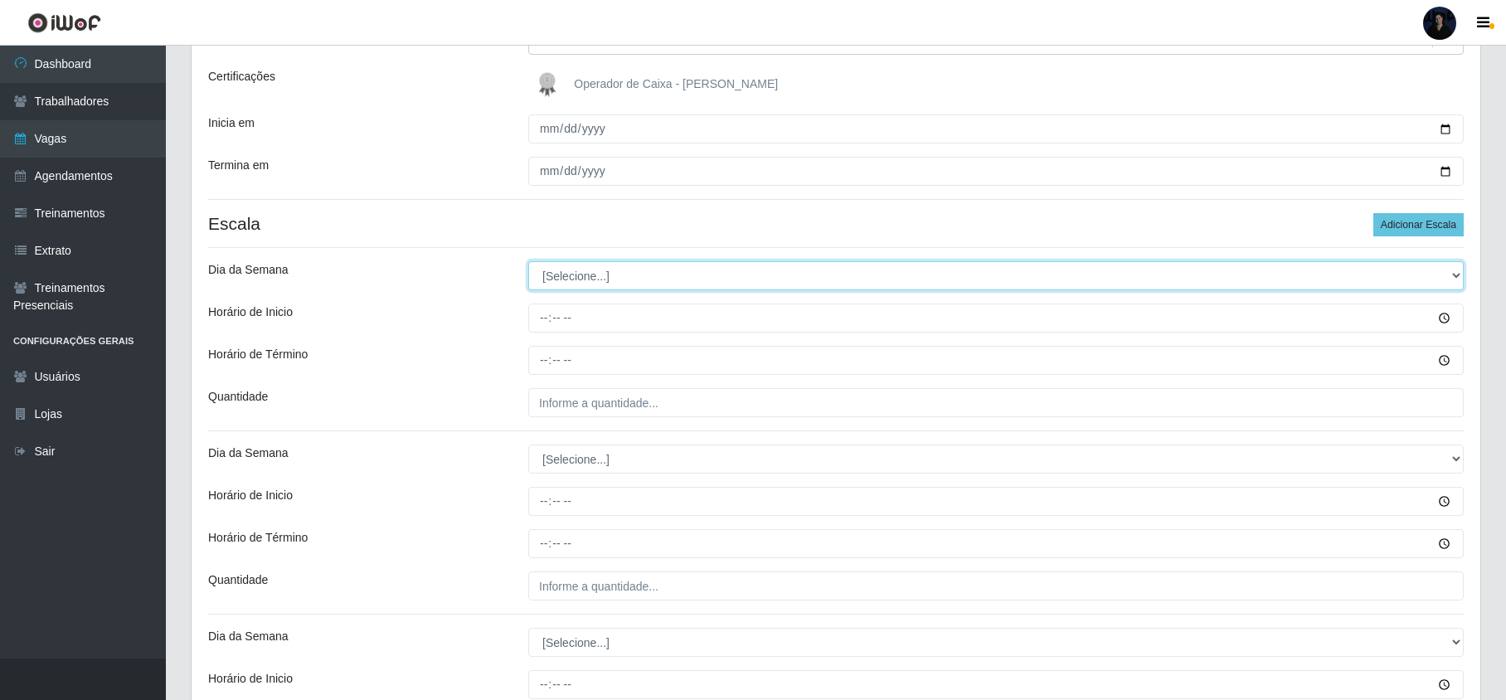
click at [559, 280] on select "[Selecione...] Segunda Terça Quarta Quinta Sexta Sábado Domingo" at bounding box center [996, 275] width 936 height 29
select select "6"
click at [528, 262] on select "[Selecione...] Segunda Terça Quarta Quinta Sexta Sábado Domingo" at bounding box center [996, 275] width 936 height 29
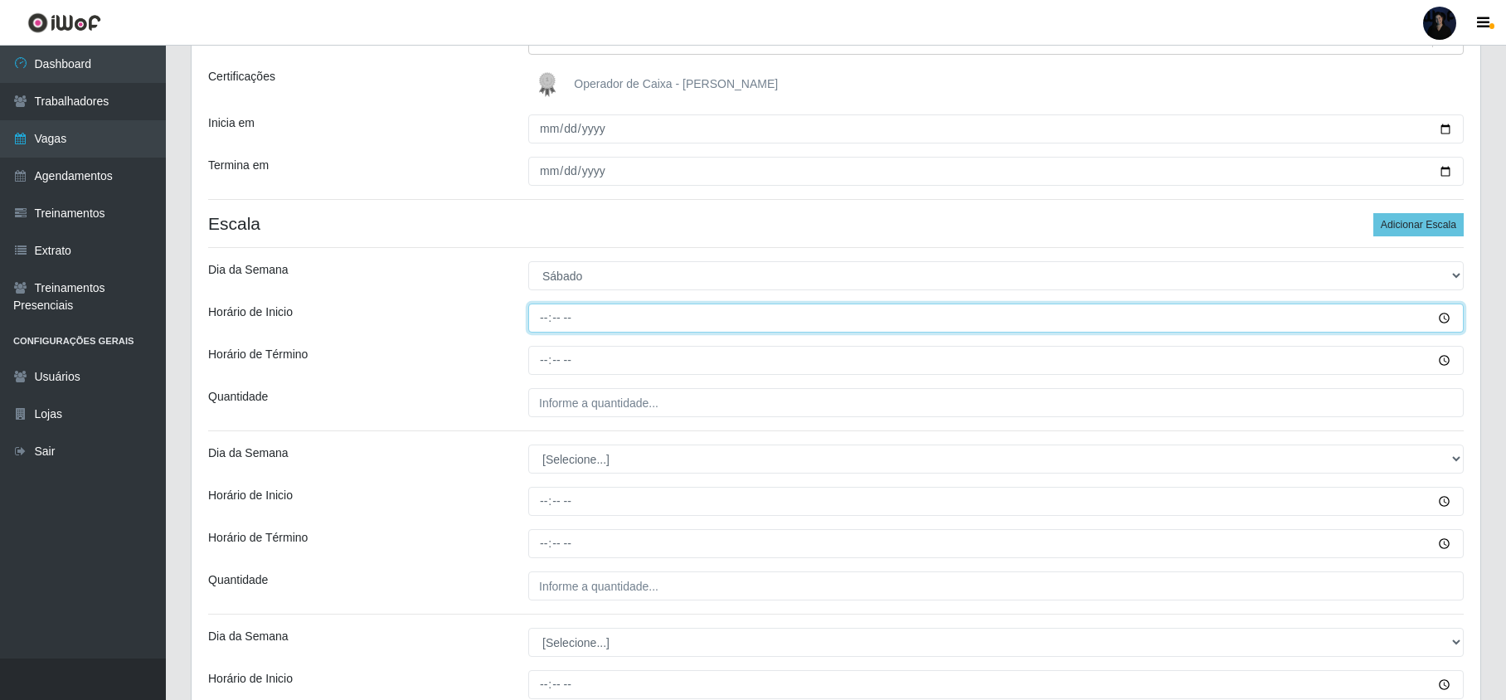
click at [539, 315] on input "Horário de Inicio" at bounding box center [996, 318] width 936 height 29
type input "08:00"
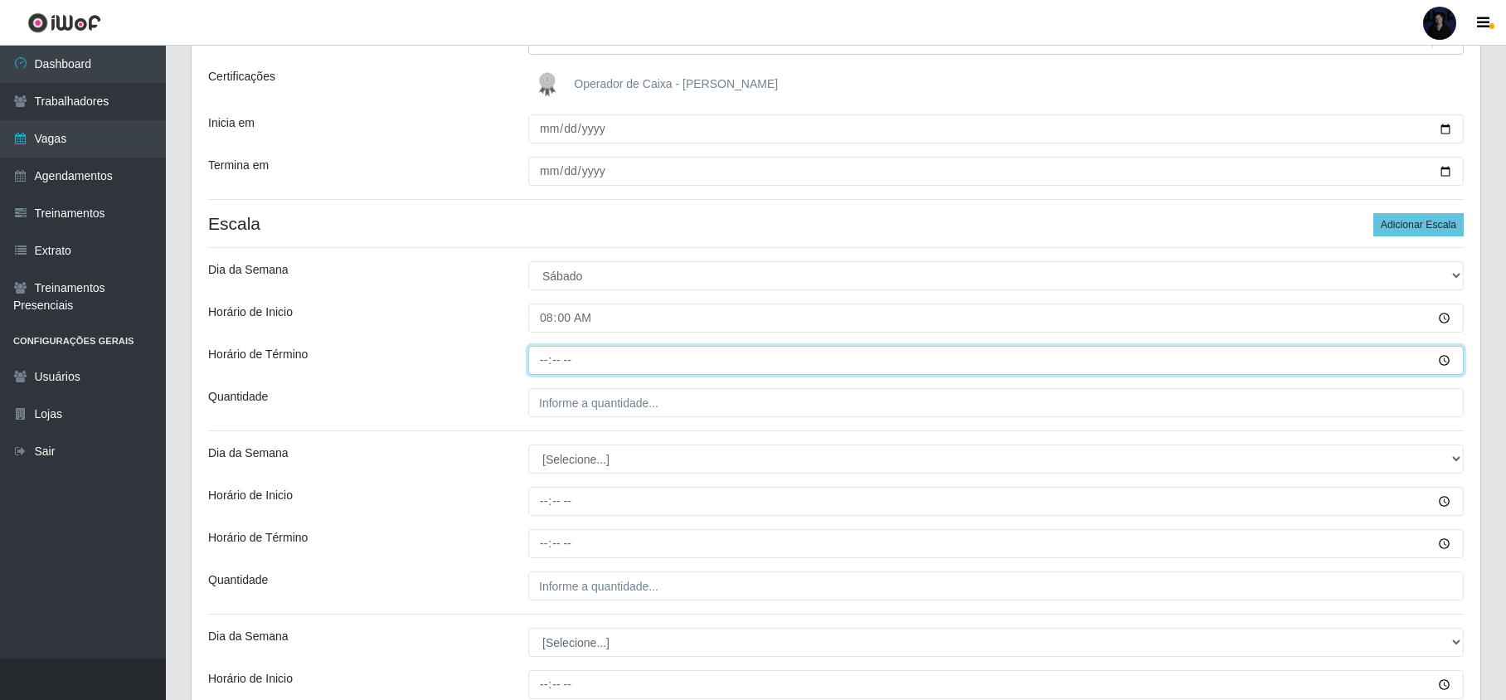
click at [542, 355] on input "Horário de Término" at bounding box center [996, 360] width 936 height 29
type input "14:00"
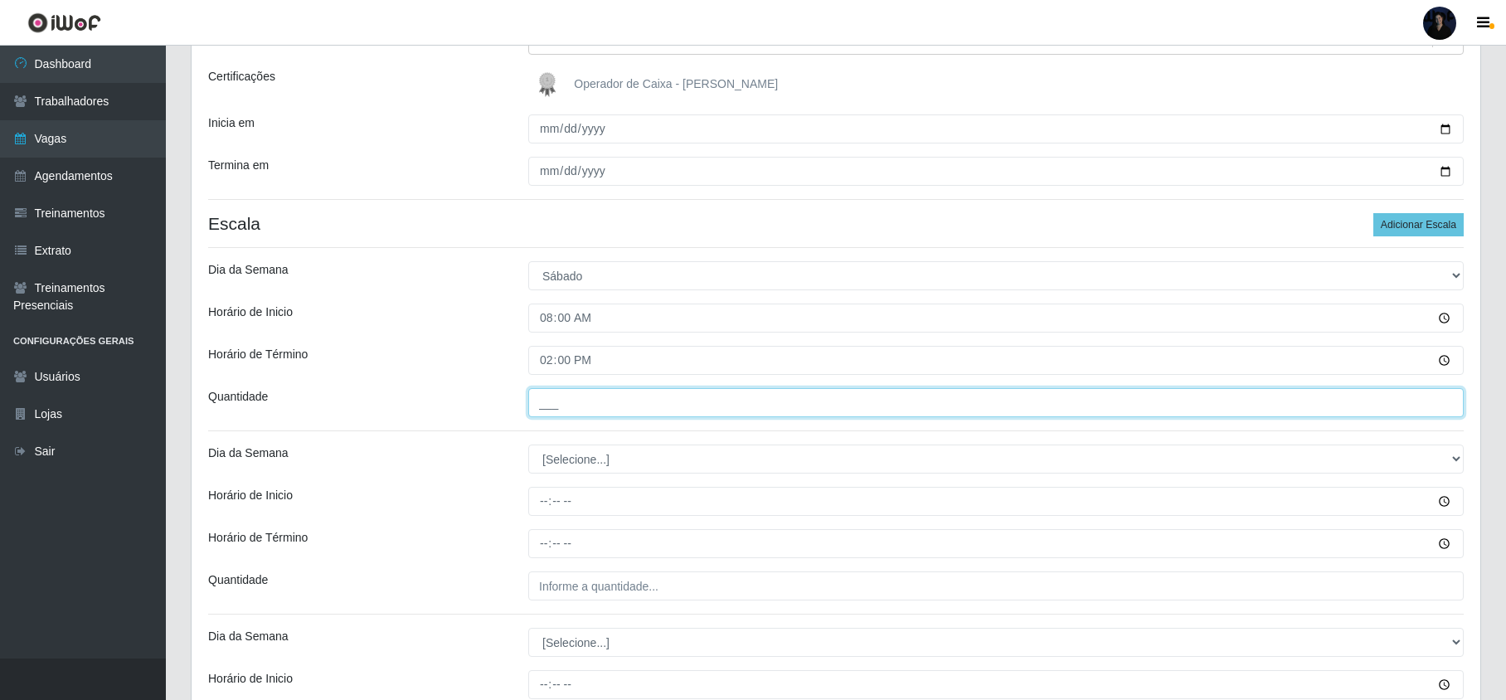
click at [572, 403] on input "___" at bounding box center [996, 402] width 936 height 29
type input "1__"
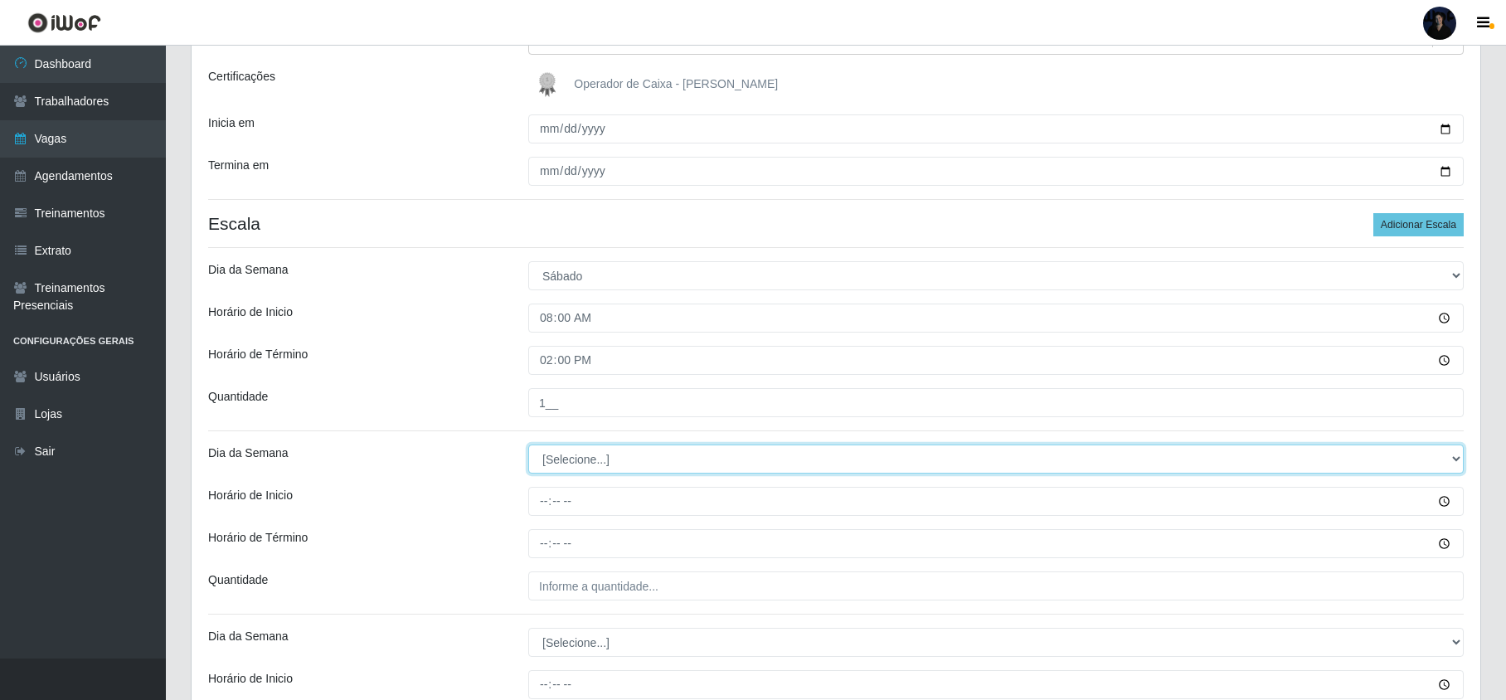
click at [554, 456] on select "[Selecione...] Segunda Terça Quarta Quinta Sexta Sábado Domingo" at bounding box center [996, 459] width 936 height 29
select select "6"
click at [528, 446] on select "[Selecione...] Segunda Terça Quarta Quinta Sexta Sábado Domingo" at bounding box center [996, 459] width 936 height 29
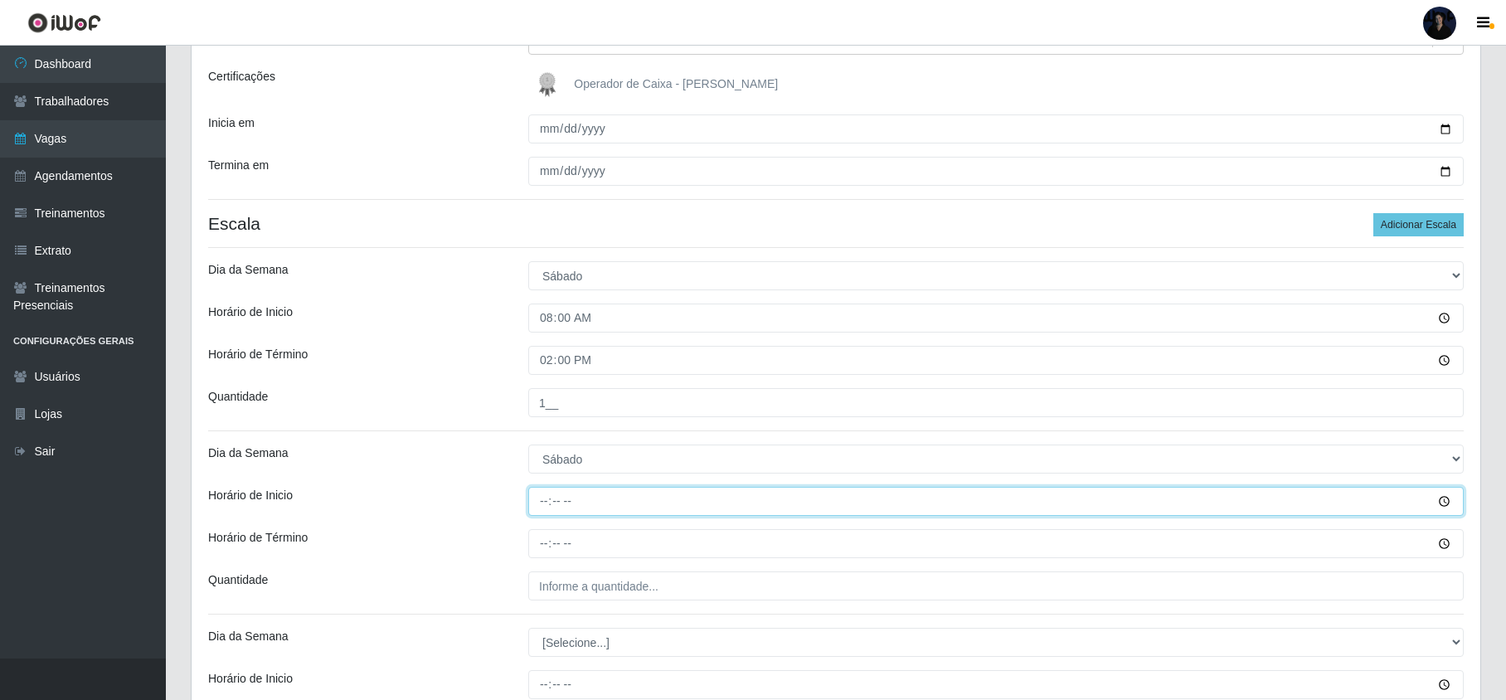
click at [539, 503] on input "Horário de Inicio" at bounding box center [996, 501] width 936 height 29
type input "16:00"
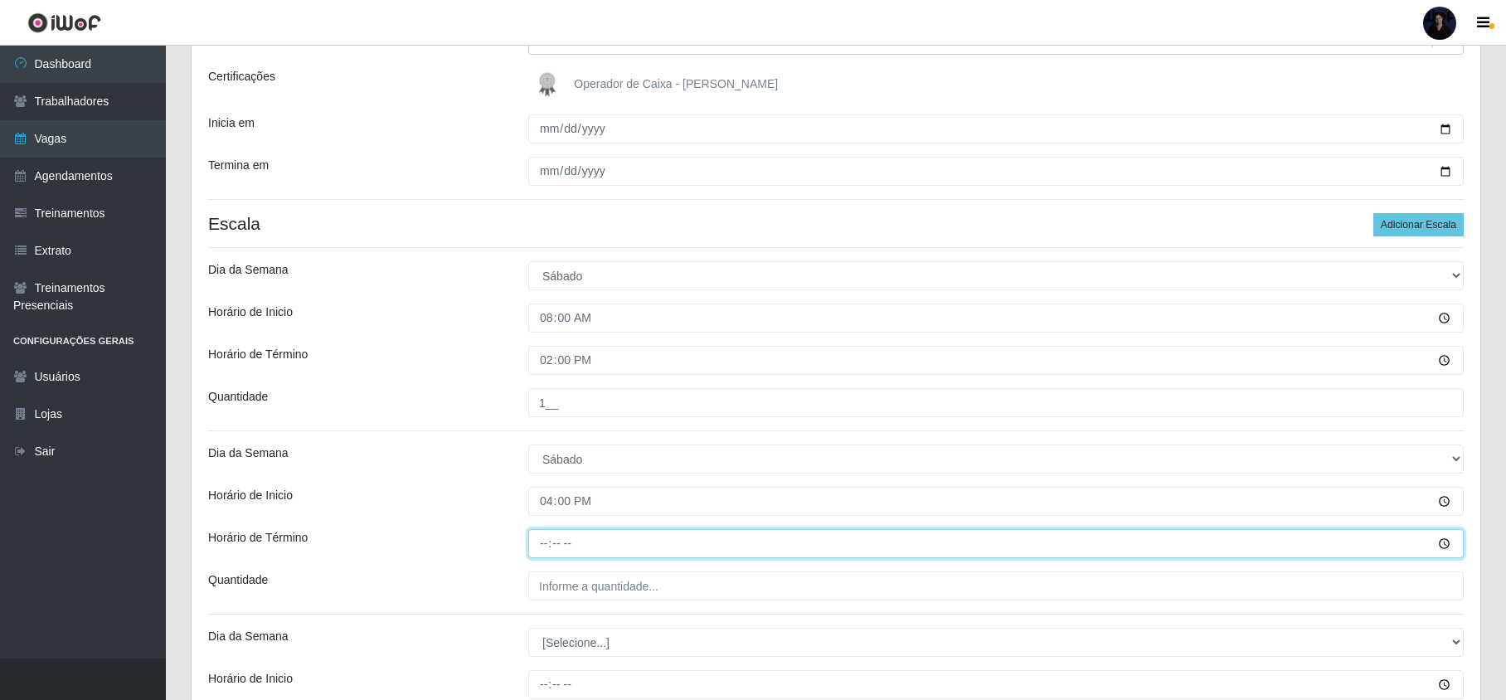
click at [541, 539] on input "Horário de Término" at bounding box center [996, 543] width 936 height 29
type input "22:00"
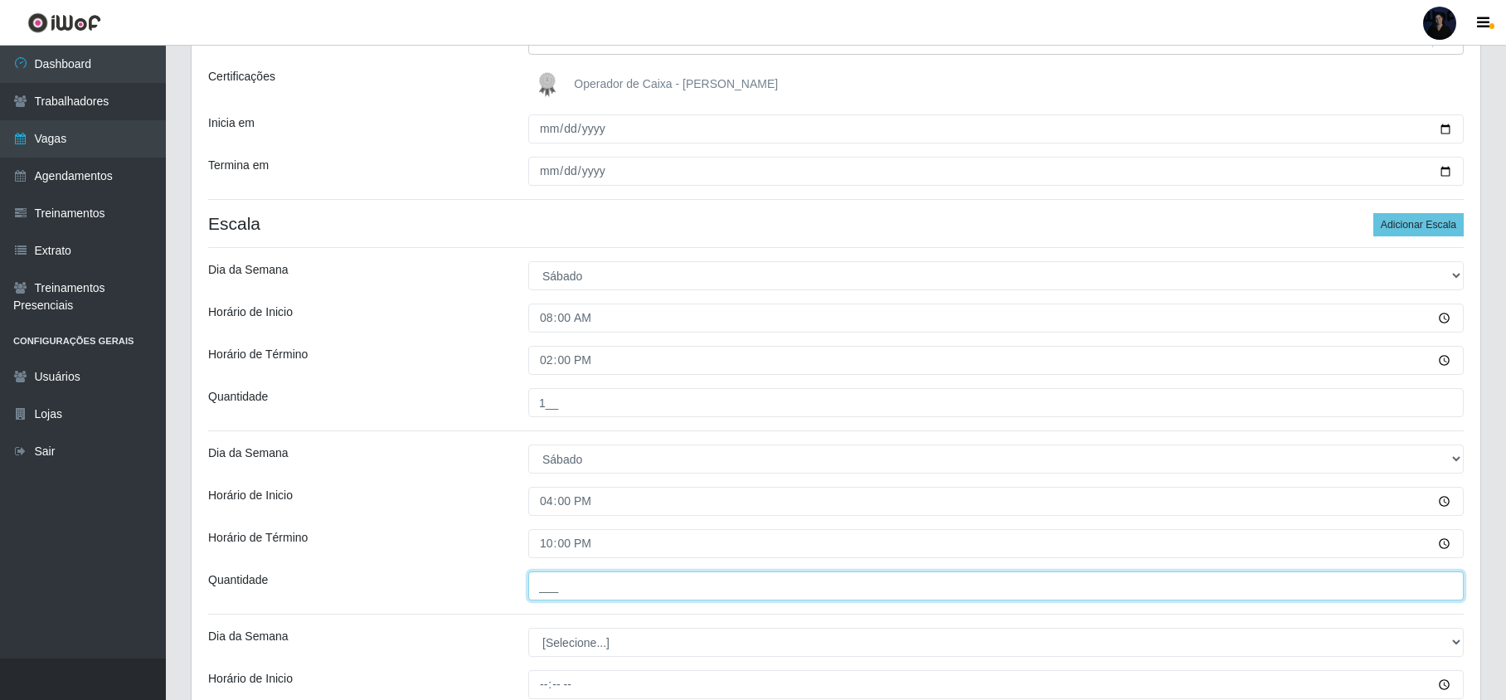
click at [547, 587] on input "___" at bounding box center [996, 586] width 936 height 29
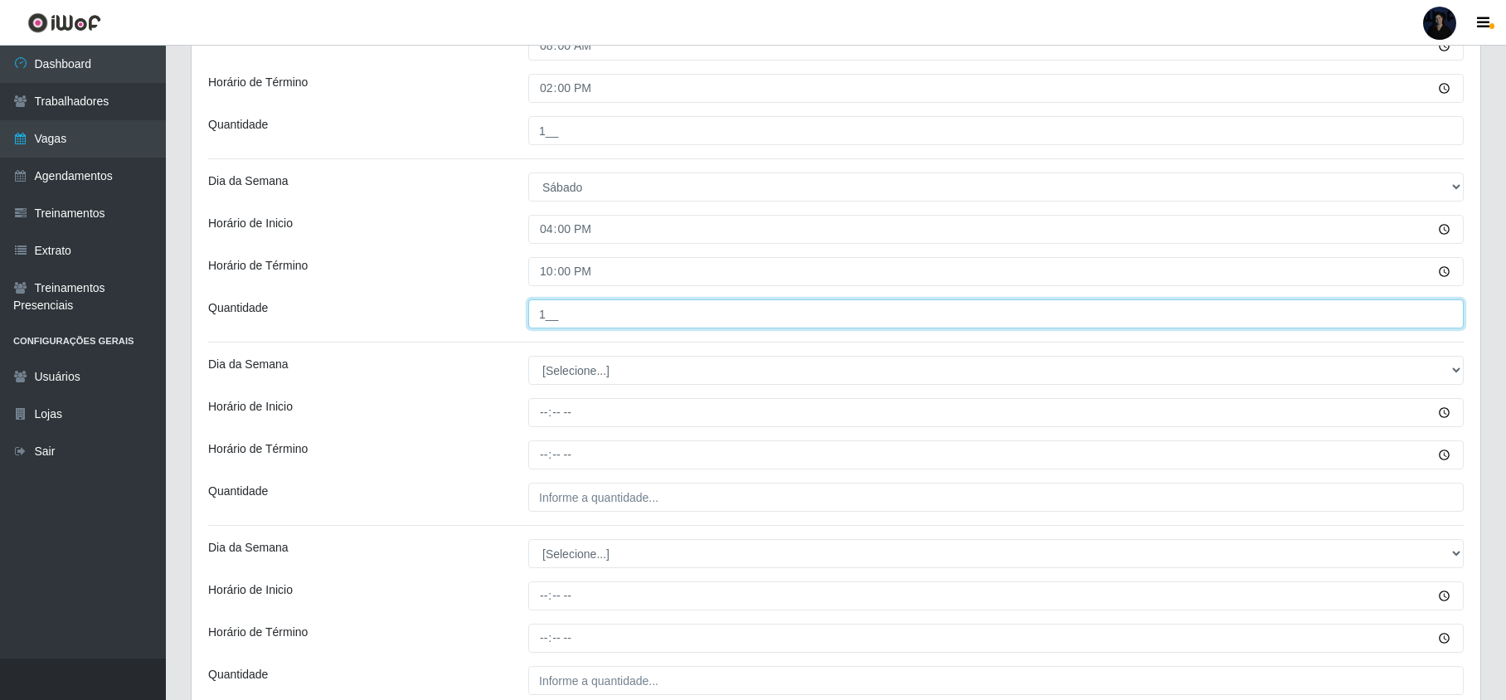
scroll to position [552, 0]
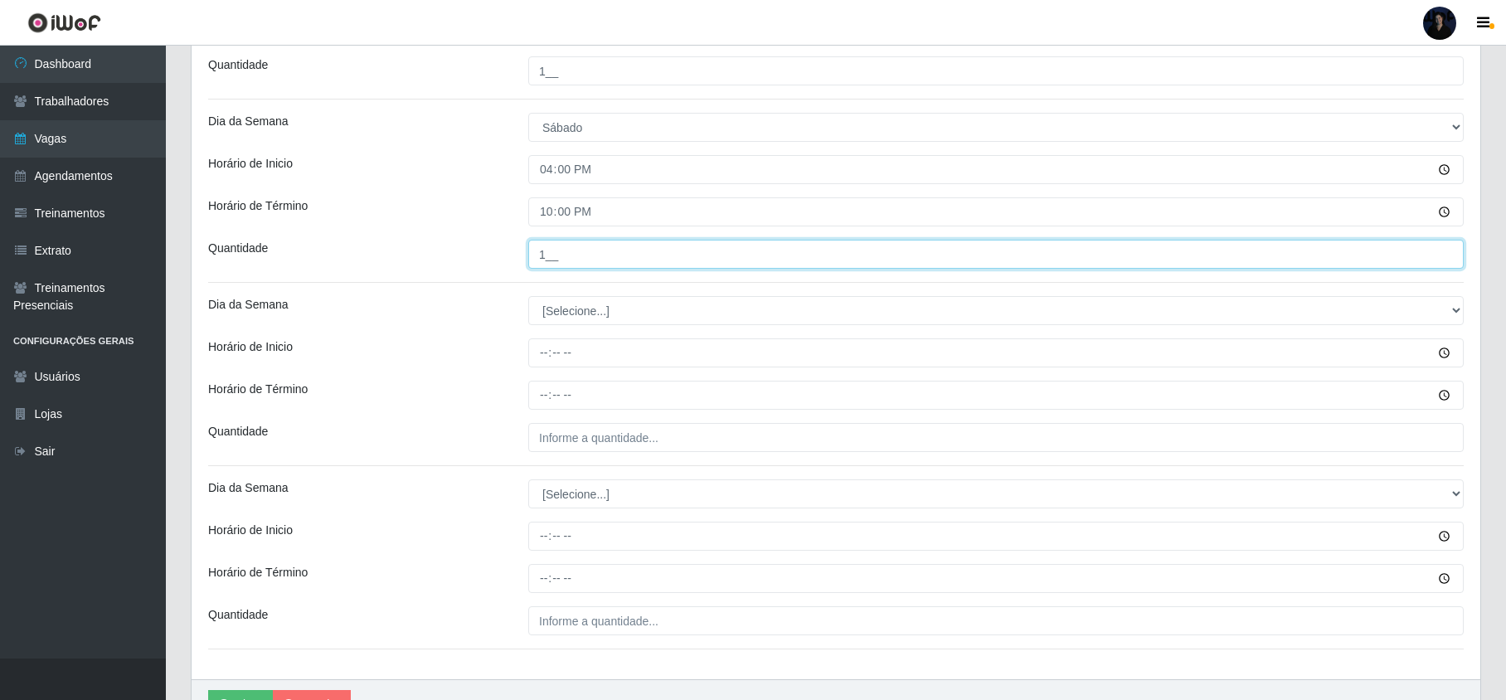
type input "1__"
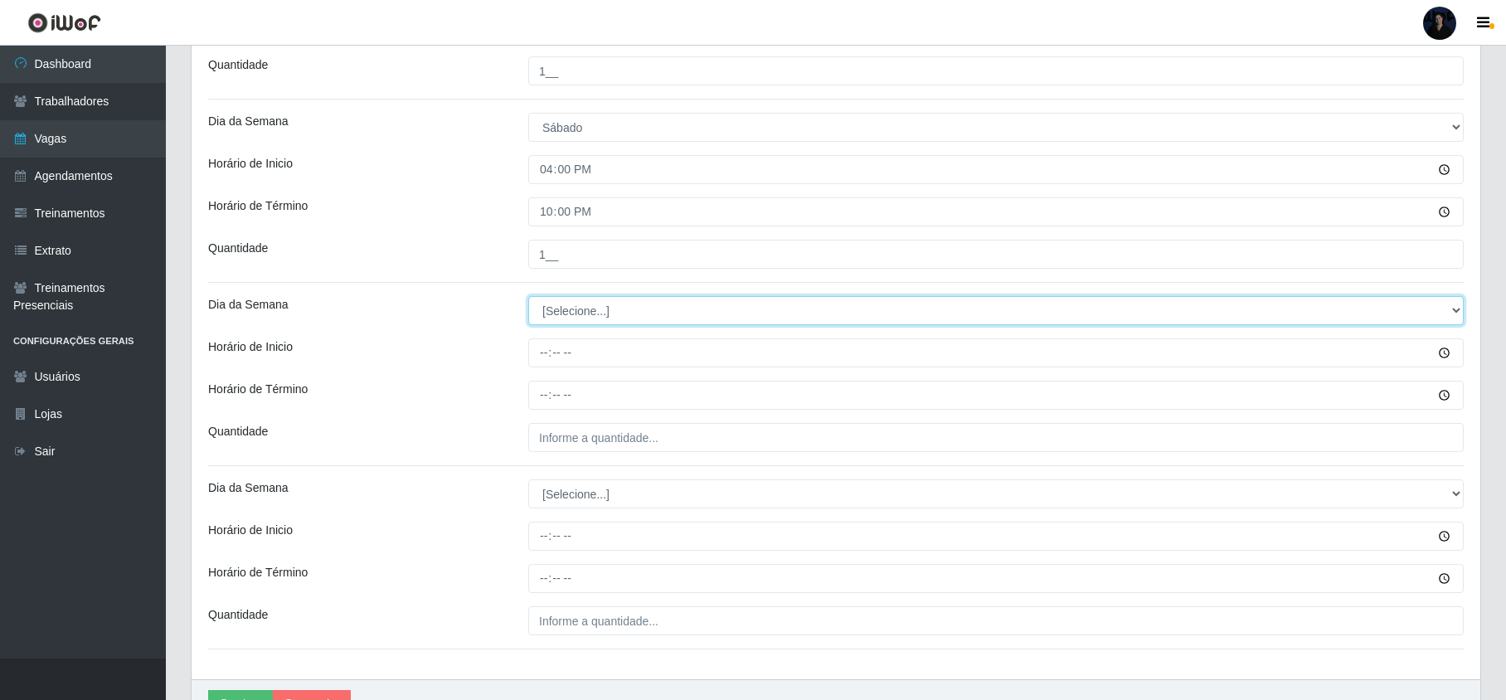
click at [567, 307] on select "[Selecione...] Segunda Terça Quarta Quinta Sexta Sábado Domingo" at bounding box center [996, 310] width 936 height 29
select select "0"
click at [528, 298] on select "[Selecione...] Segunda Terça Quarta Quinta Sexta Sábado Domingo" at bounding box center [996, 310] width 936 height 29
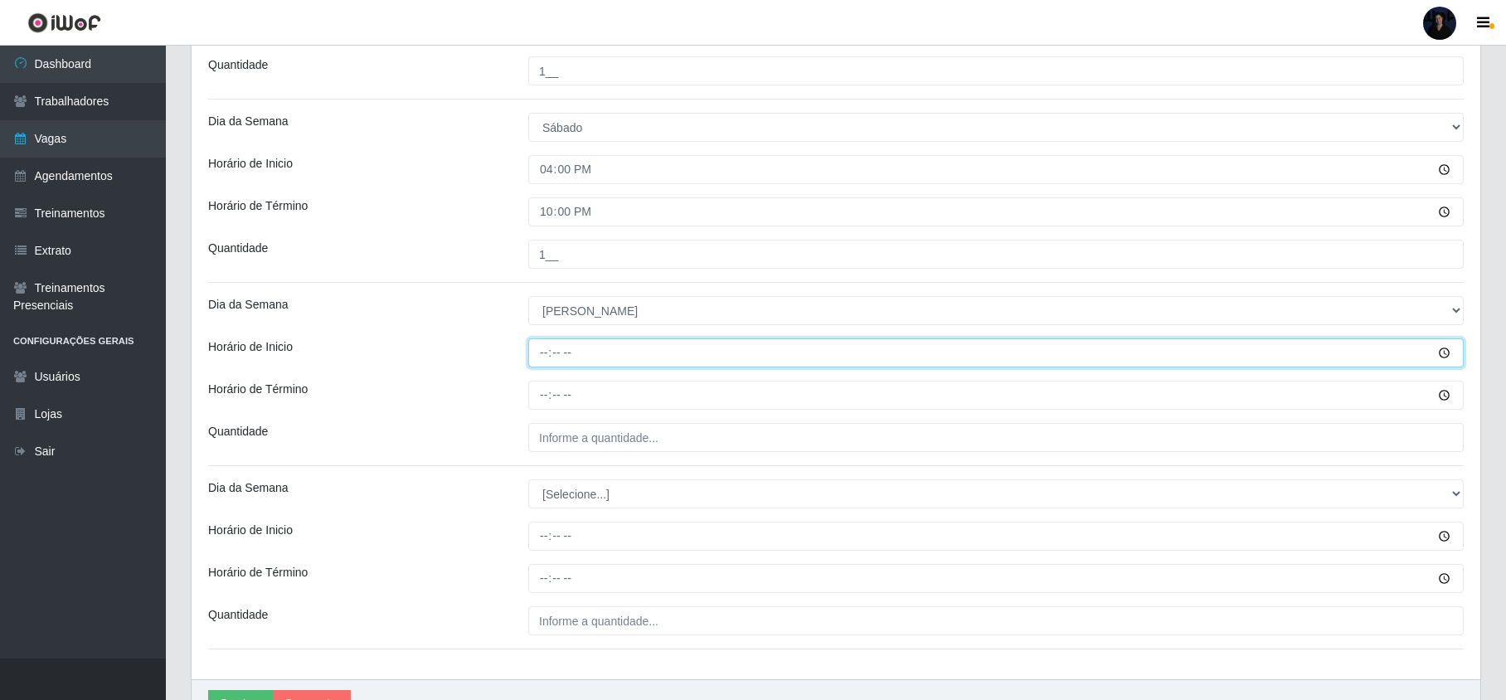
click at [542, 356] on input "Horário de Inicio" at bounding box center [996, 352] width 936 height 29
type input "08:00"
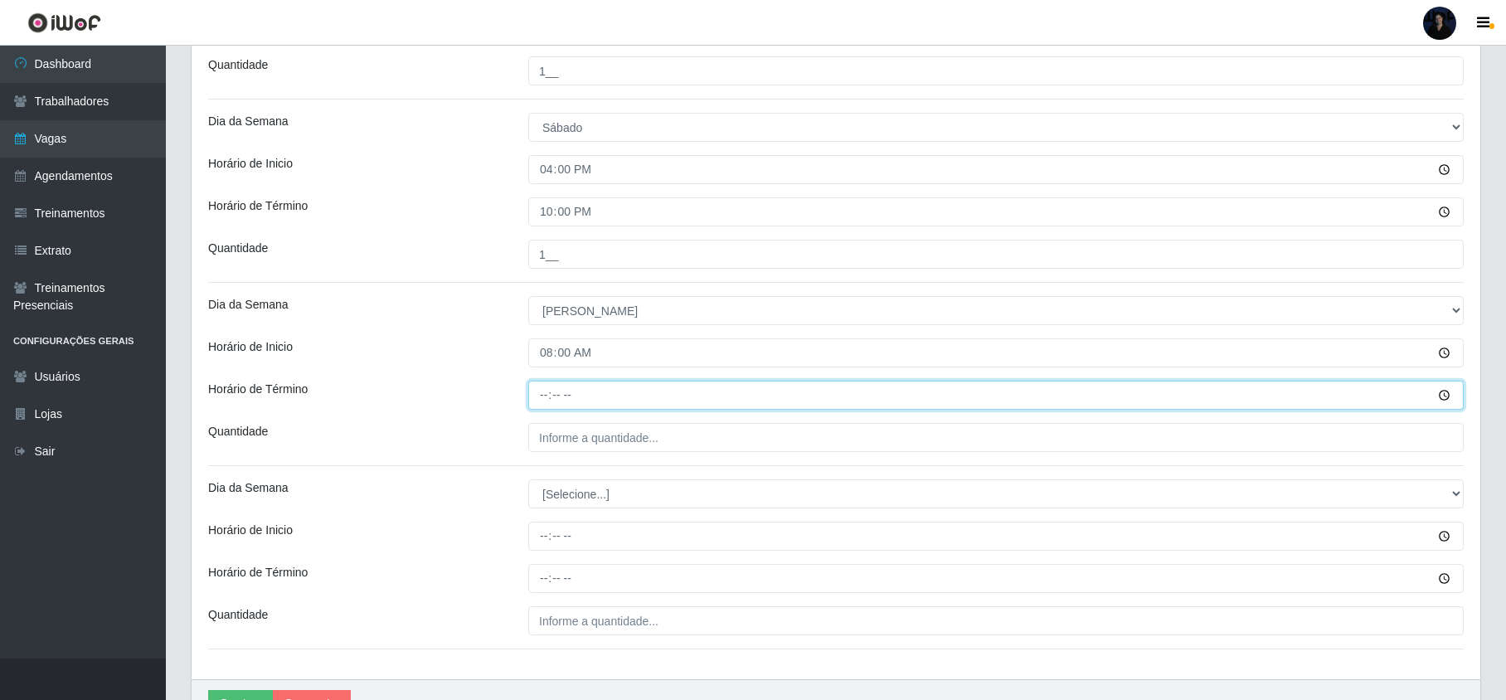
click at [544, 392] on input "Horário de Término" at bounding box center [996, 395] width 936 height 29
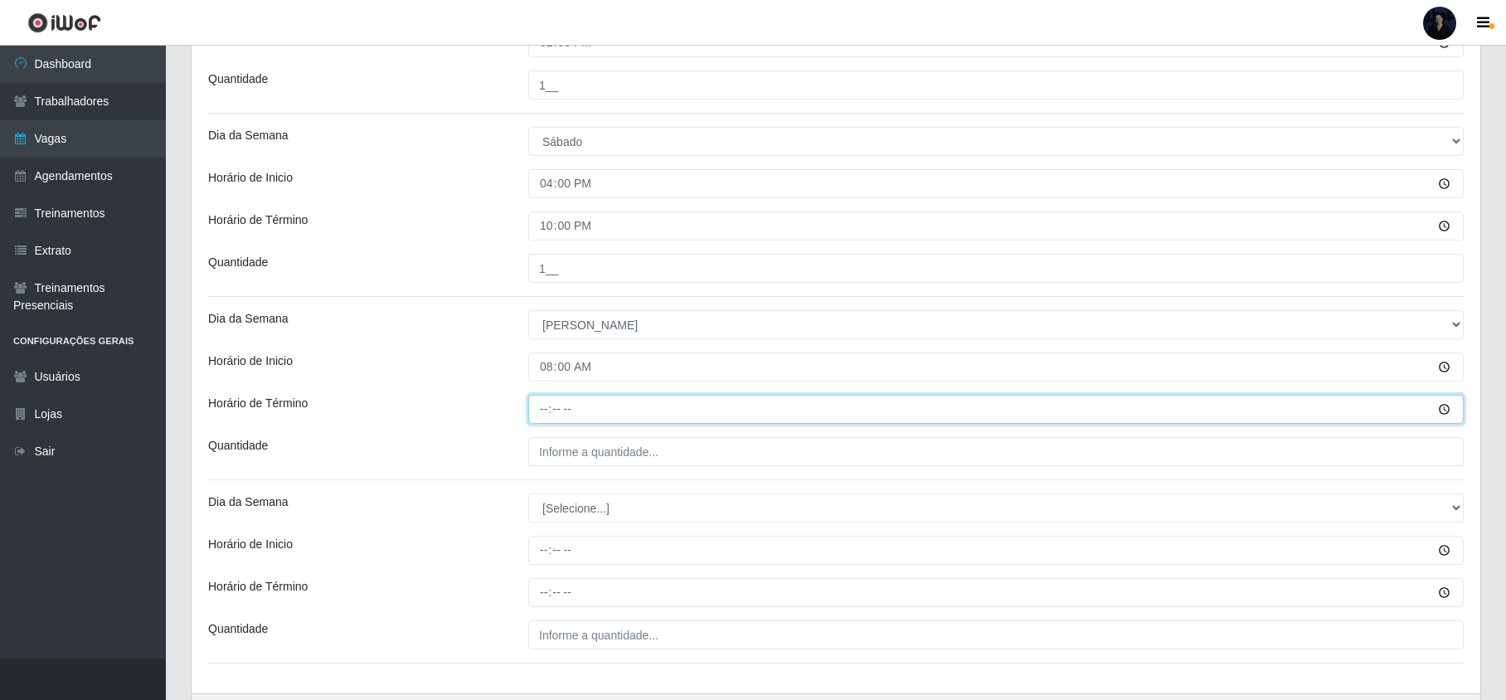
scroll to position [442, 0]
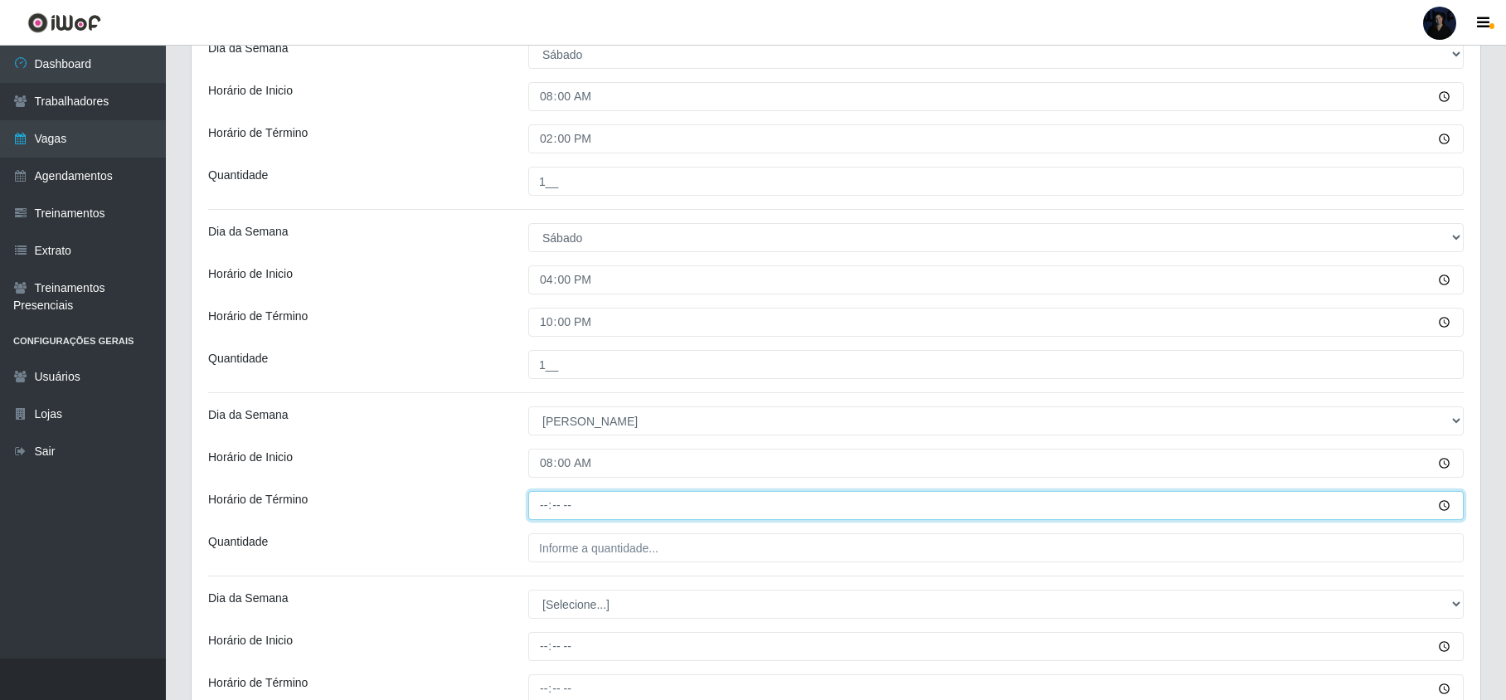
type input "14:00"
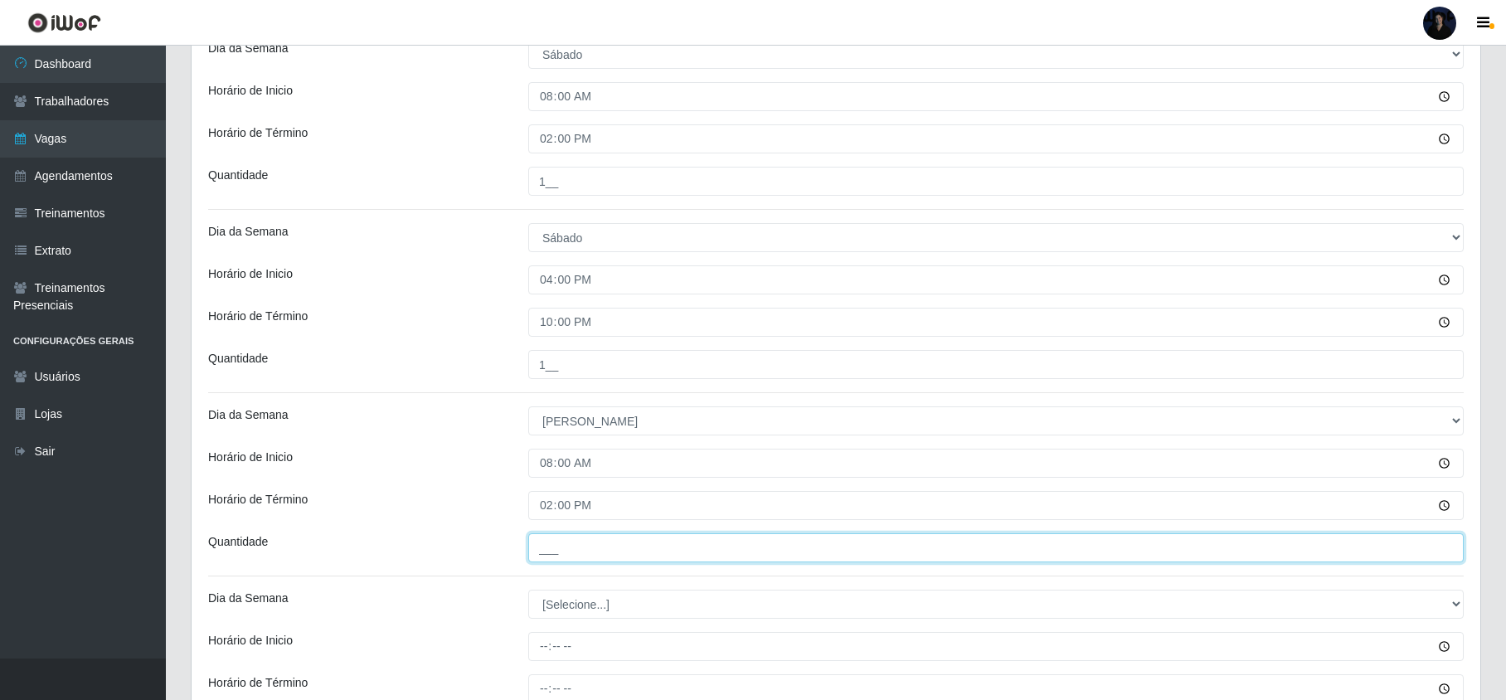
click at [565, 544] on input "___" at bounding box center [996, 547] width 936 height 29
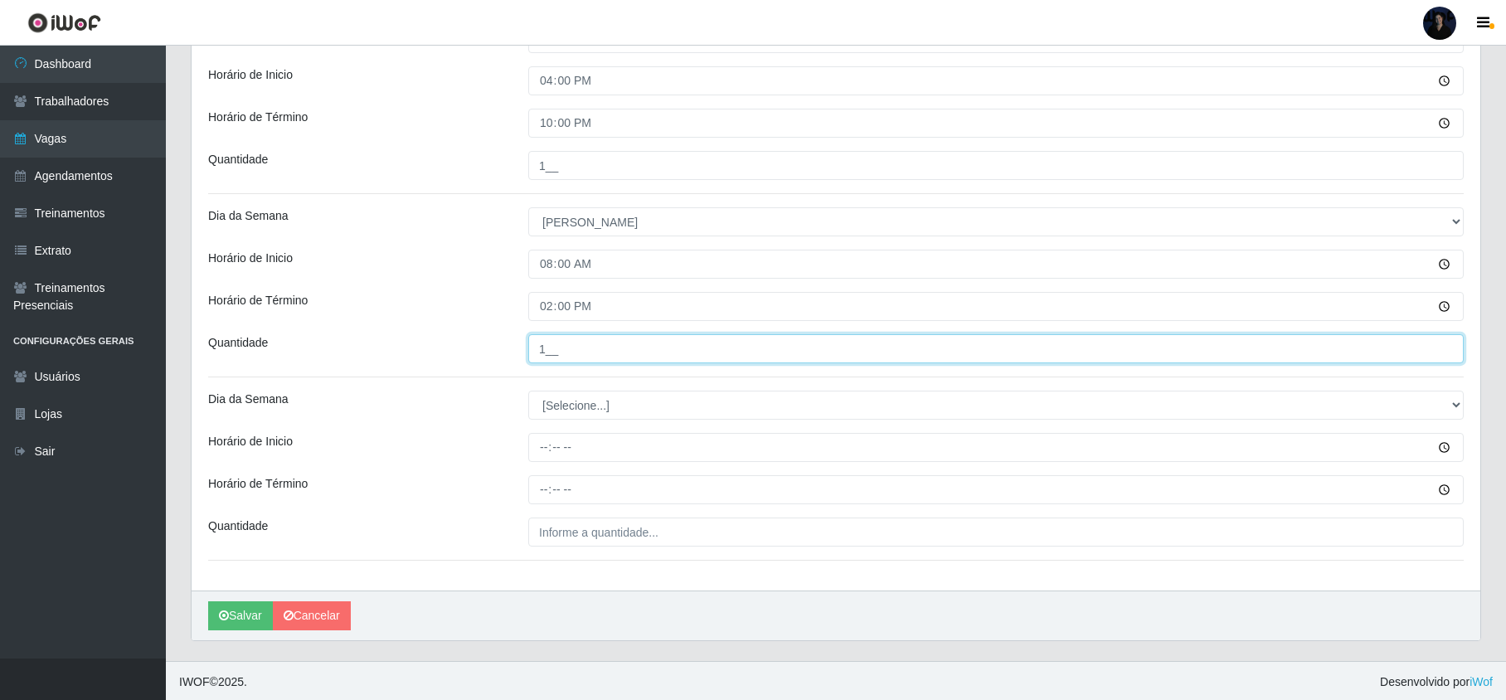
scroll to position [648, 0]
type input "1__"
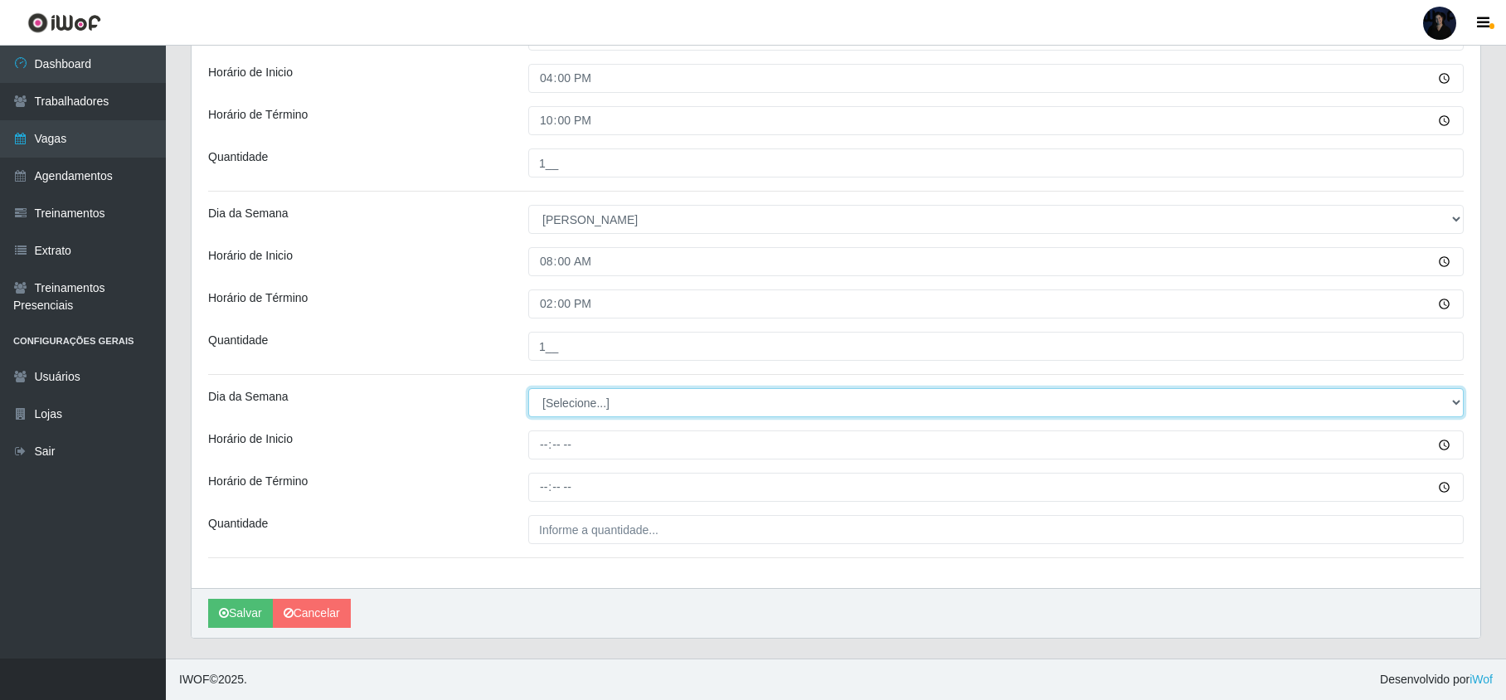
click at [584, 395] on select "[Selecione...] Segunda Terça Quarta Quinta Sexta Sábado Domingo" at bounding box center [996, 402] width 936 height 29
select select "0"
click at [528, 388] on select "[Selecione...] Segunda Terça Quarta Quinta Sexta Sábado Domingo" at bounding box center [996, 402] width 936 height 29
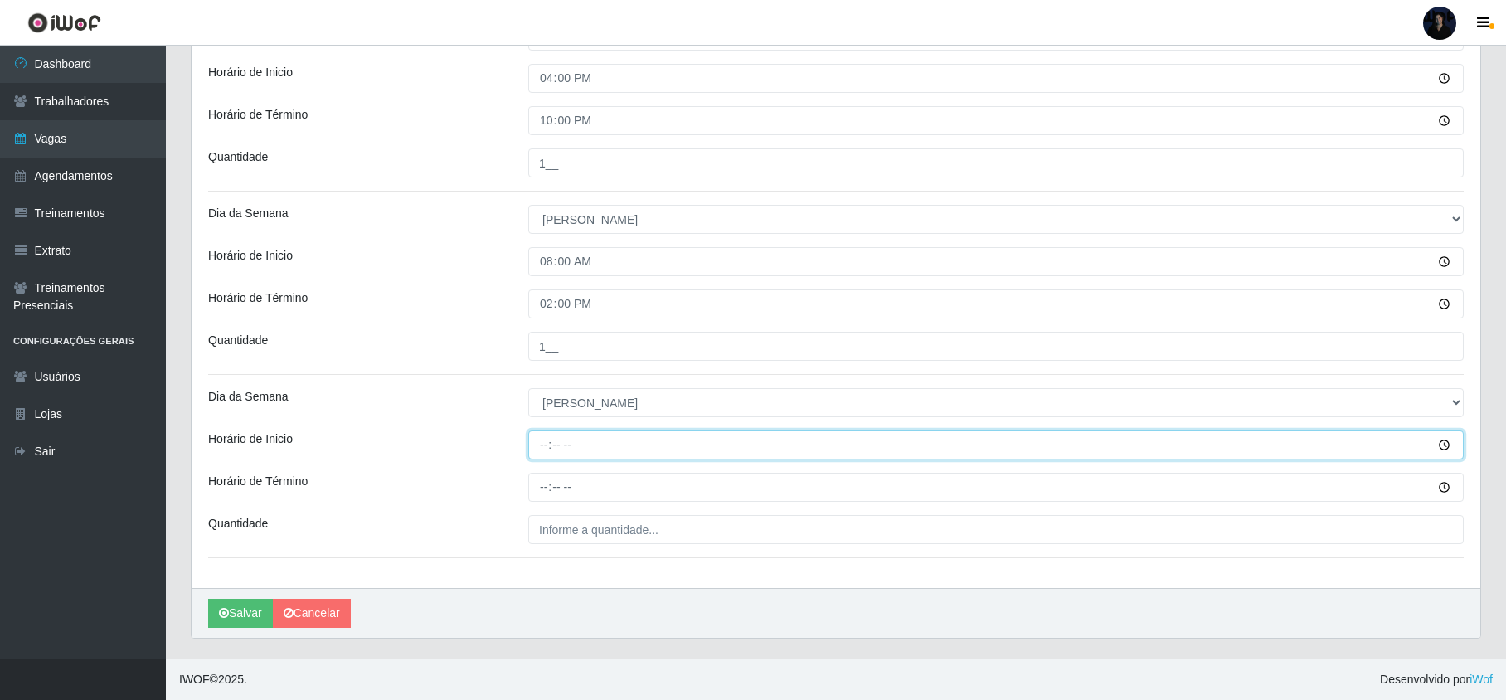
click at [538, 449] on input "Horário de Inicio" at bounding box center [996, 445] width 936 height 29
click at [542, 442] on input "Horário de Inicio" at bounding box center [996, 445] width 936 height 29
type input "14:00"
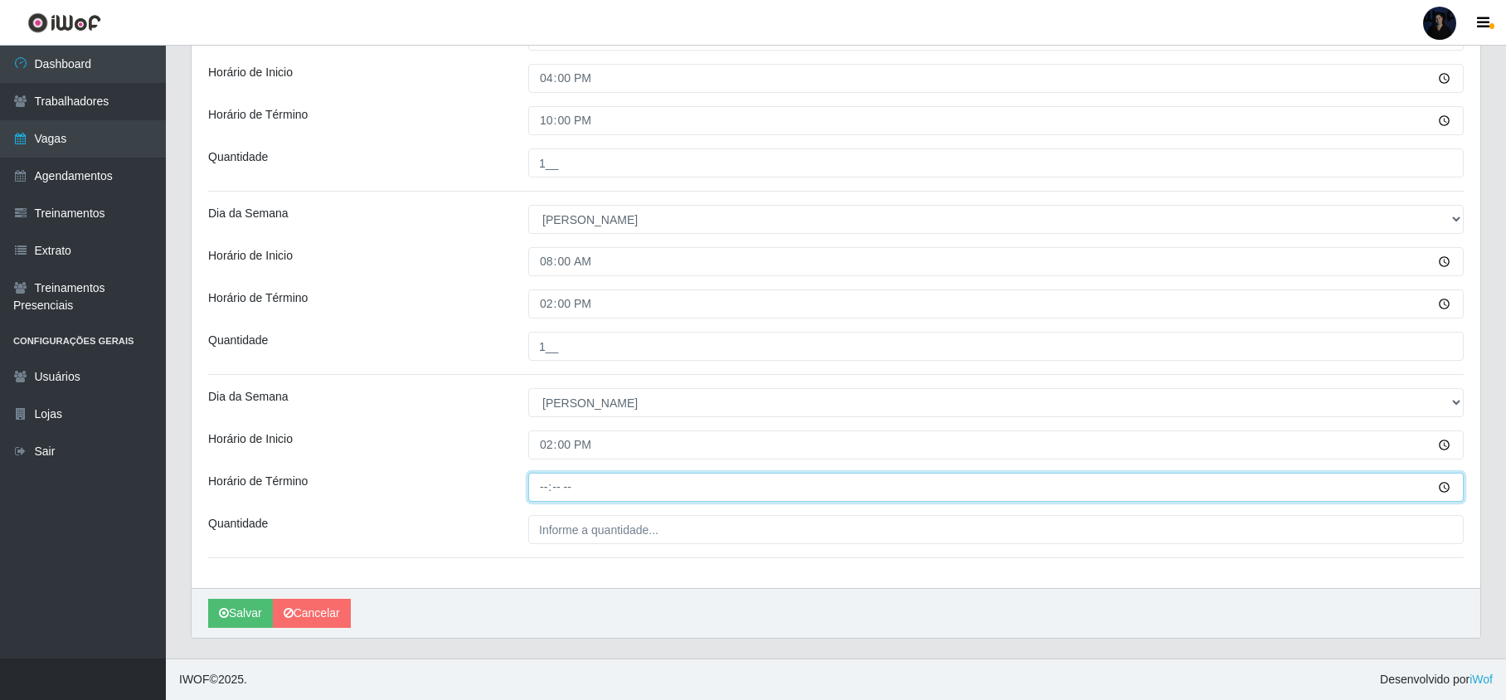
click at [541, 484] on input "Horário de Término" at bounding box center [996, 487] width 936 height 29
type input "20:00"
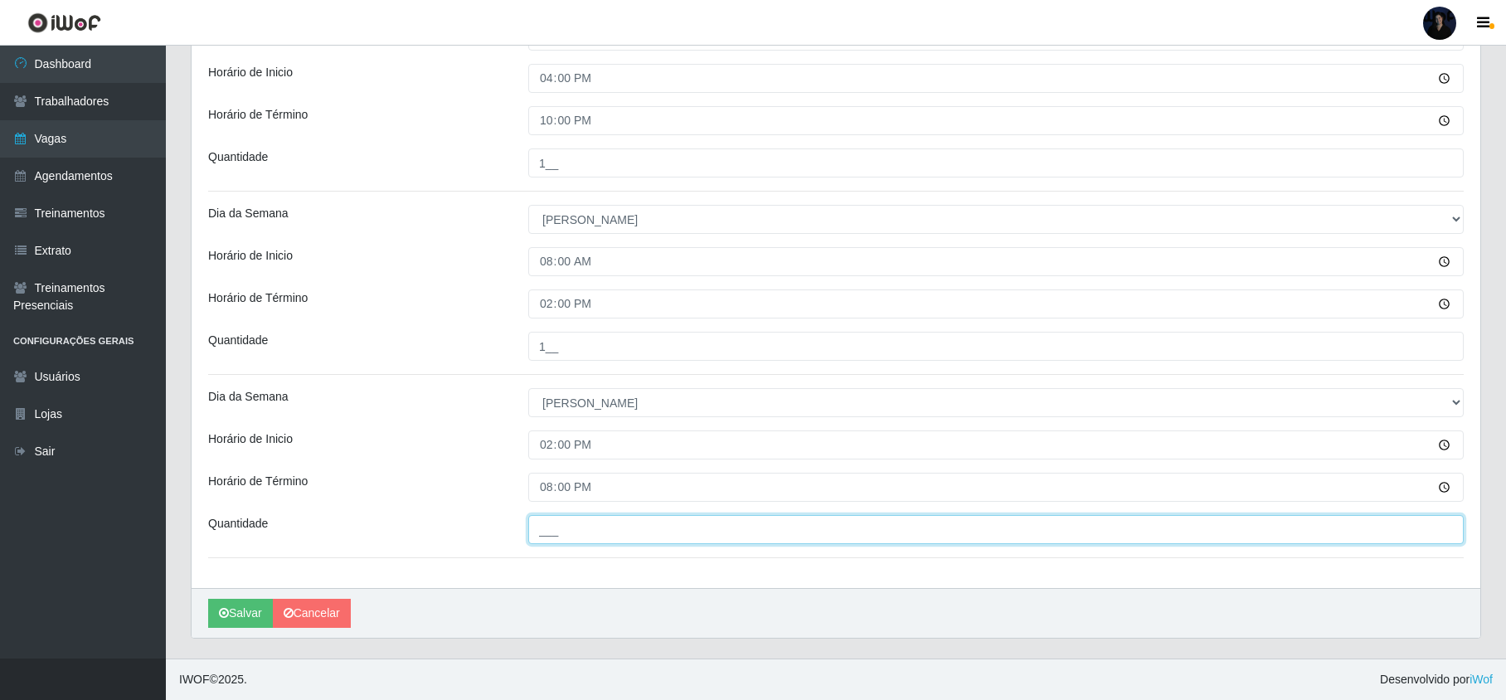
click at [554, 523] on input "___" at bounding box center [996, 529] width 936 height 29
type input "1__"
click at [229, 611] on icon "submit" at bounding box center [224, 613] width 10 height 12
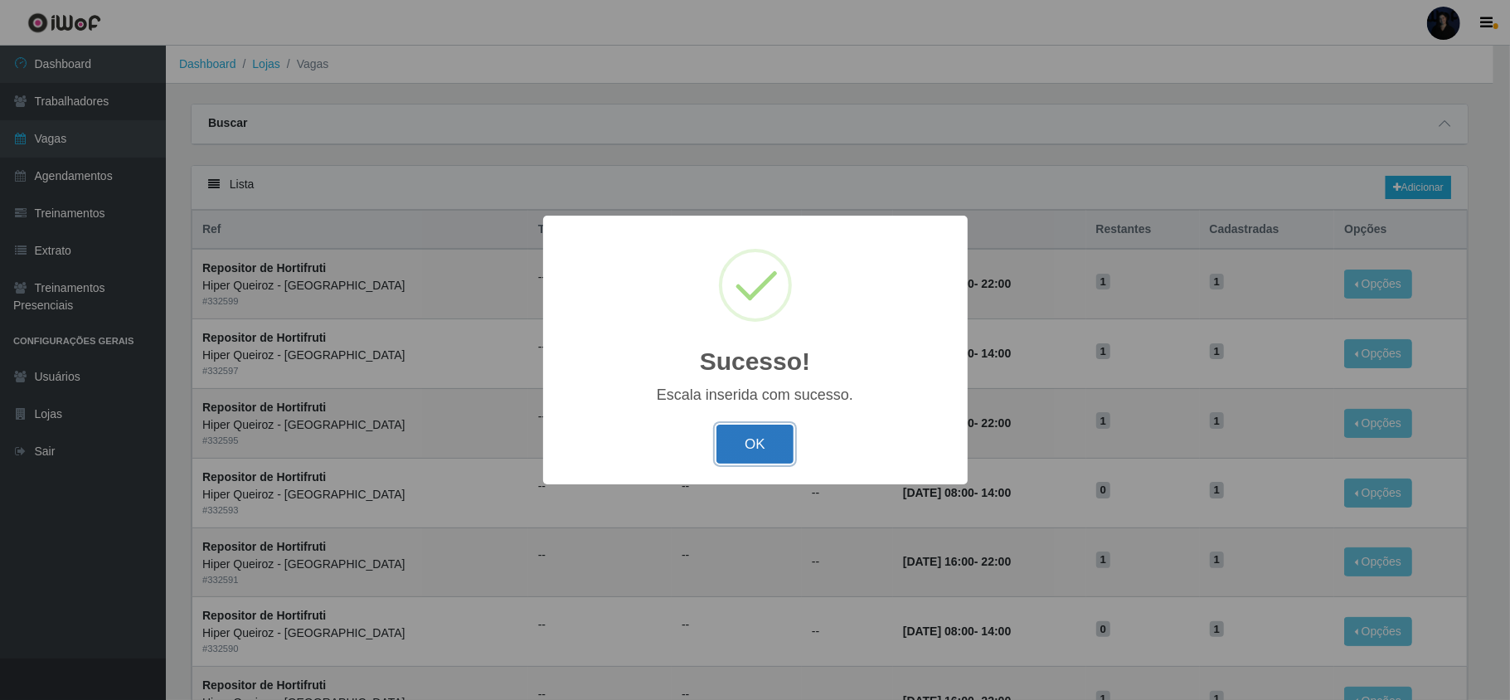
click at [753, 445] on button "OK" at bounding box center [755, 444] width 77 height 39
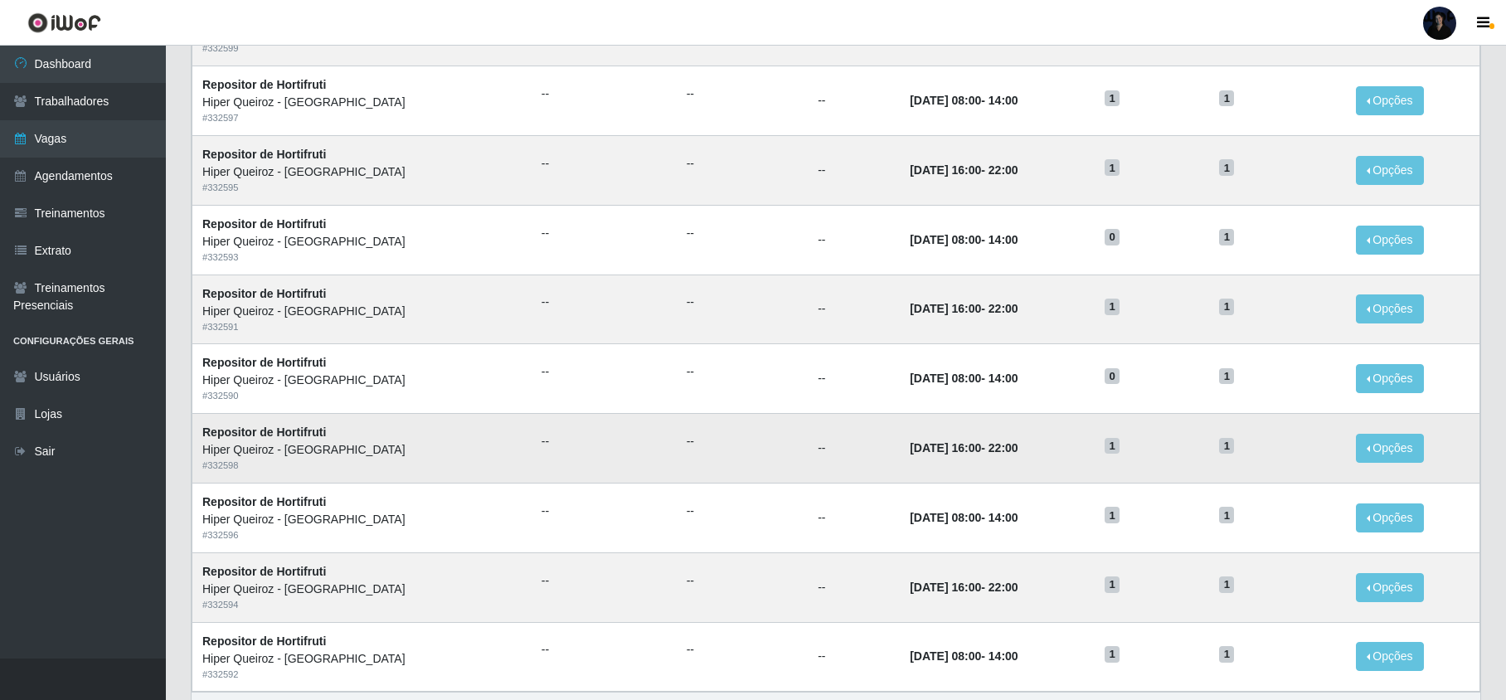
scroll to position [363, 0]
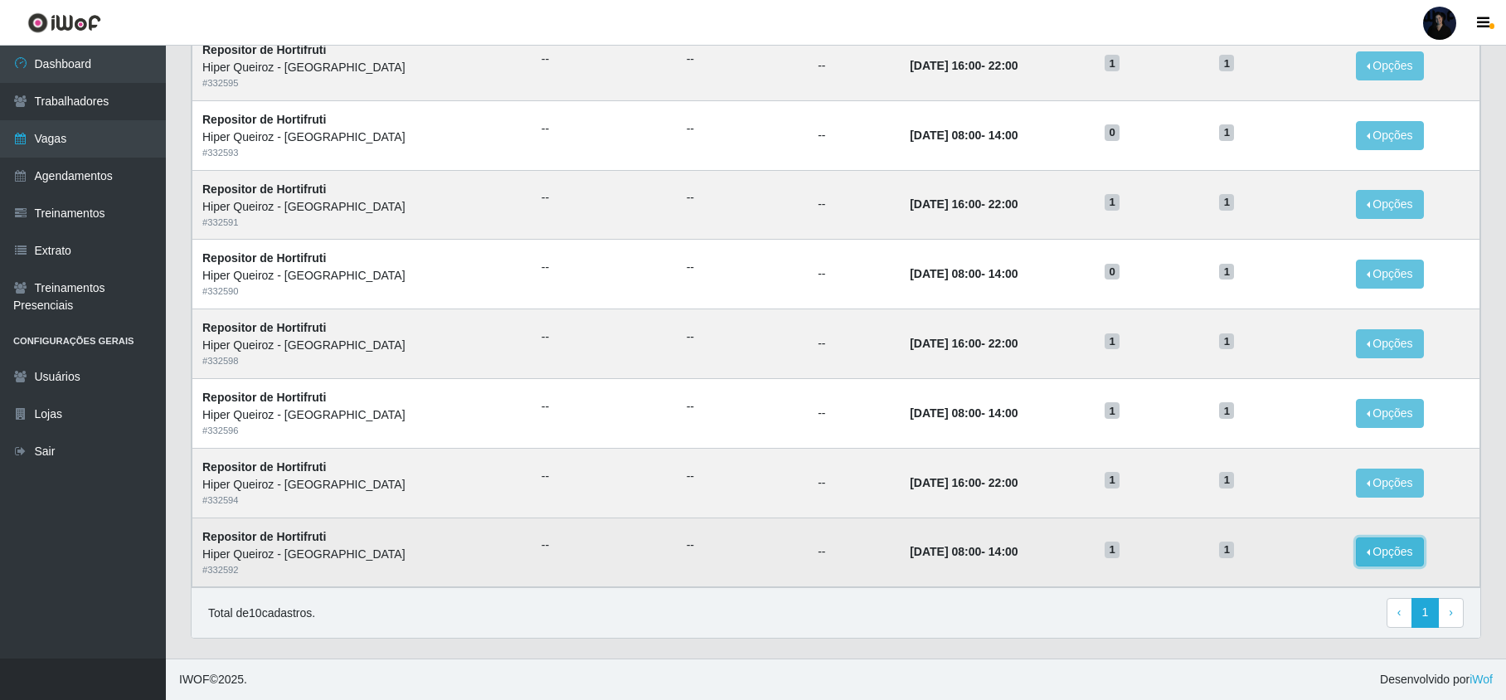
click at [1374, 554] on button "Opções" at bounding box center [1390, 552] width 68 height 29
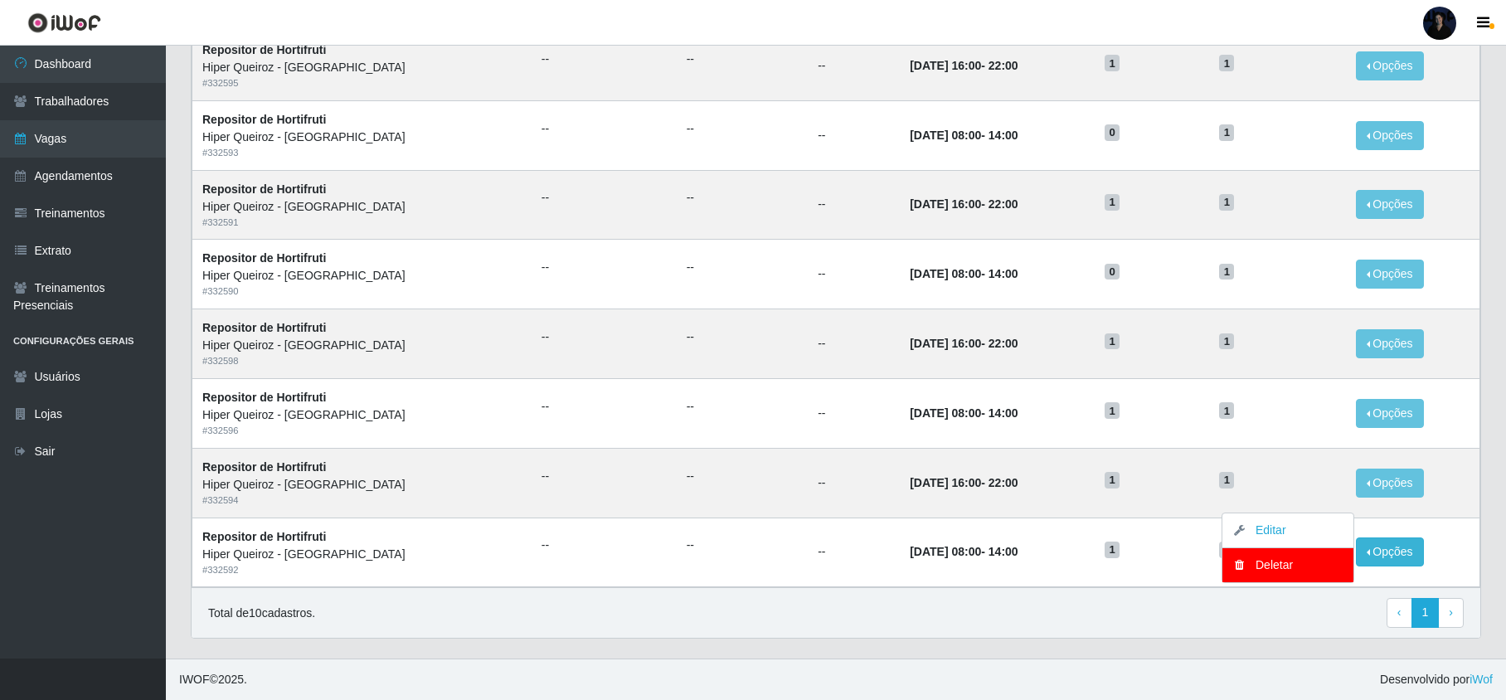
click at [1020, 619] on div "Total de 10 cadastros. ‹ Previous 1 › Next" at bounding box center [836, 613] width 1256 height 30
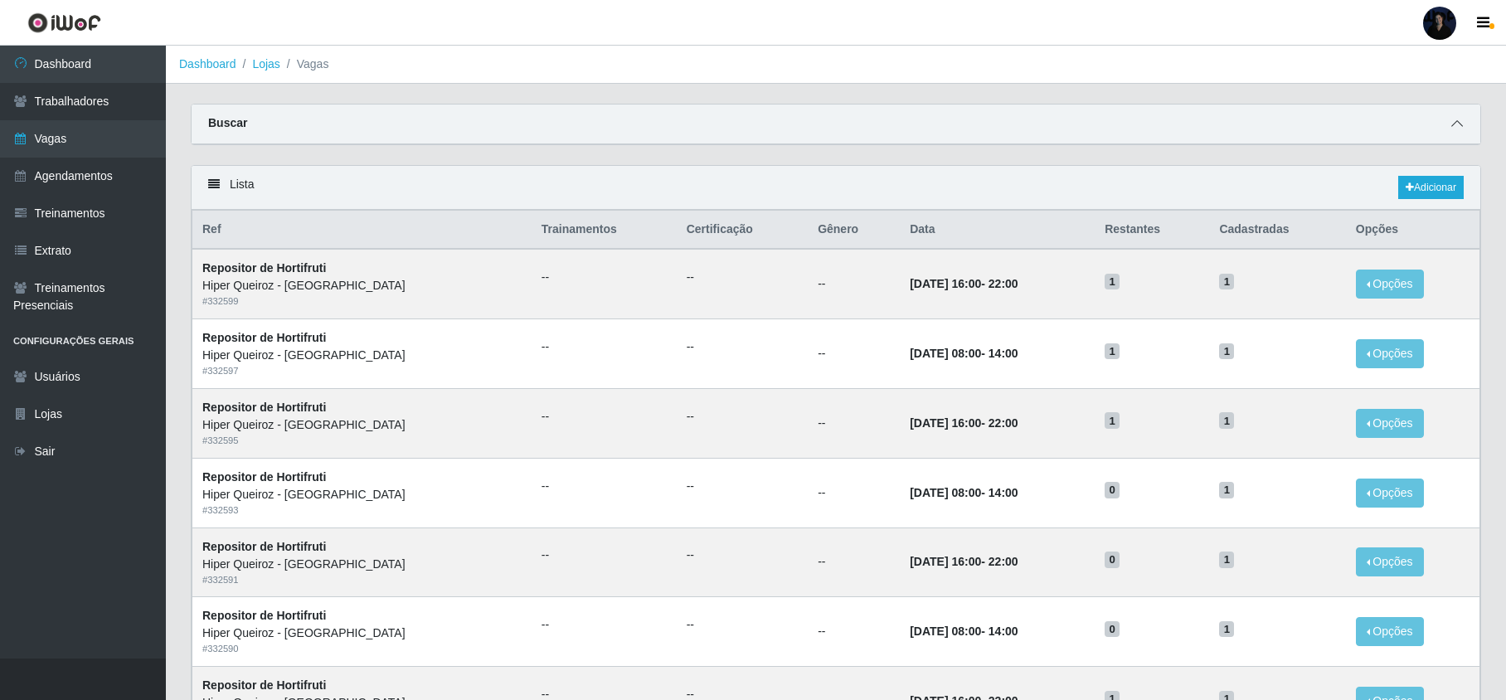
click at [1450, 118] on span at bounding box center [1457, 123] width 20 height 19
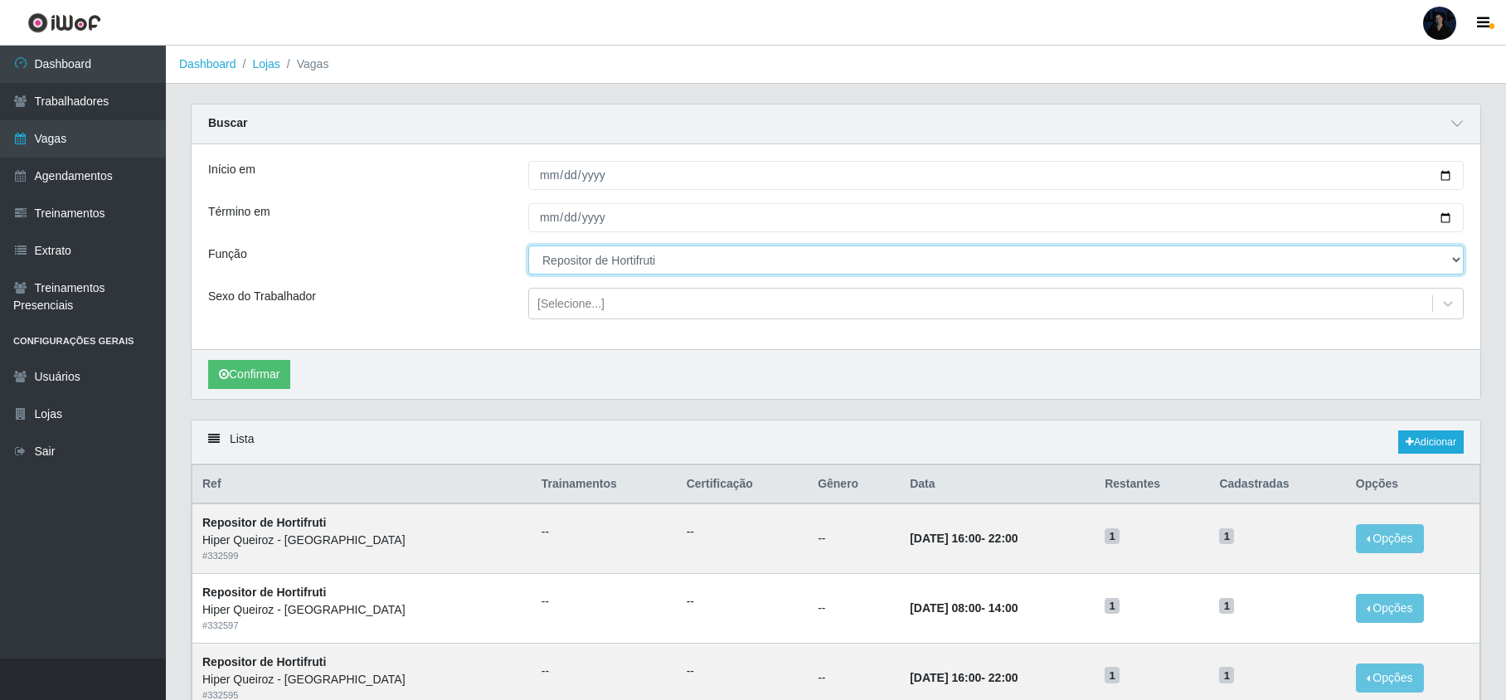
click at [654, 255] on select "[Selecione...] Embalador Embalador + Embalador ++ Repositor Repositor + Reposit…" at bounding box center [996, 260] width 936 height 29
click at [528, 246] on select "[Selecione...] Embalador Embalador + Embalador ++ Repositor Repositor + Reposit…" at bounding box center [996, 260] width 936 height 29
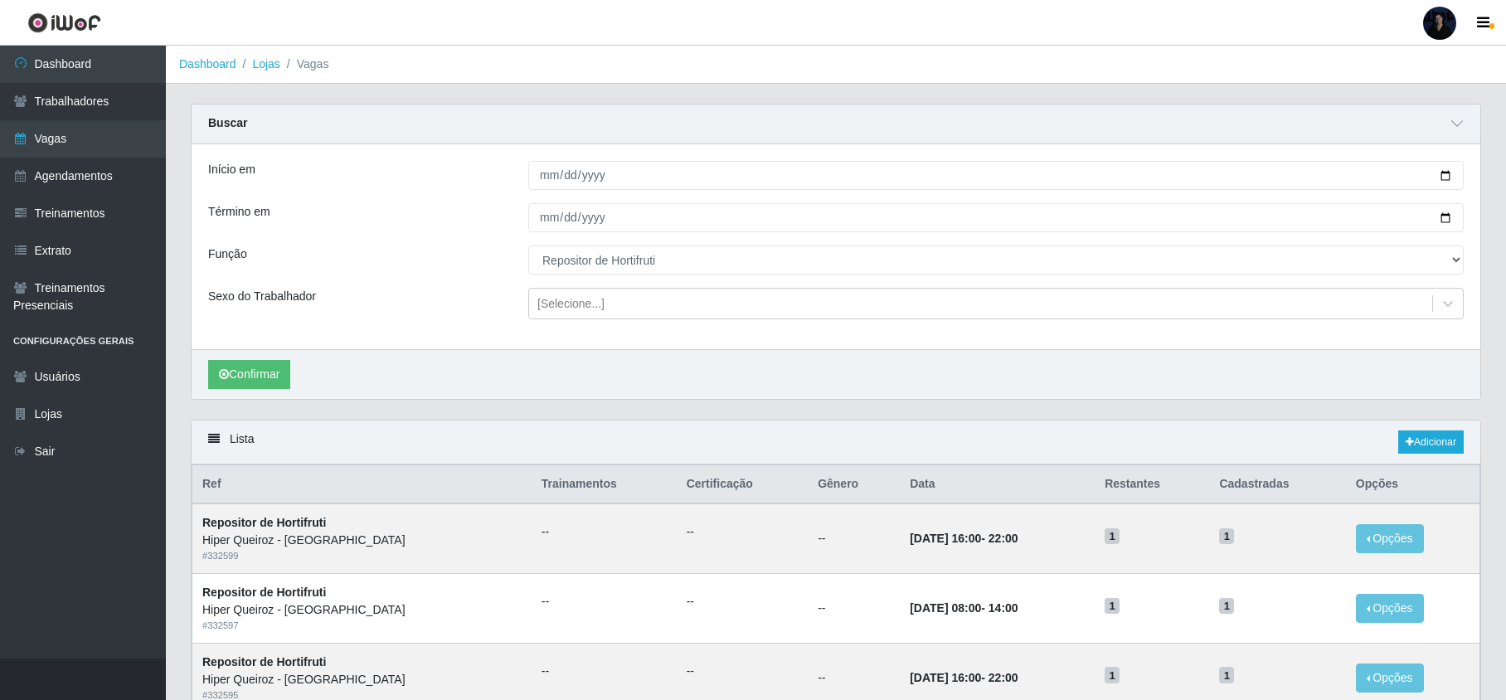
click at [204, 372] on div "Confirmar" at bounding box center [836, 374] width 1289 height 50
click at [217, 372] on button "Confirmar" at bounding box center [249, 374] width 82 height 29
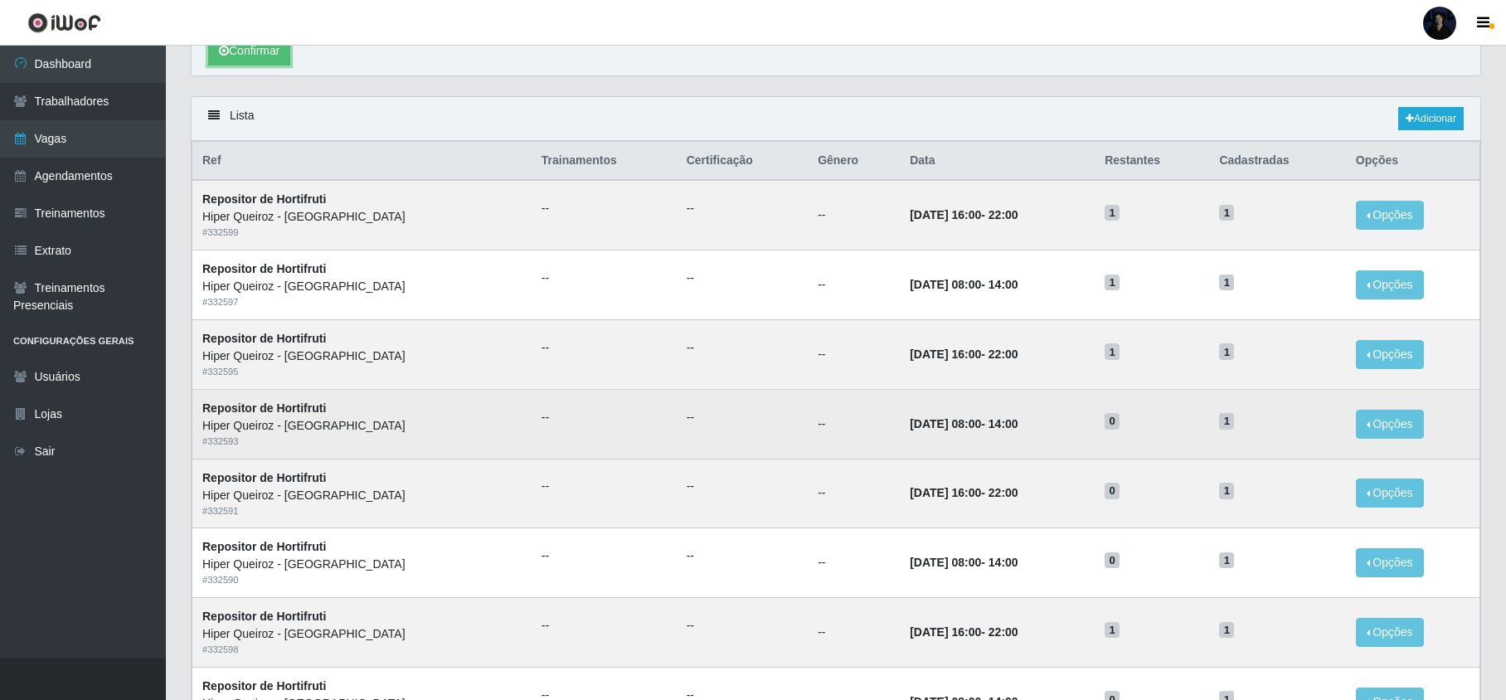
scroll to position [67, 0]
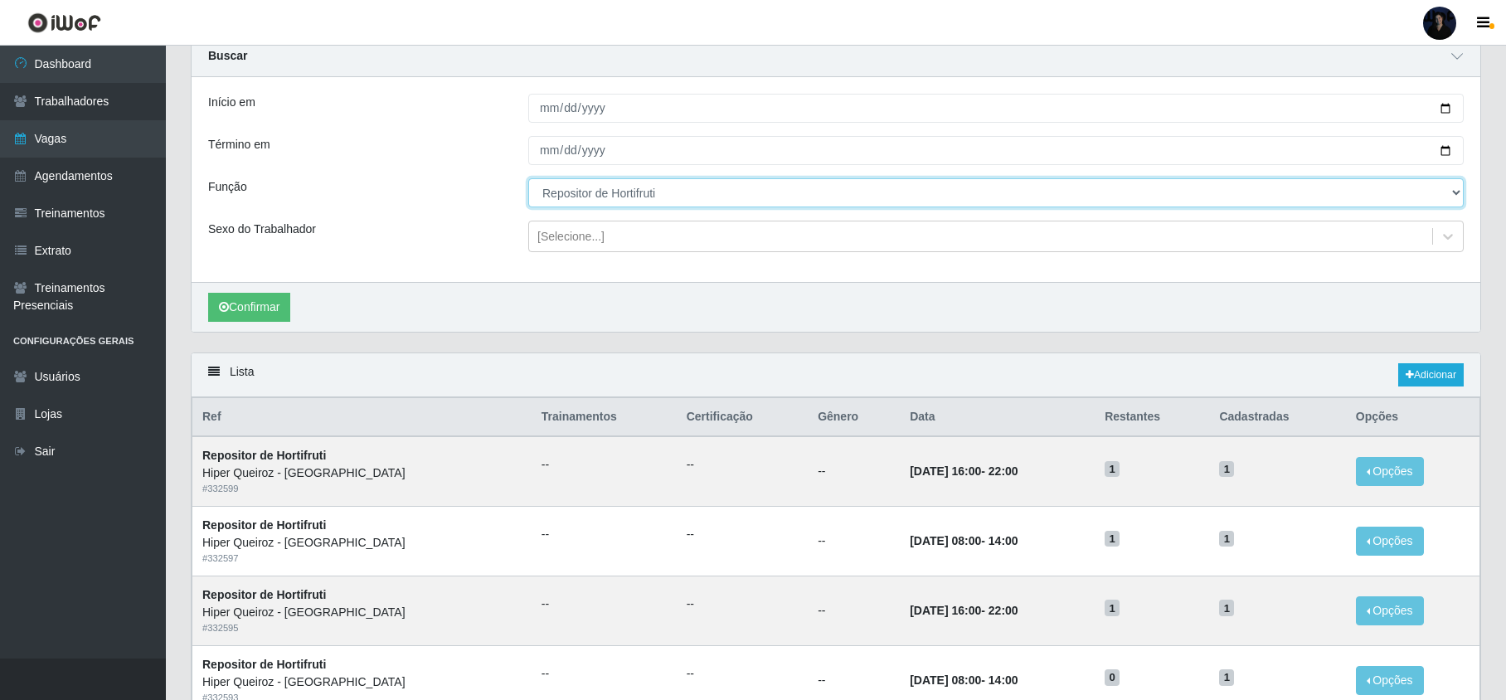
click at [581, 187] on select "[Selecione...] Embalador Embalador + Embalador ++ Repositor Repositor + Reposit…" at bounding box center [996, 192] width 936 height 29
select select "108"
click at [528, 179] on select "[Selecione...] Embalador Embalador + Embalador ++ Repositor Repositor + Reposit…" at bounding box center [996, 192] width 936 height 29
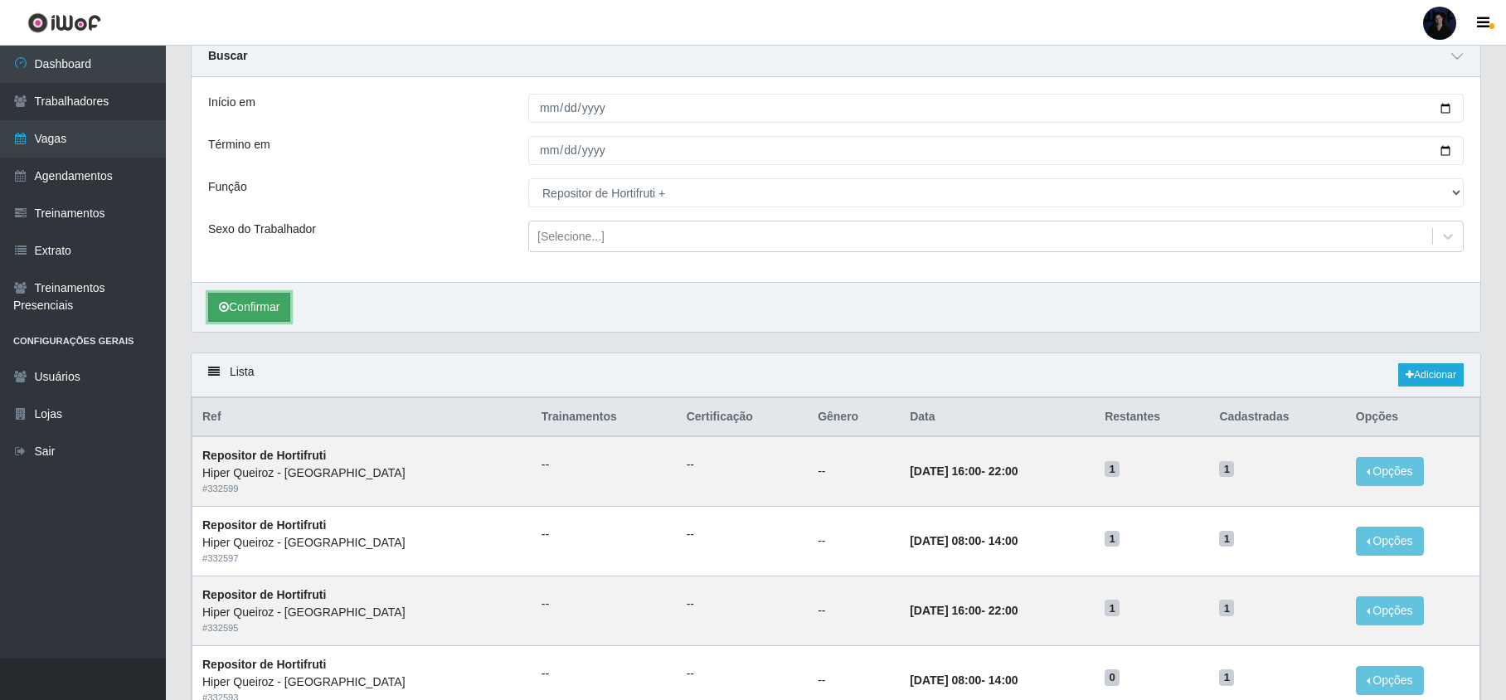
click at [241, 300] on button "Confirmar" at bounding box center [249, 307] width 82 height 29
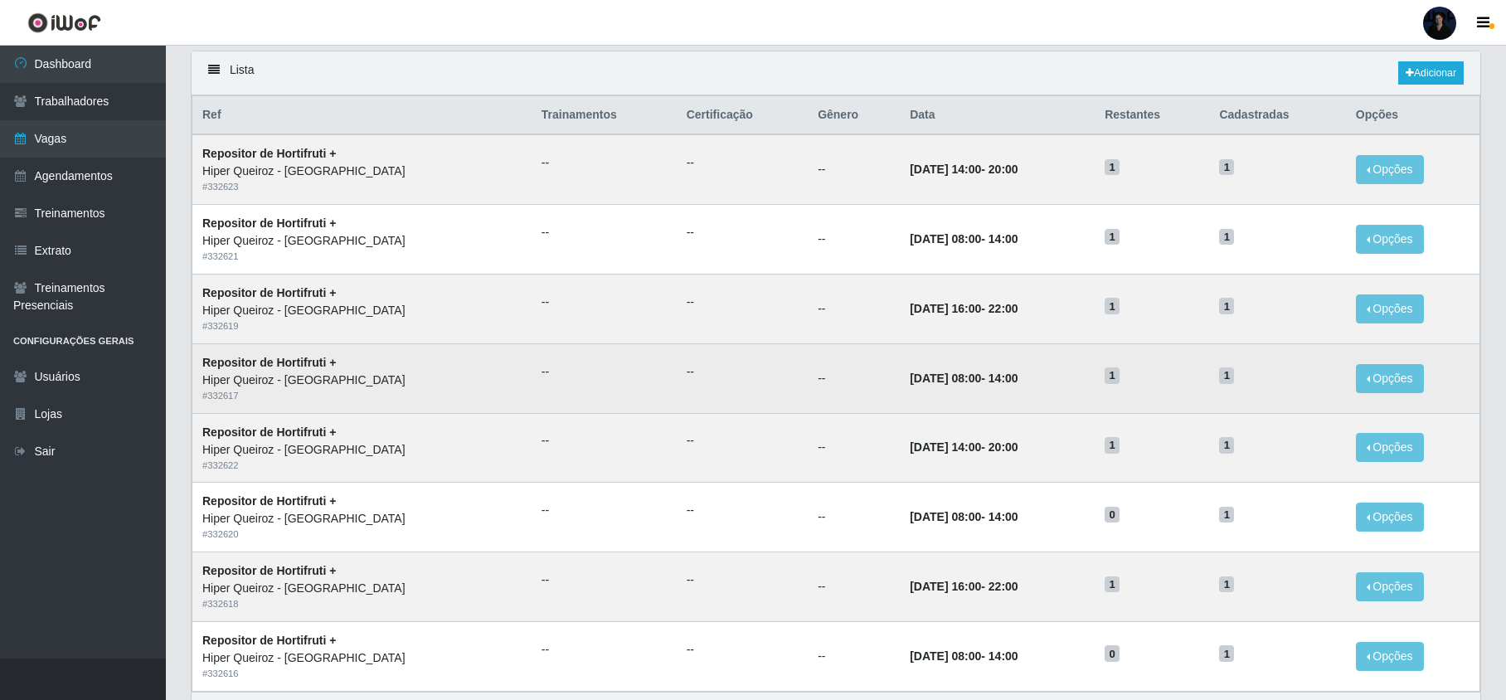
scroll to position [369, 0]
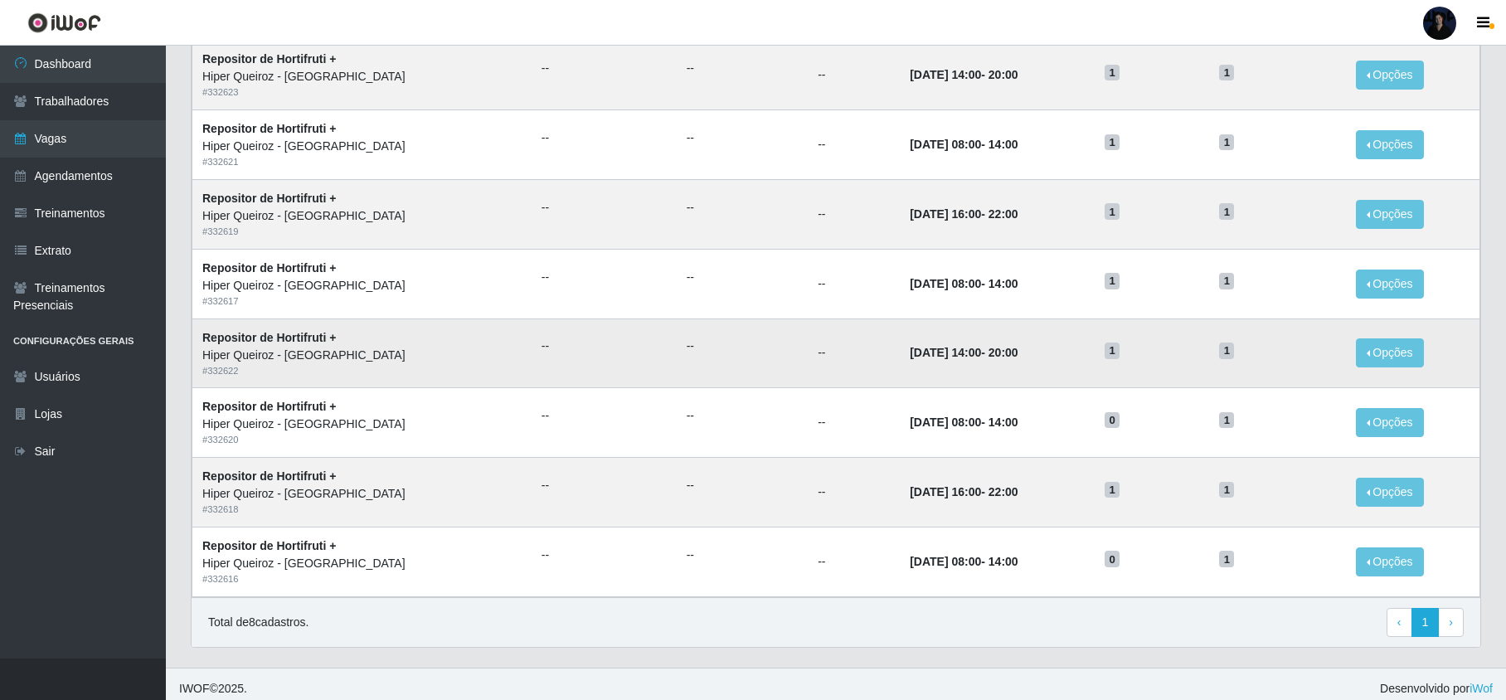
scroll to position [224, 0]
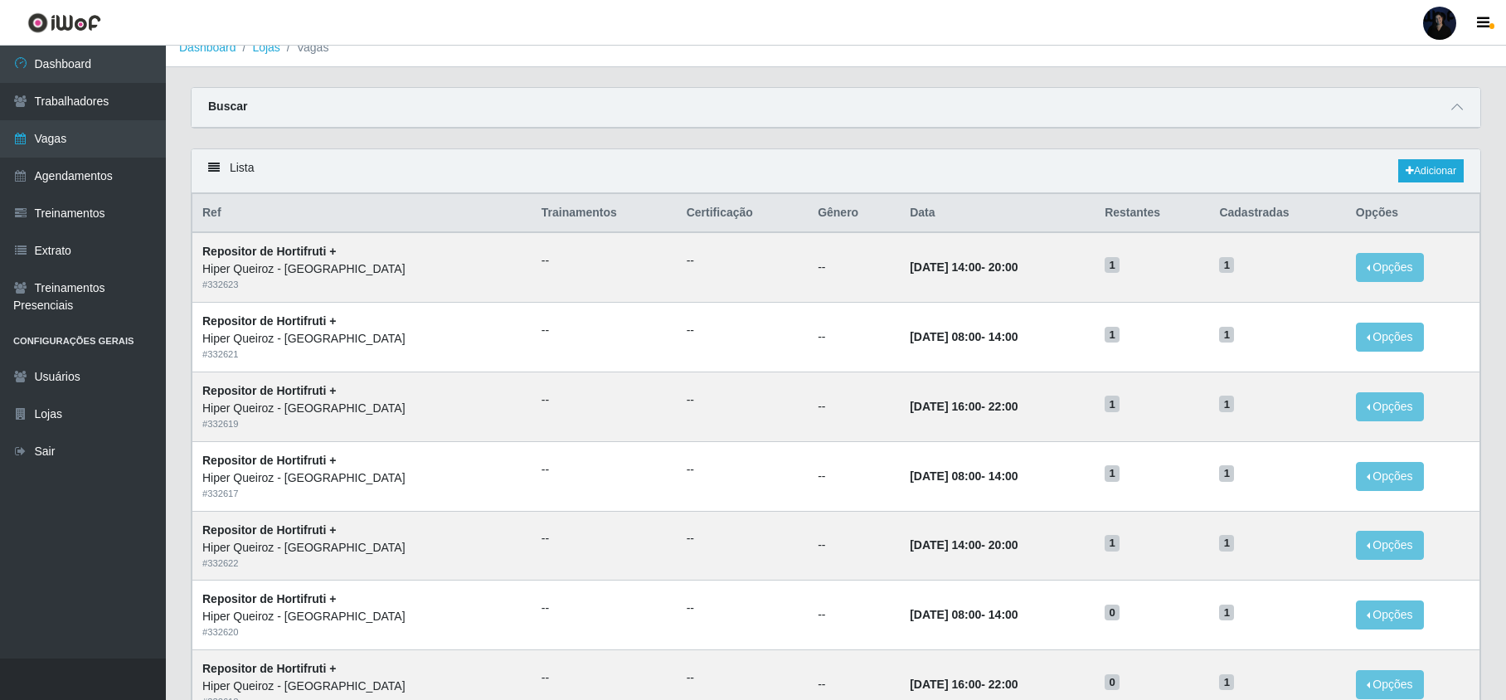
scroll to position [3, 0]
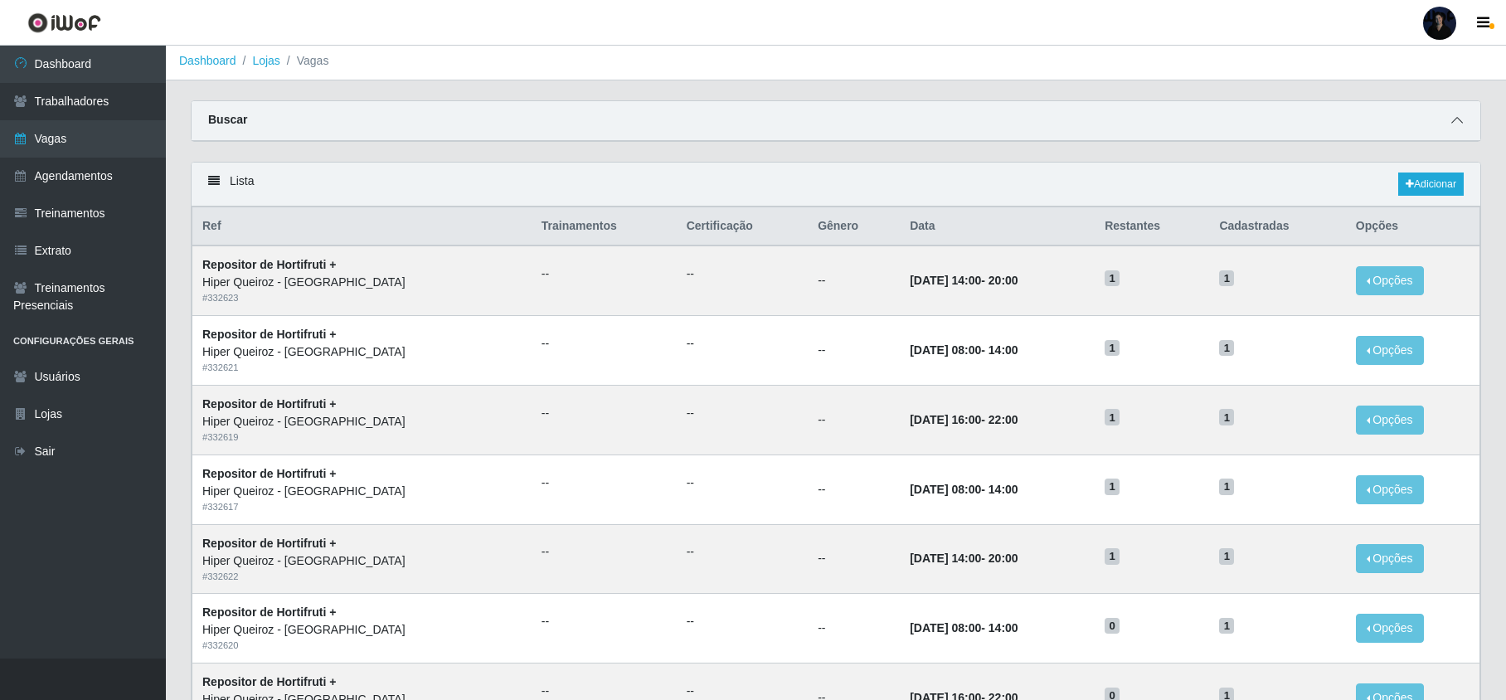
click at [1451, 113] on span at bounding box center [1457, 120] width 20 height 19
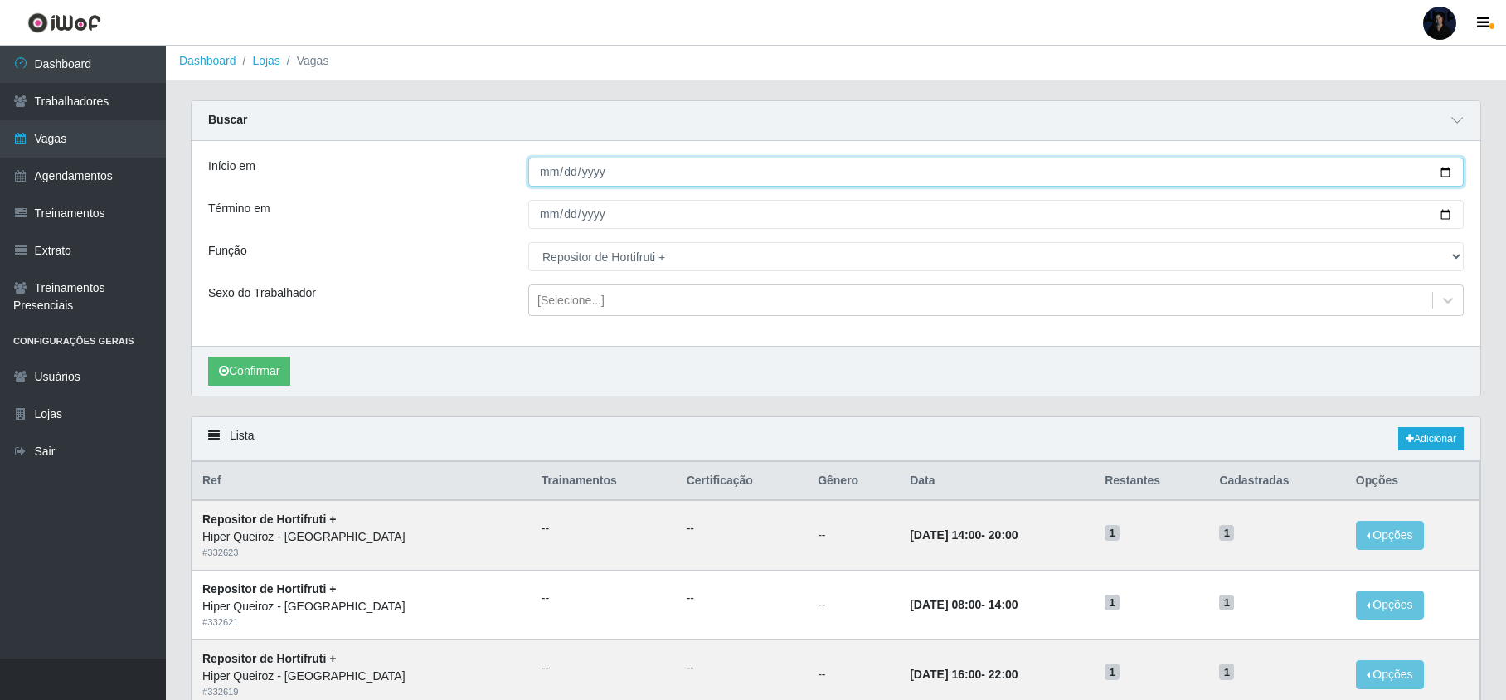
click at [1454, 169] on input "Início em" at bounding box center [996, 172] width 936 height 29
click at [1443, 171] on input "Início em" at bounding box center [996, 172] width 936 height 29
type input "[DATE]"
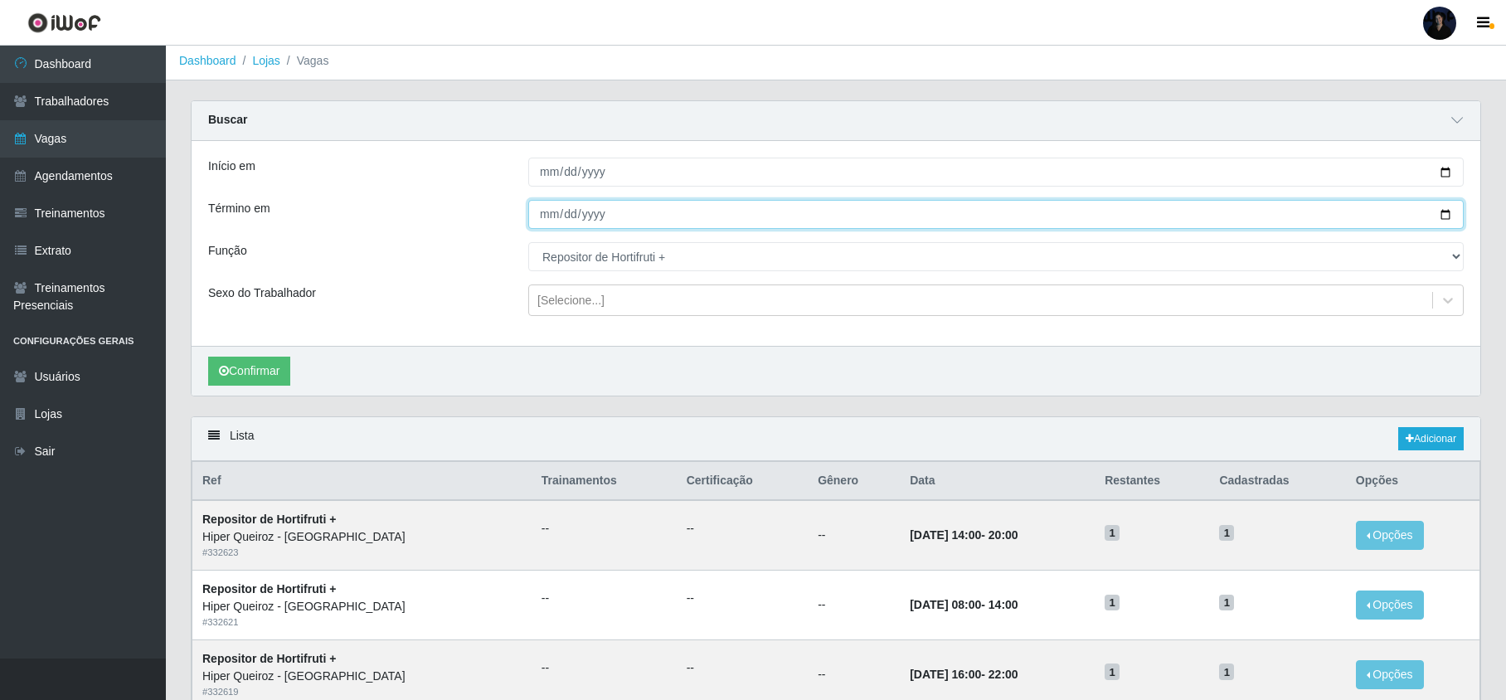
click at [1441, 214] on input "Término em" at bounding box center [996, 214] width 936 height 29
type input "[DATE]"
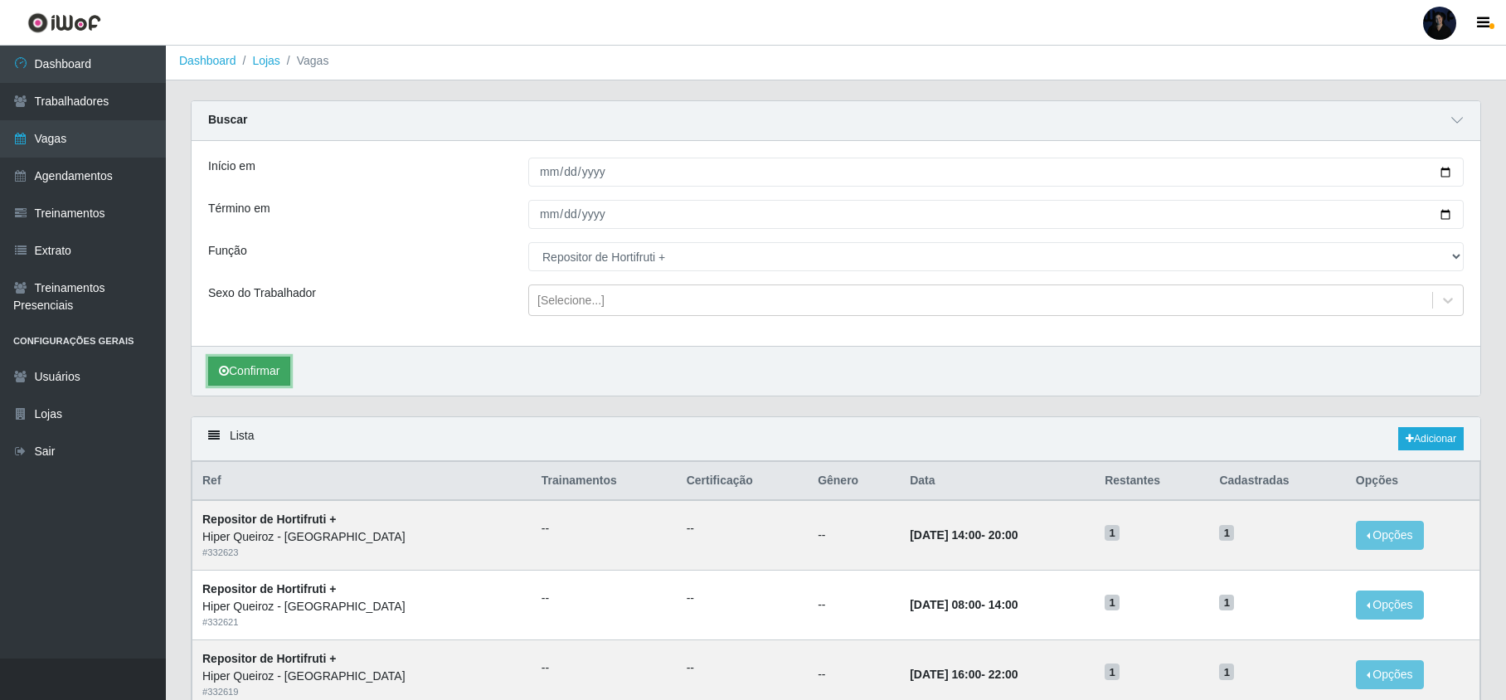
click at [264, 372] on button "Confirmar" at bounding box center [249, 371] width 82 height 29
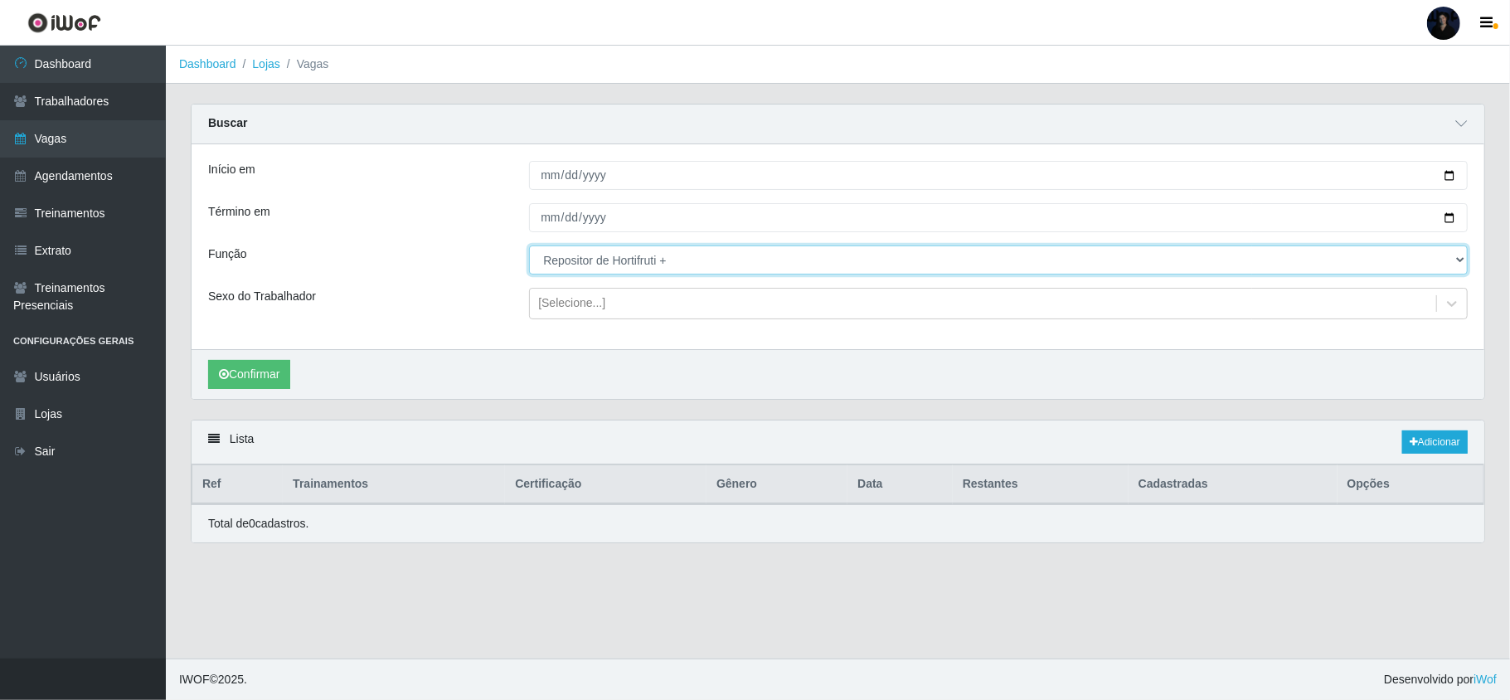
click at [592, 262] on select "[Selecione...] Embalador Embalador + Embalador ++ Repositor Repositor + Reposit…" at bounding box center [998, 260] width 939 height 29
select select "109"
click at [529, 246] on select "[Selecione...] Embalador Embalador + Embalador ++ Repositor Repositor + Reposit…" at bounding box center [998, 260] width 939 height 29
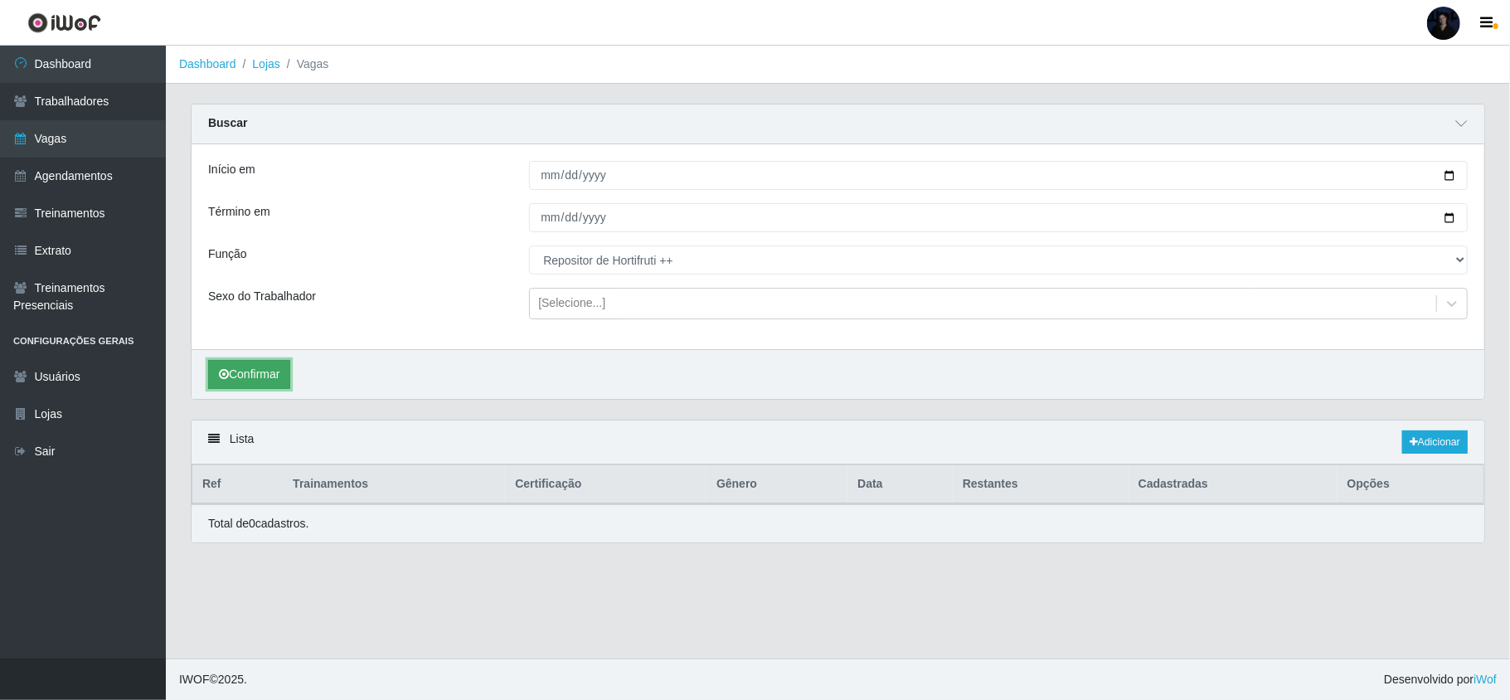
click at [247, 380] on button "Confirmar" at bounding box center [249, 374] width 82 height 29
click at [265, 58] on link "Lojas" at bounding box center [265, 63] width 27 height 13
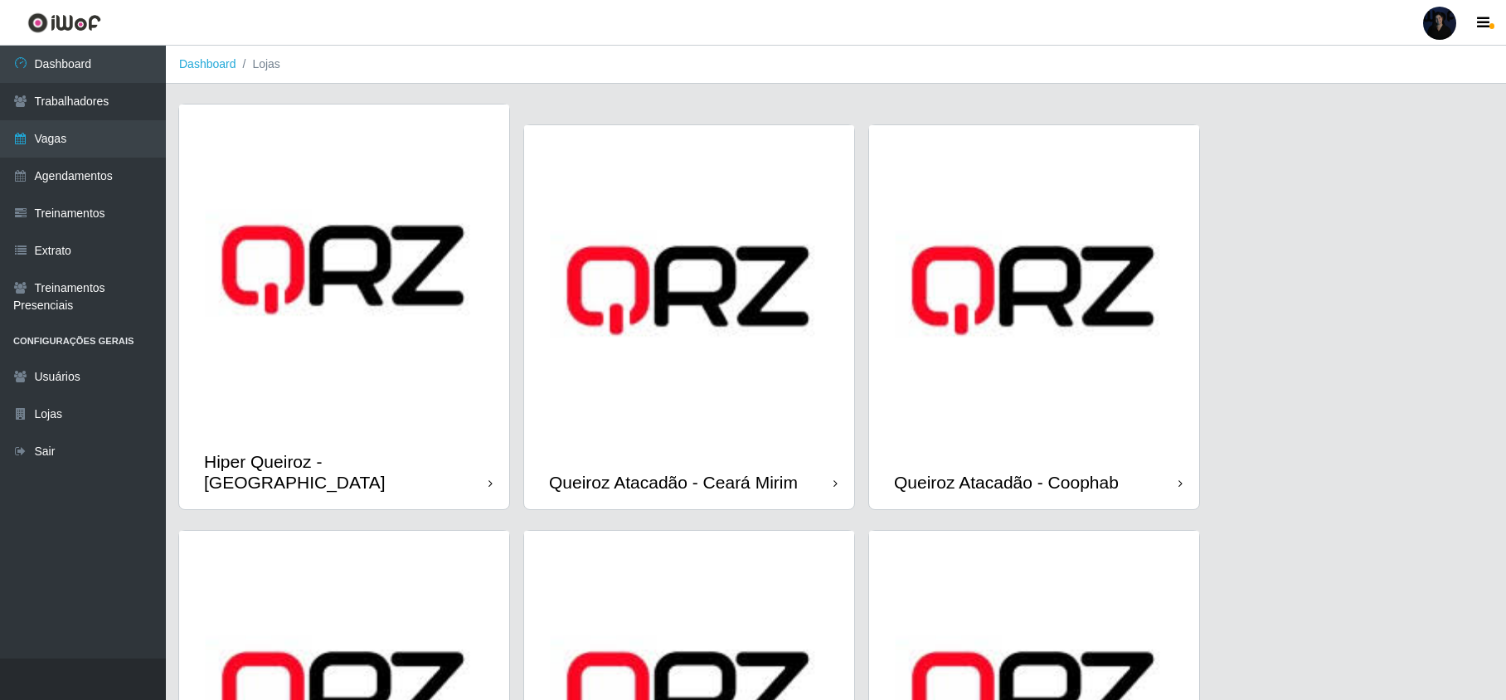
click at [346, 343] on img at bounding box center [344, 270] width 330 height 330
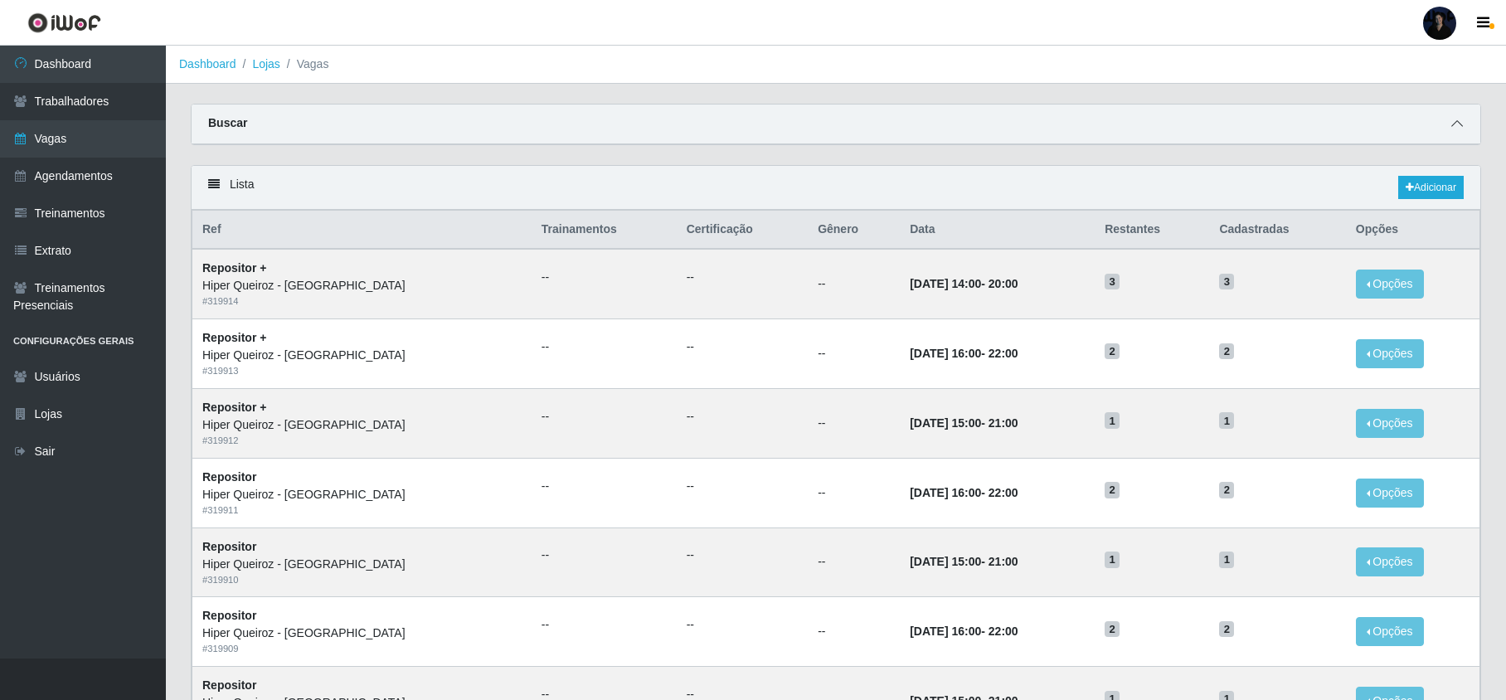
click at [1448, 114] on span at bounding box center [1457, 123] width 20 height 19
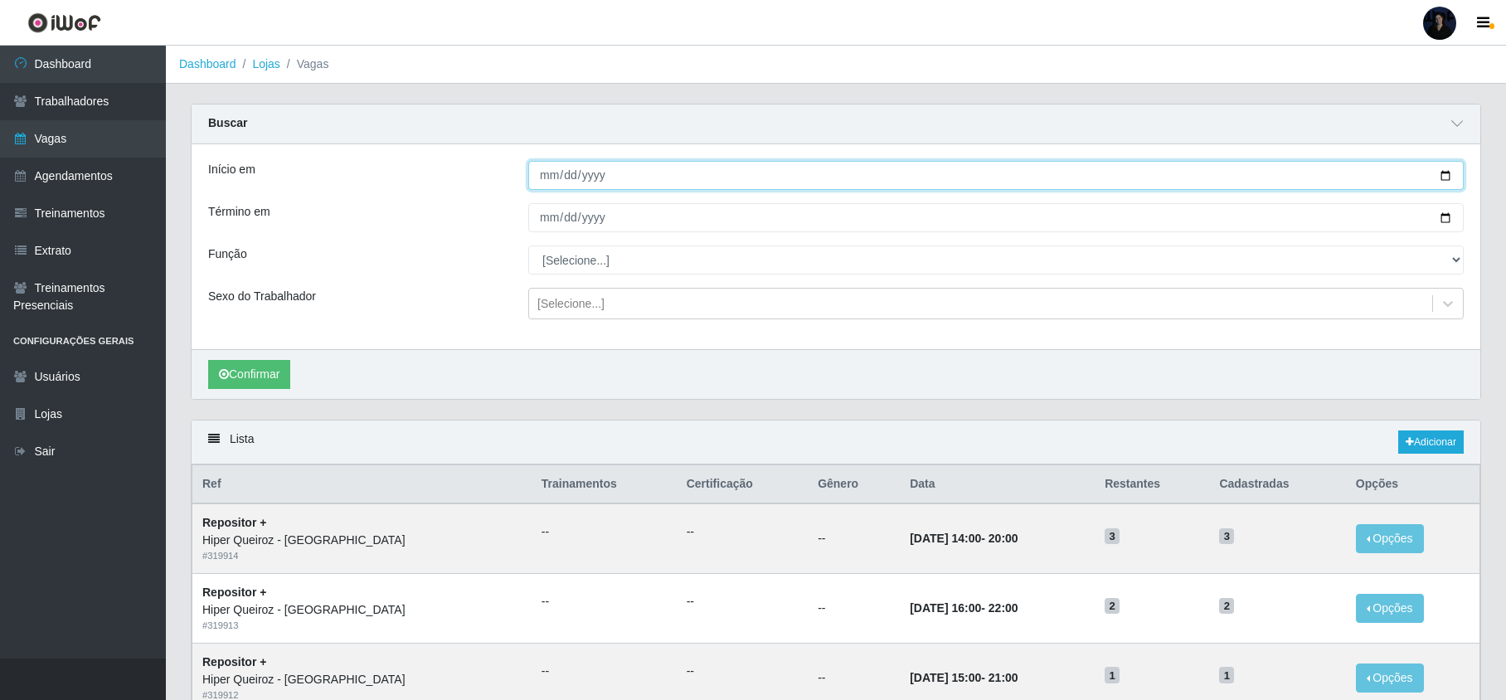
click at [1445, 171] on input "Início em" at bounding box center [996, 175] width 936 height 29
type input "[DATE]"
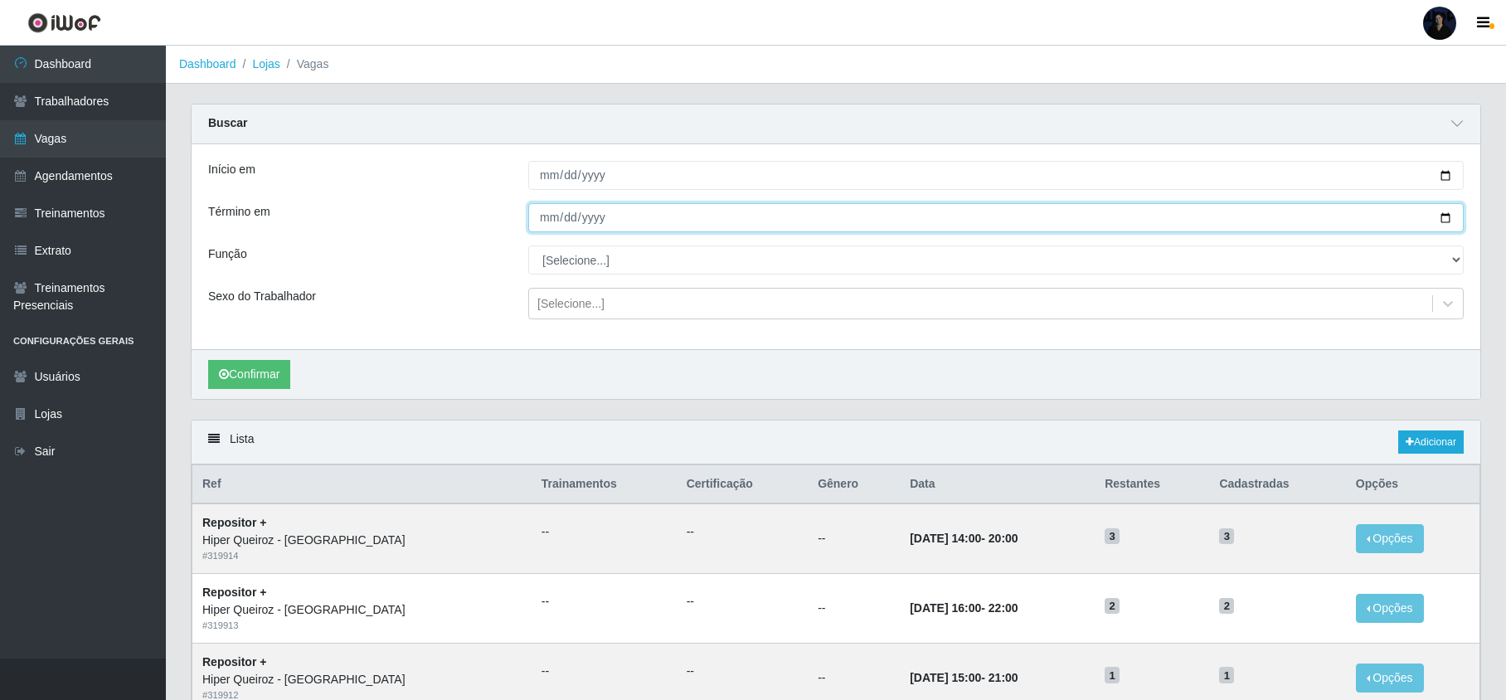
click at [1442, 216] on input "Término em" at bounding box center [996, 217] width 936 height 29
type input "[DATE]"
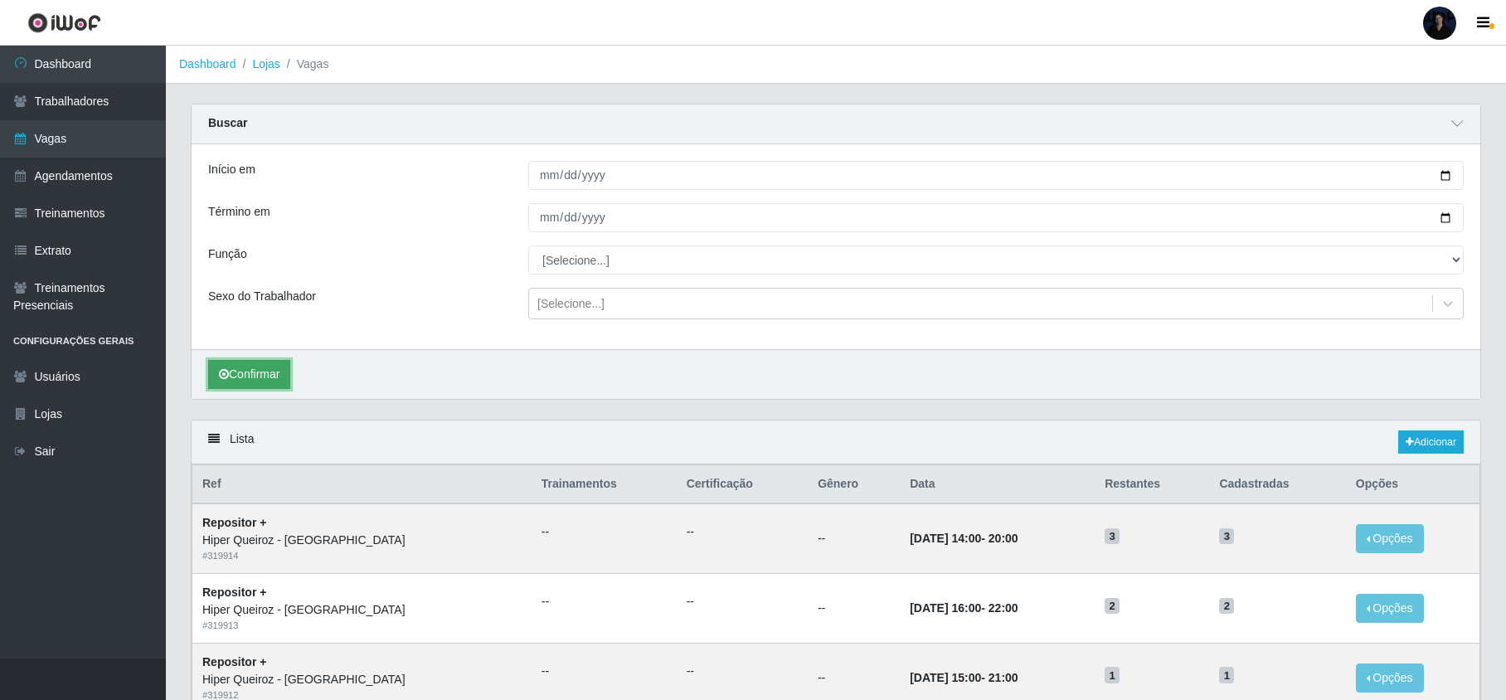
click at [246, 370] on button "Confirmar" at bounding box center [249, 374] width 82 height 29
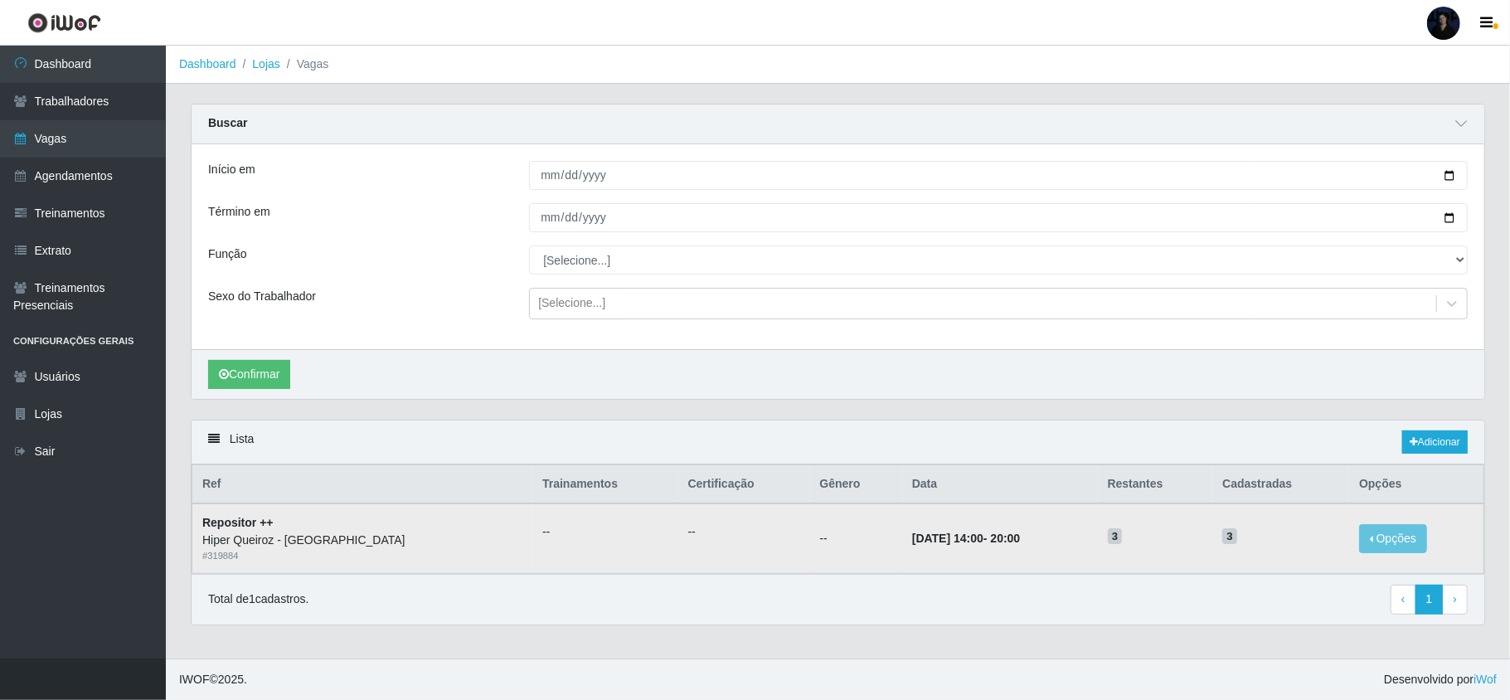
click at [1462, 521] on td "Opções Editar Deletar" at bounding box center [1417, 538] width 134 height 70
click at [1450, 176] on input "[DATE]" at bounding box center [998, 175] width 939 height 29
type input "[DATE]"
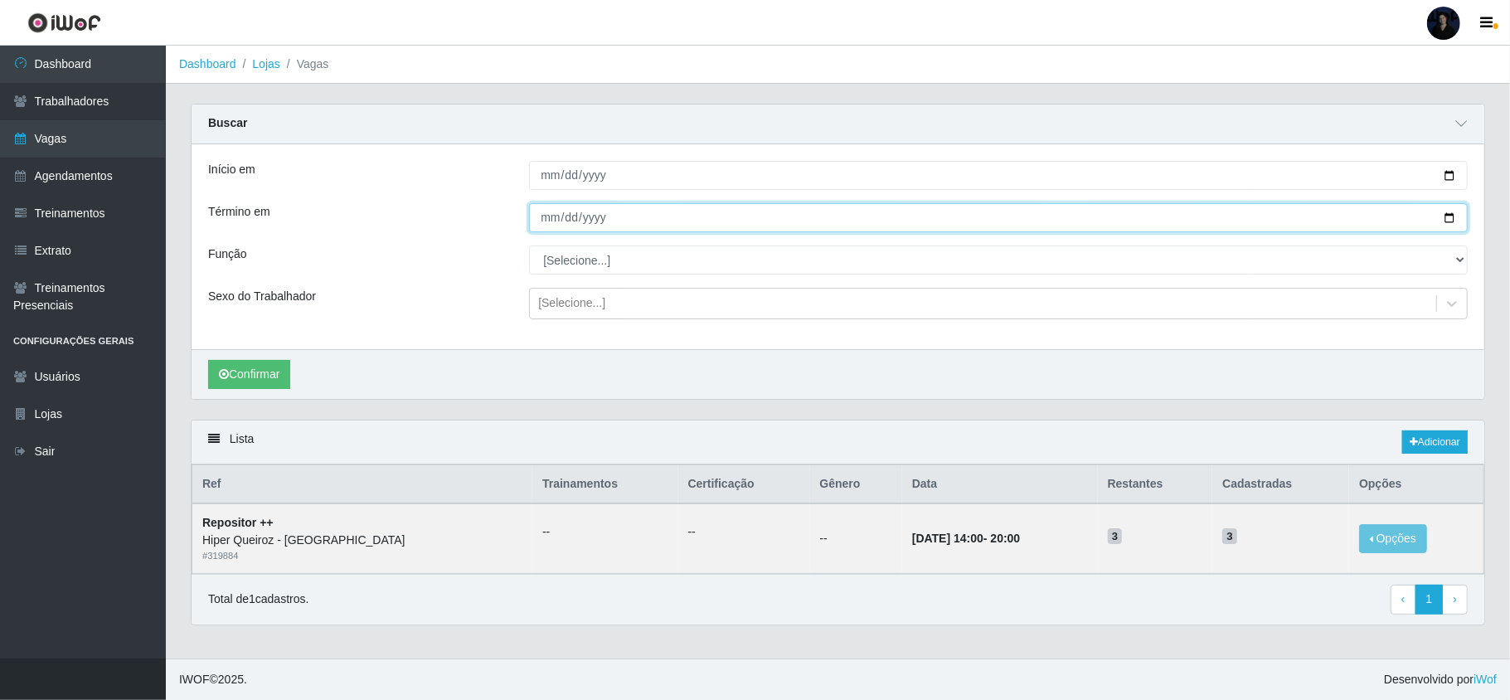
click at [1440, 213] on input "[DATE]" at bounding box center [998, 217] width 939 height 29
click at [1447, 216] on input "[DATE]" at bounding box center [998, 217] width 939 height 29
type input "[DATE]"
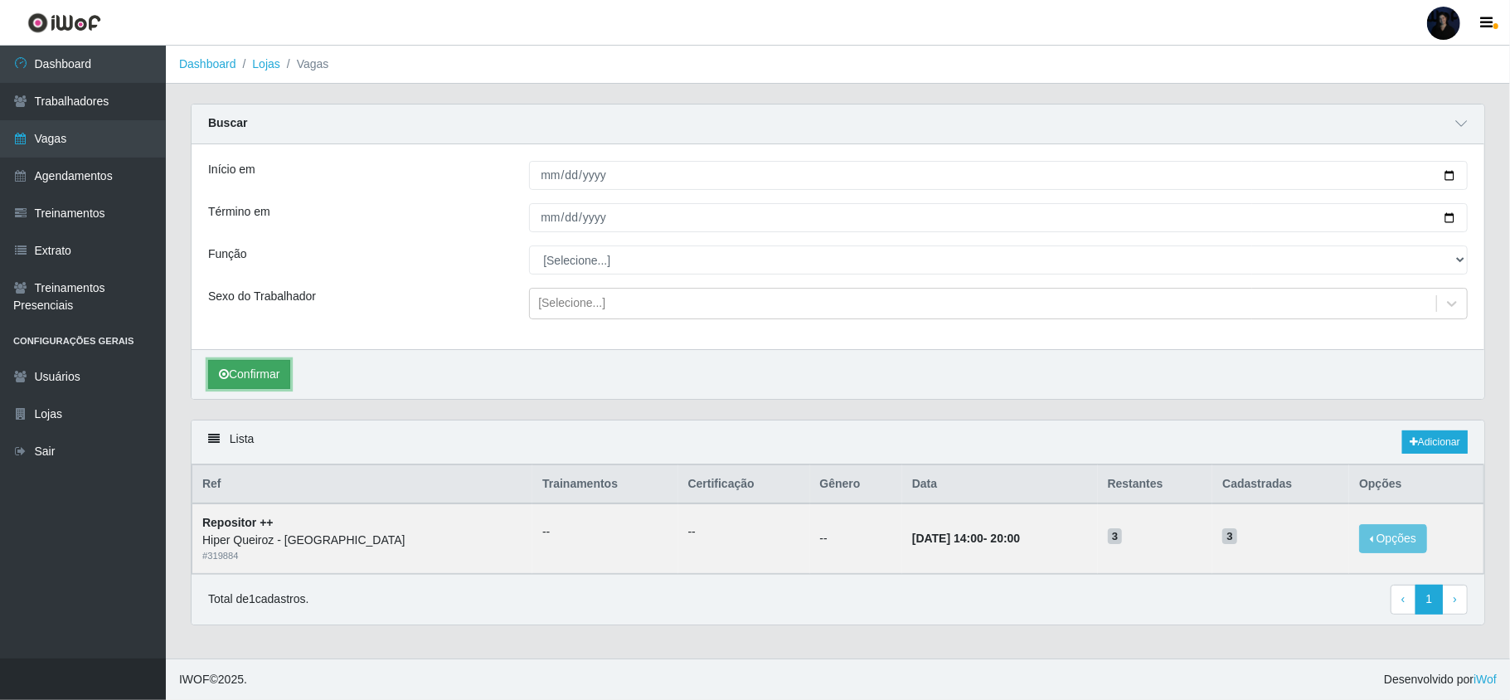
click at [240, 376] on button "Confirmar" at bounding box center [249, 374] width 82 height 29
